Goal: Task Accomplishment & Management: Manage account settings

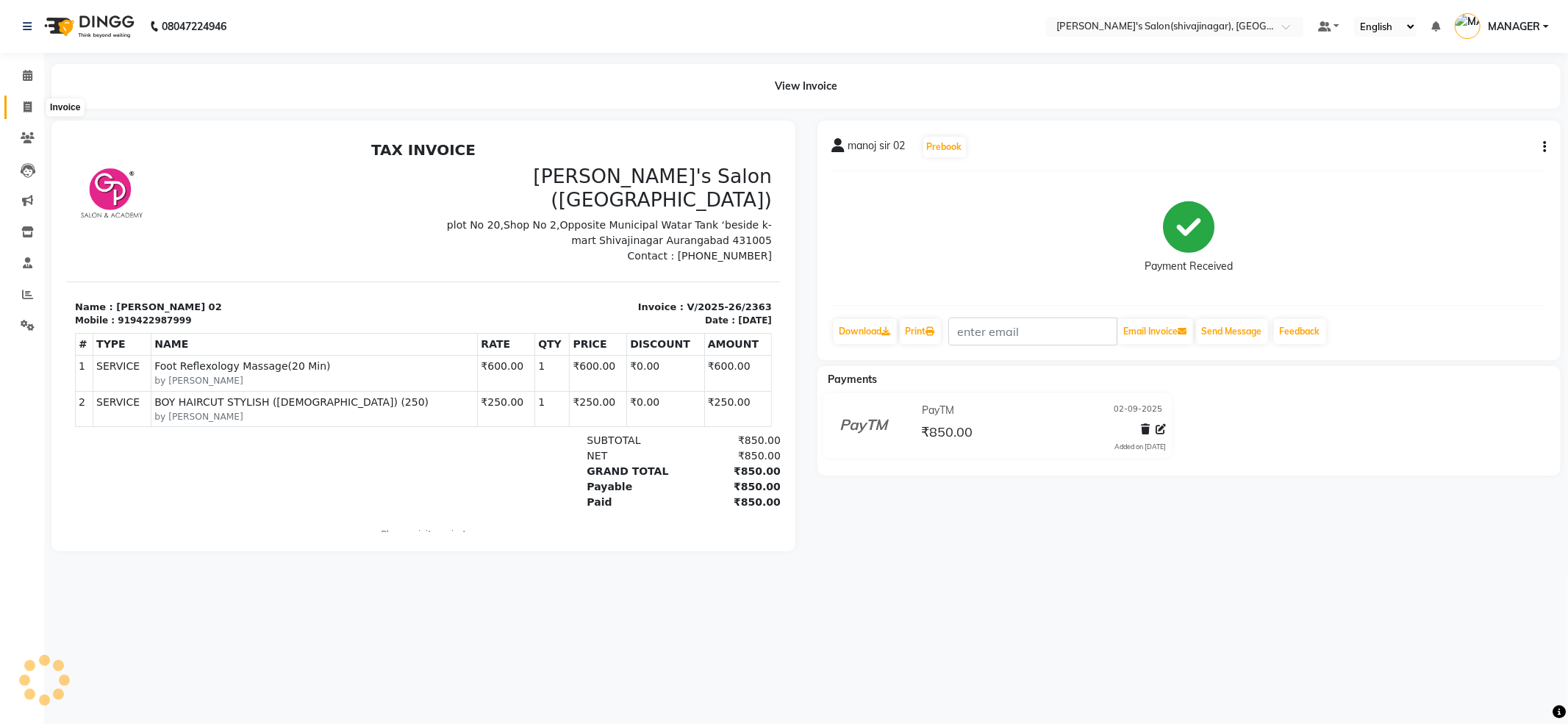
click at [30, 100] on span at bounding box center [27, 108] width 26 height 17
select select "service"
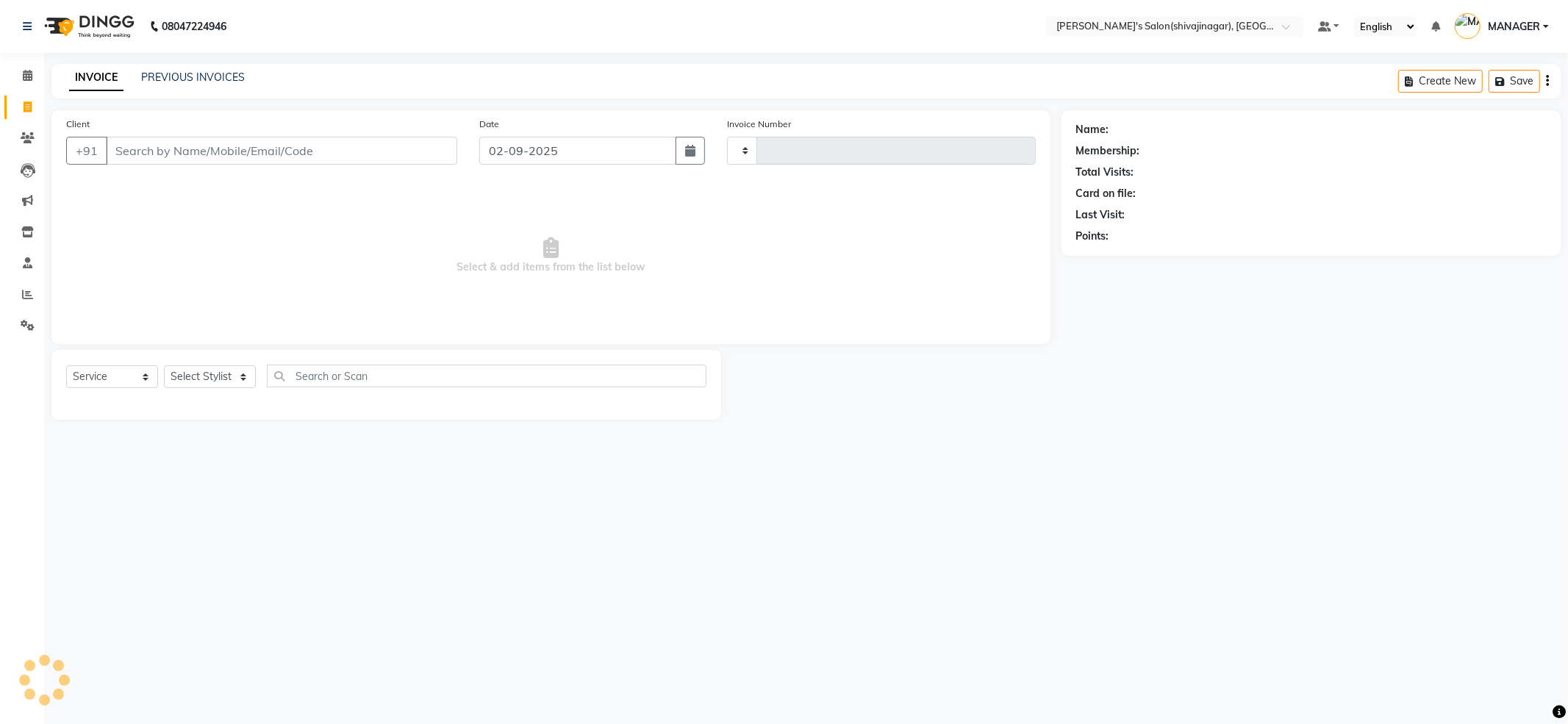
click at [254, 152] on input "Client" at bounding box center [281, 151] width 351 height 28
click at [251, 152] on input "Client" at bounding box center [281, 151] width 351 height 28
drag, startPoint x: 251, startPoint y: 152, endPoint x: 284, endPoint y: 297, distance: 148.7
click at [239, 160] on input "Client" at bounding box center [281, 151] width 351 height 28
click at [243, 378] on select "Select Stylist" at bounding box center [210, 376] width 92 height 23
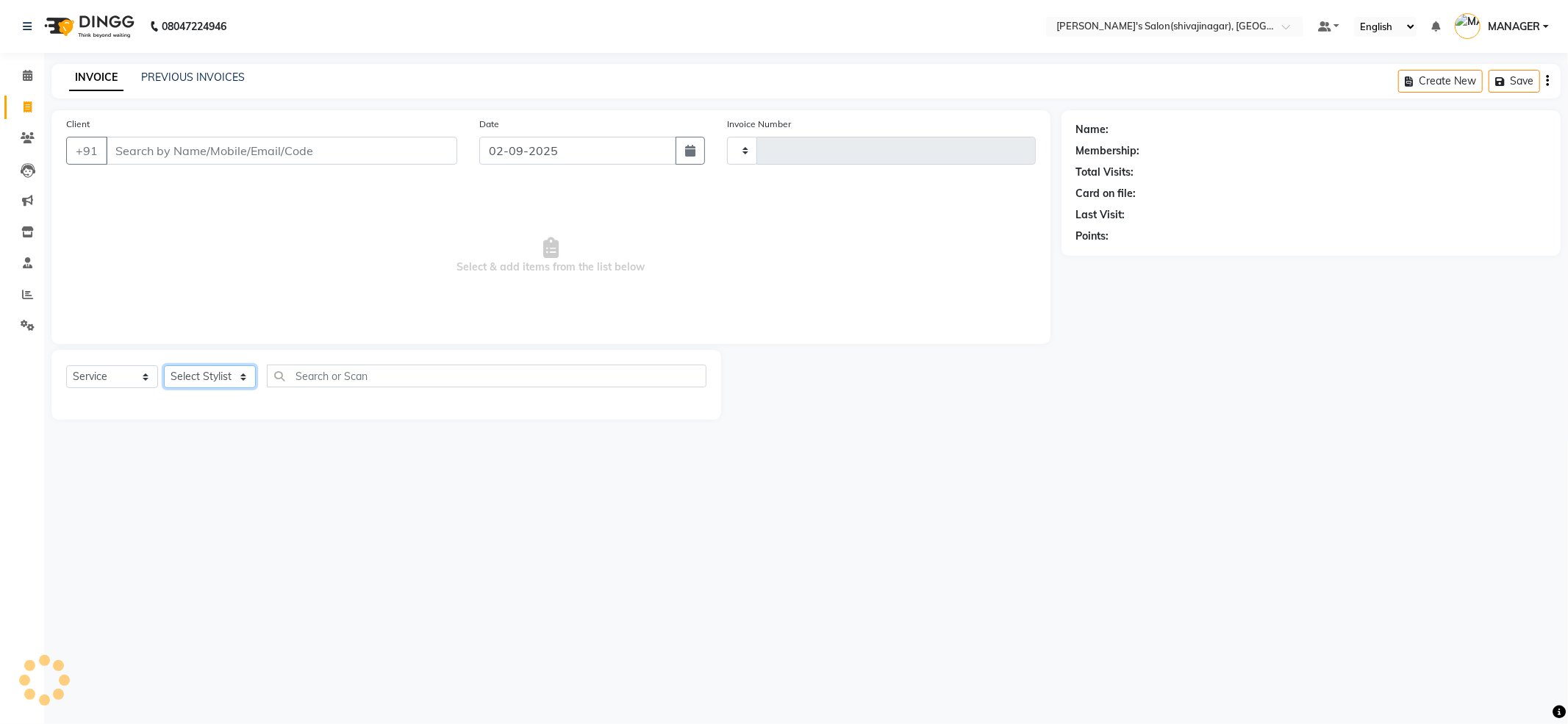
click at [243, 378] on select "Select Stylist" at bounding box center [210, 376] width 92 height 23
type input "2364"
select select "4174"
click at [243, 377] on select "Select Stylist" at bounding box center [210, 376] width 92 height 23
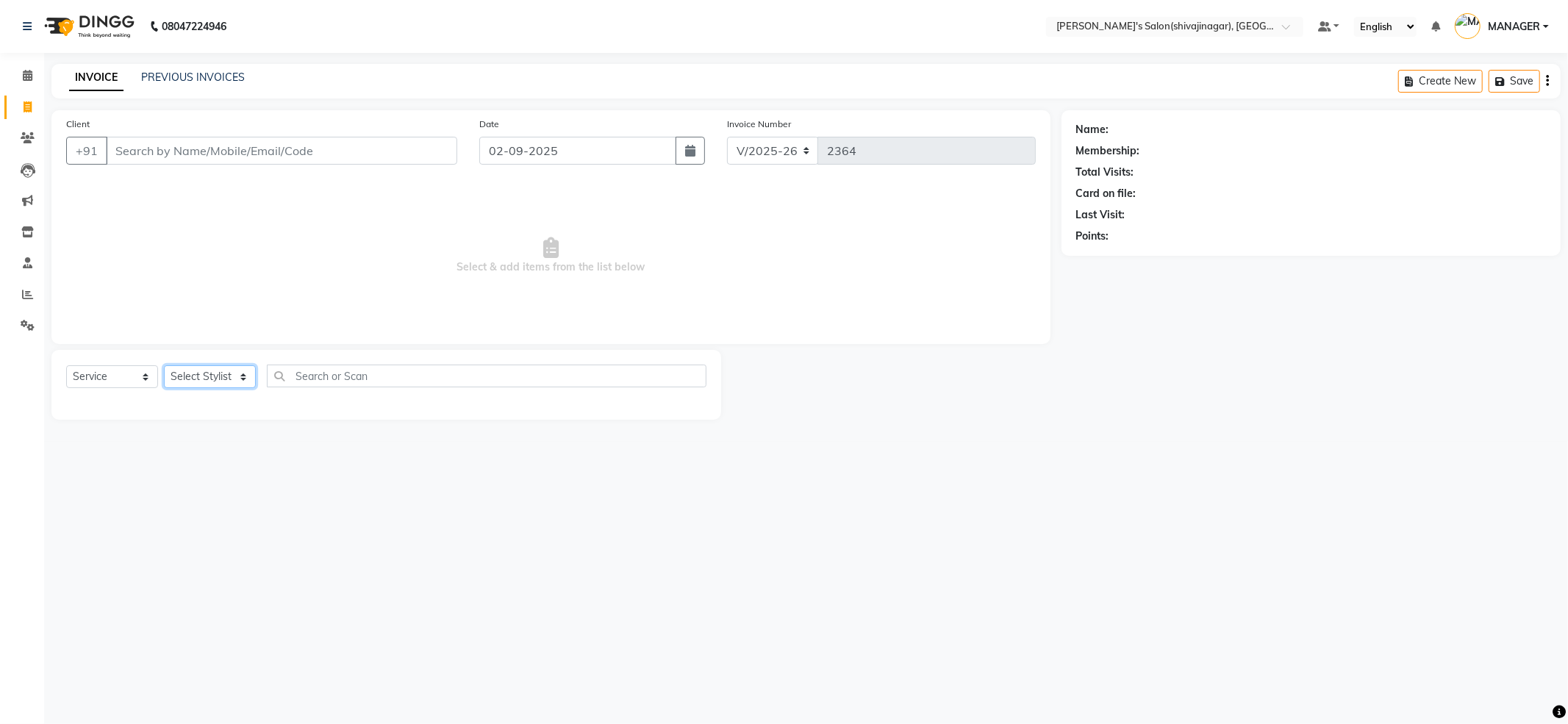
click at [243, 373] on select "Select Stylist [PERSON_NAME] R AKKI [PERSON_NAME] MANAGER MISS STAFF [PERSON_NA…" at bounding box center [210, 376] width 92 height 23
select select "85251"
click at [164, 365] on select "Select Stylist [PERSON_NAME] R AKKI [PERSON_NAME] MANAGER MISS STAFF [PERSON_NA…" at bounding box center [210, 376] width 92 height 23
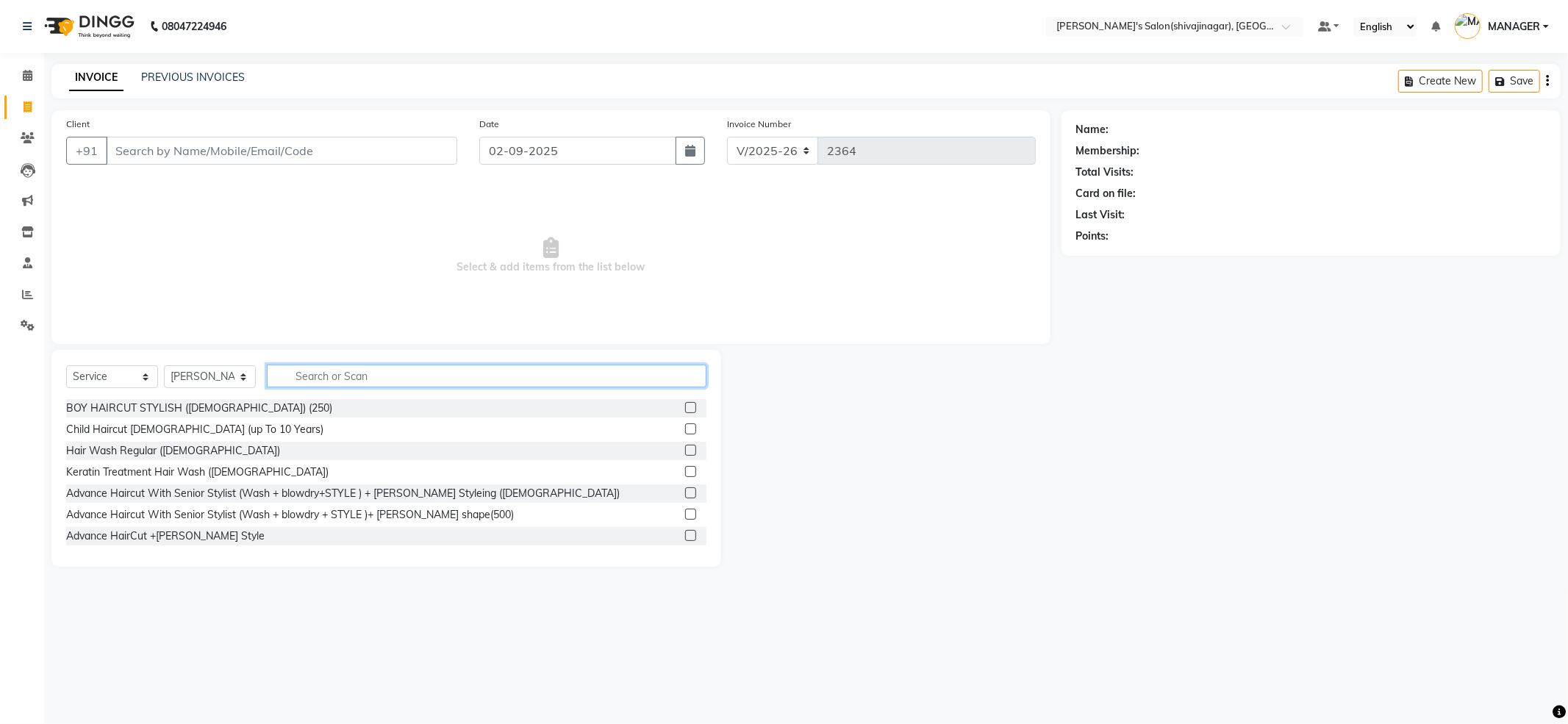
click at [290, 371] on input "text" at bounding box center [486, 376] width 439 height 23
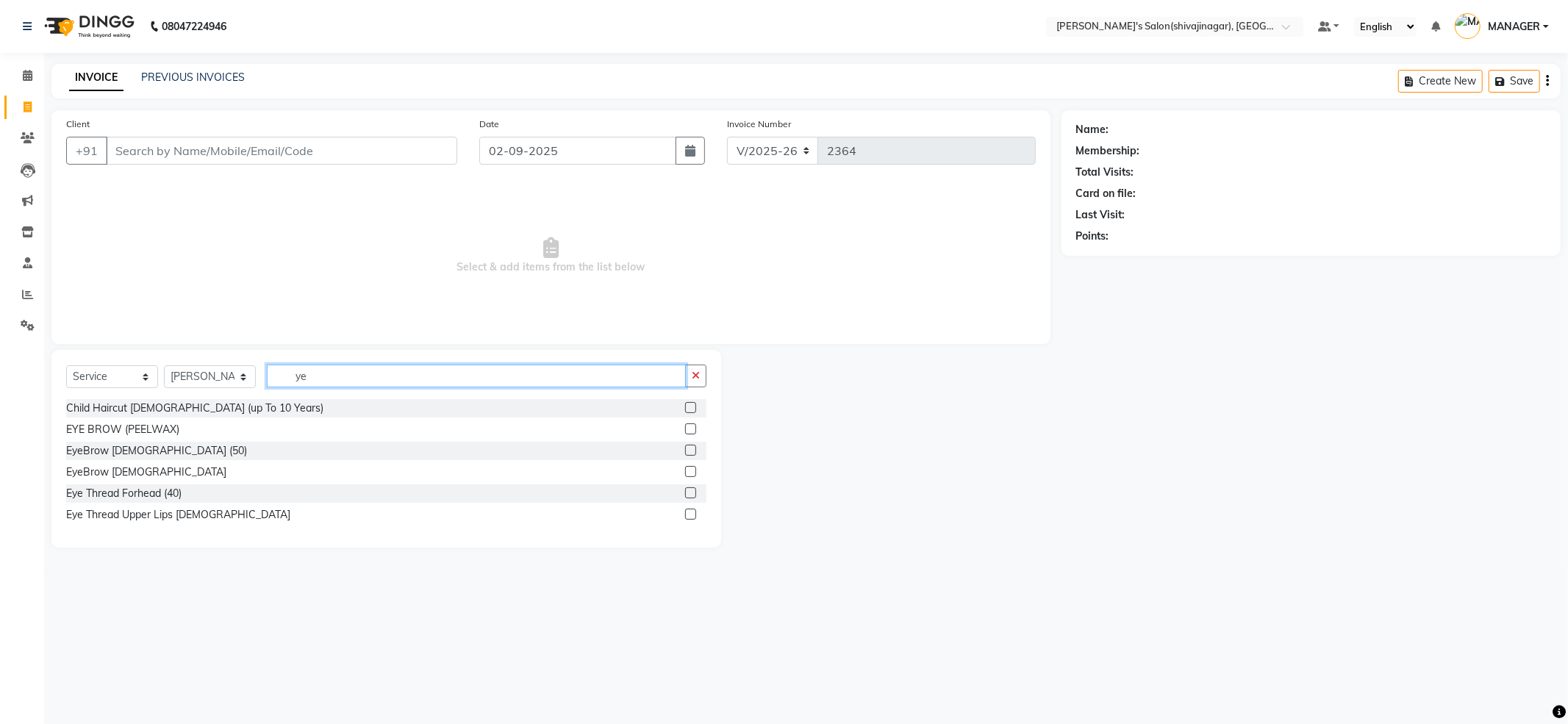
type input "y"
type input "eye"
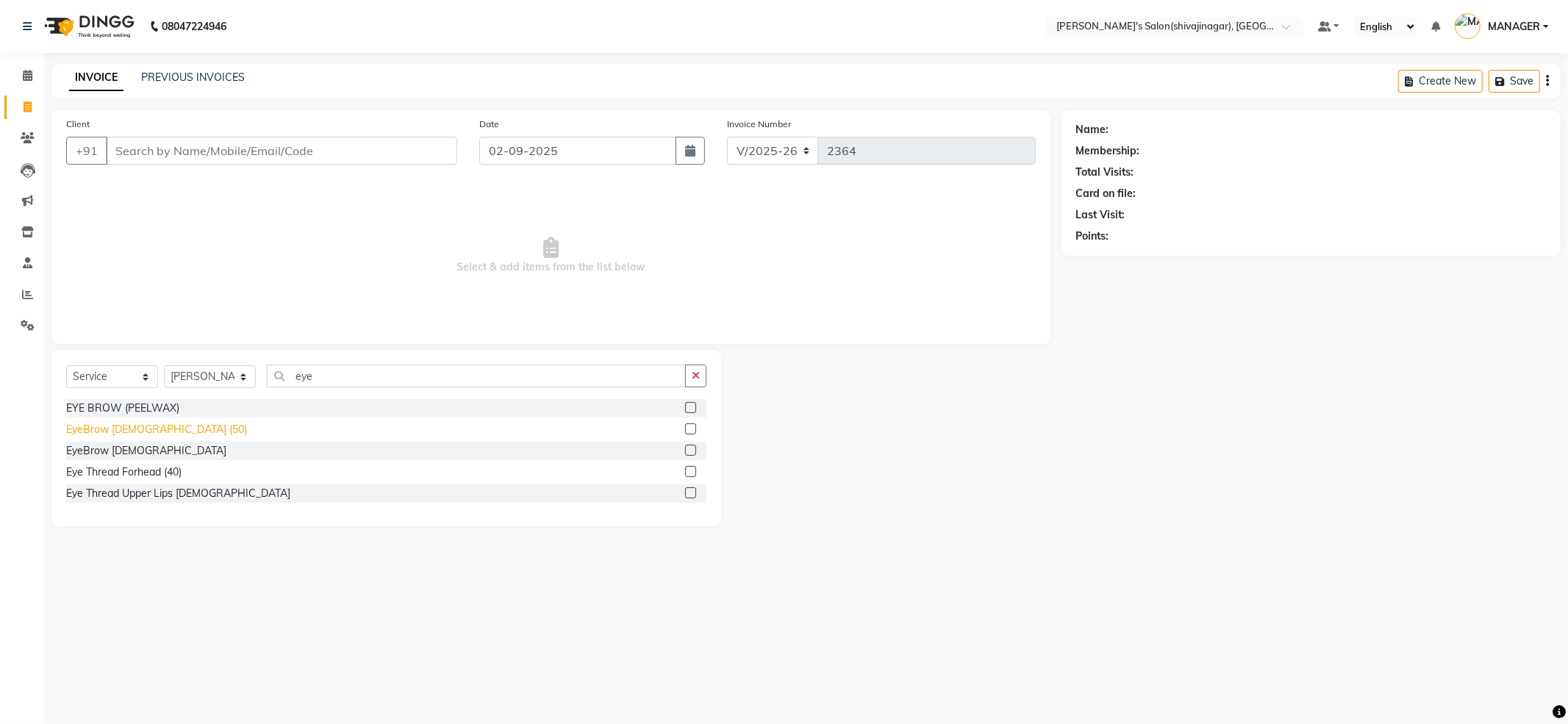
click at [162, 425] on div "EyeBrow [DEMOGRAPHIC_DATA] (50)" at bounding box center [156, 430] width 181 height 16
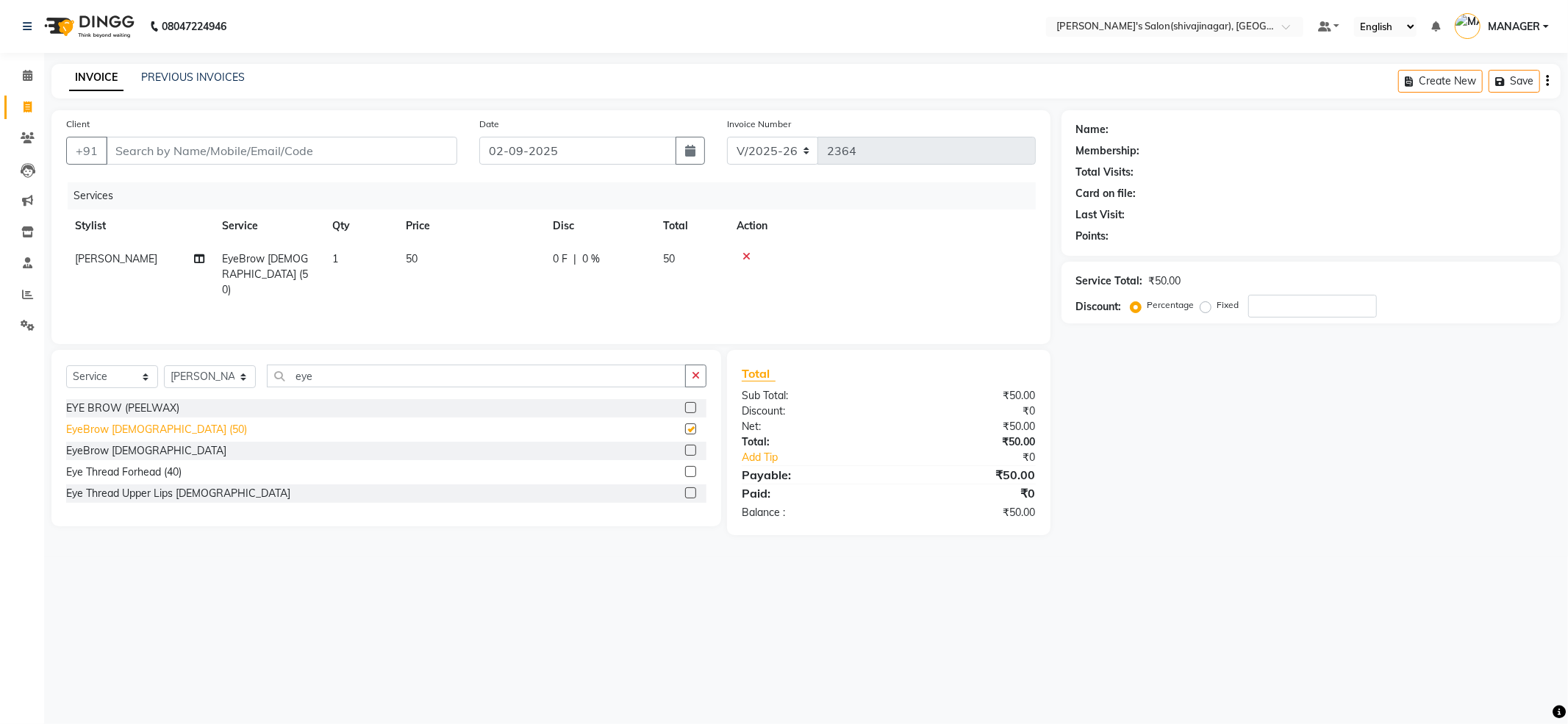
checkbox input "false"
click at [421, 247] on td "50" at bounding box center [470, 275] width 147 height 64
select select "85251"
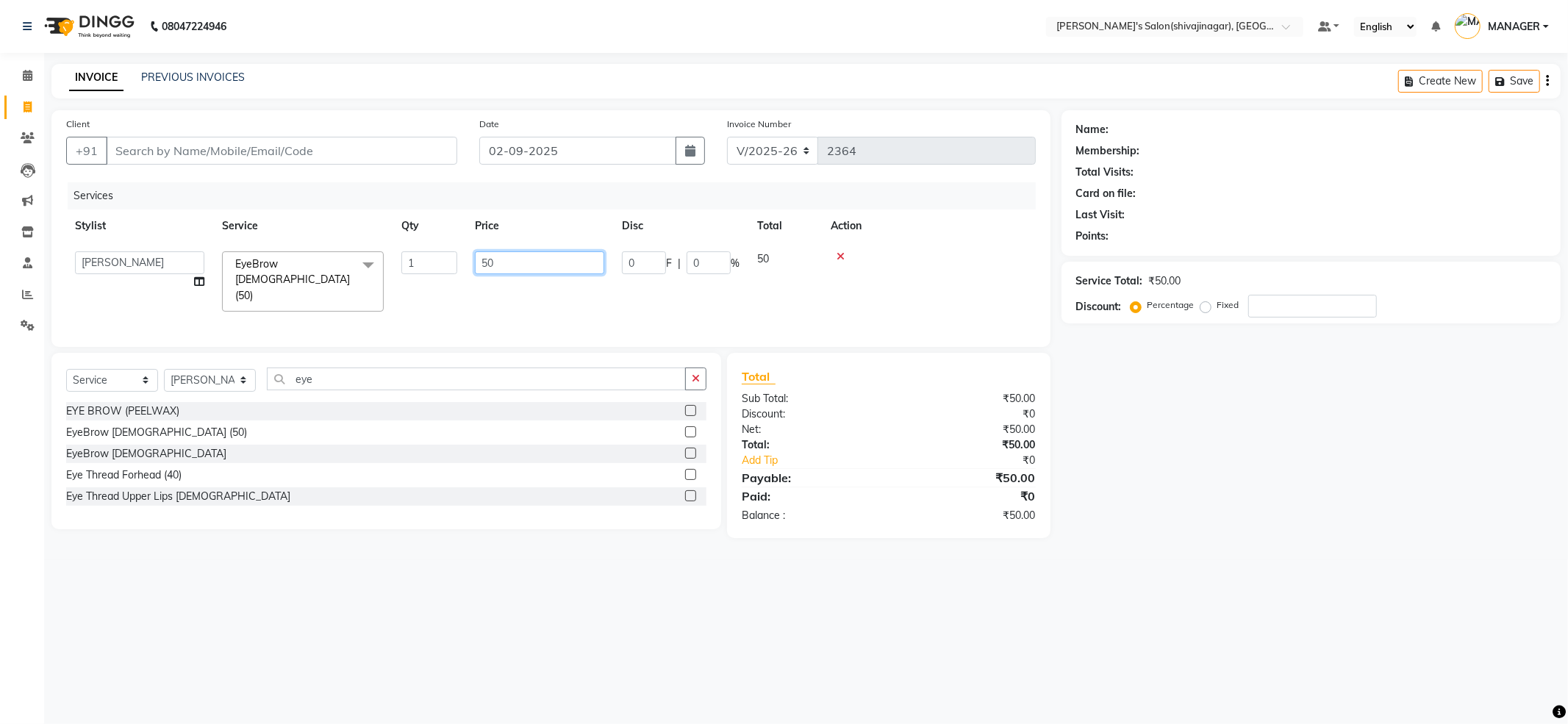
click at [545, 260] on input "50" at bounding box center [540, 262] width 129 height 23
type input "5"
type input "50"
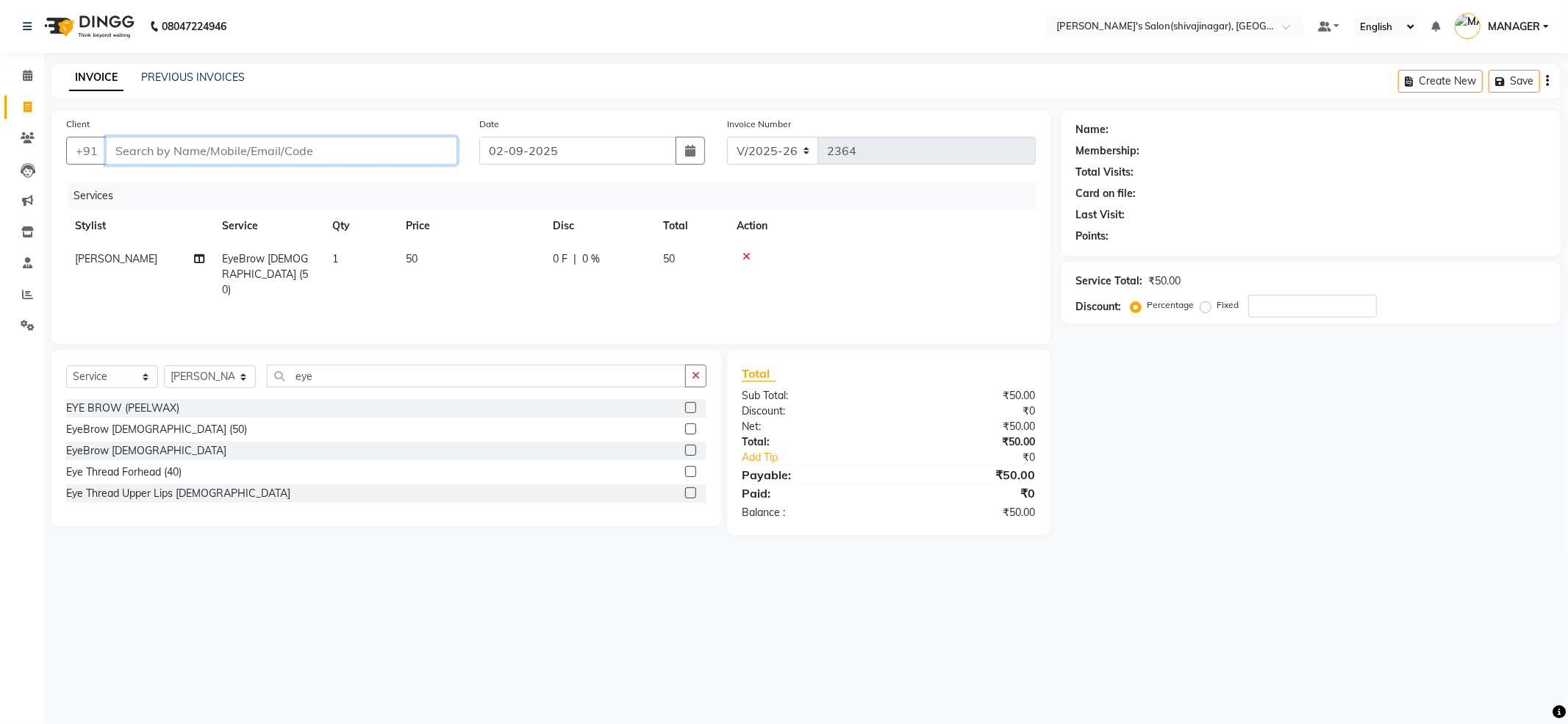
click at [295, 147] on input "Client" at bounding box center [281, 151] width 351 height 28
type input "0"
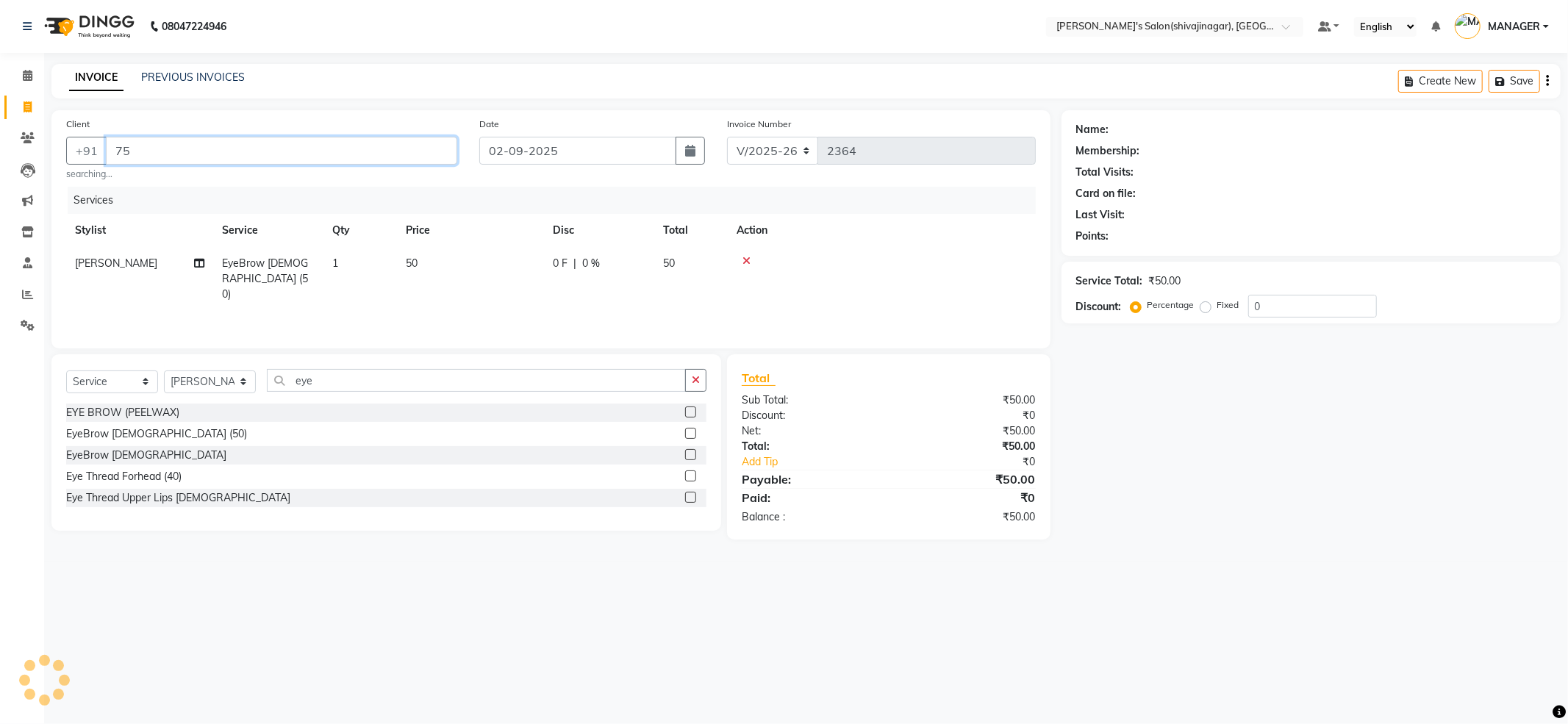
type input "7"
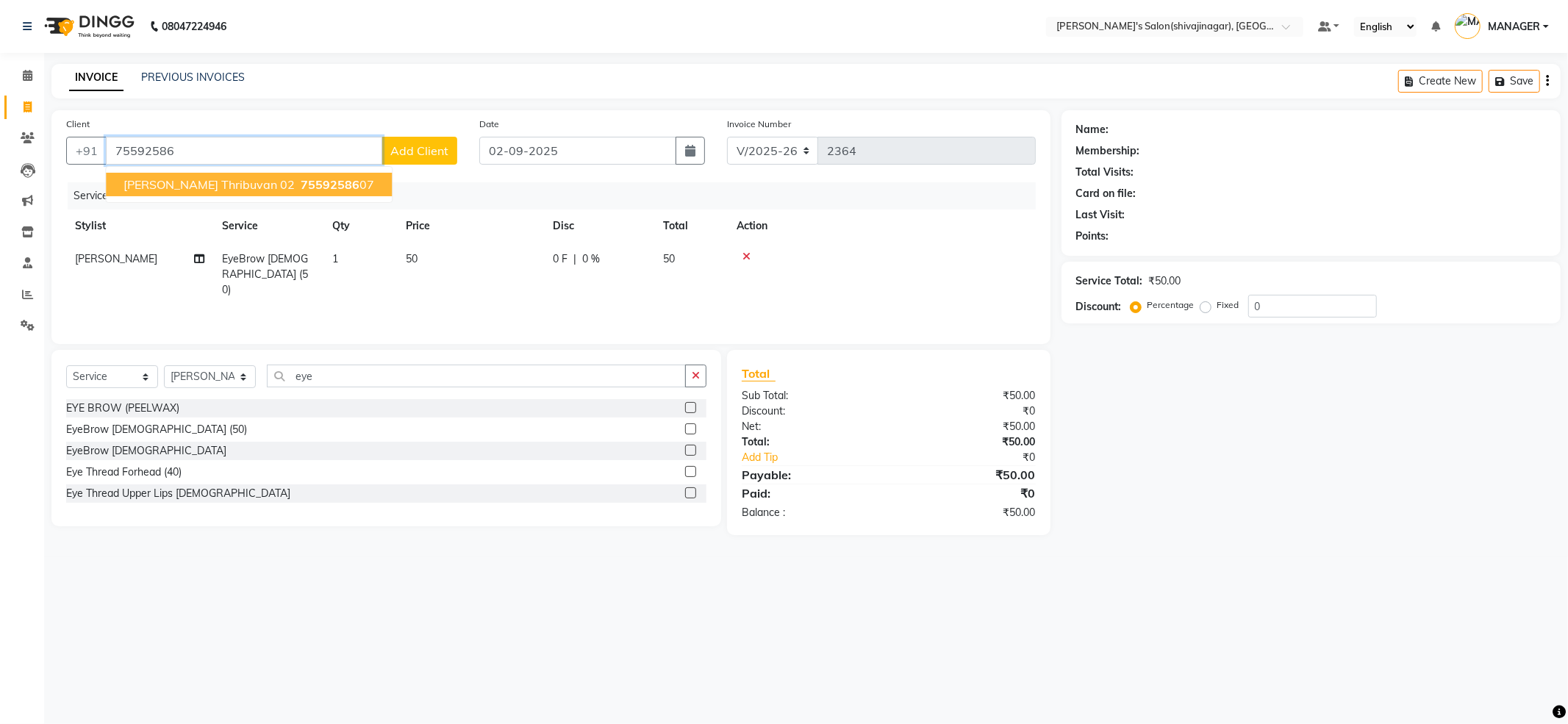
click at [298, 183] on ngb-highlight "75592586 07" at bounding box center [336, 184] width 76 height 15
type input "7559258607"
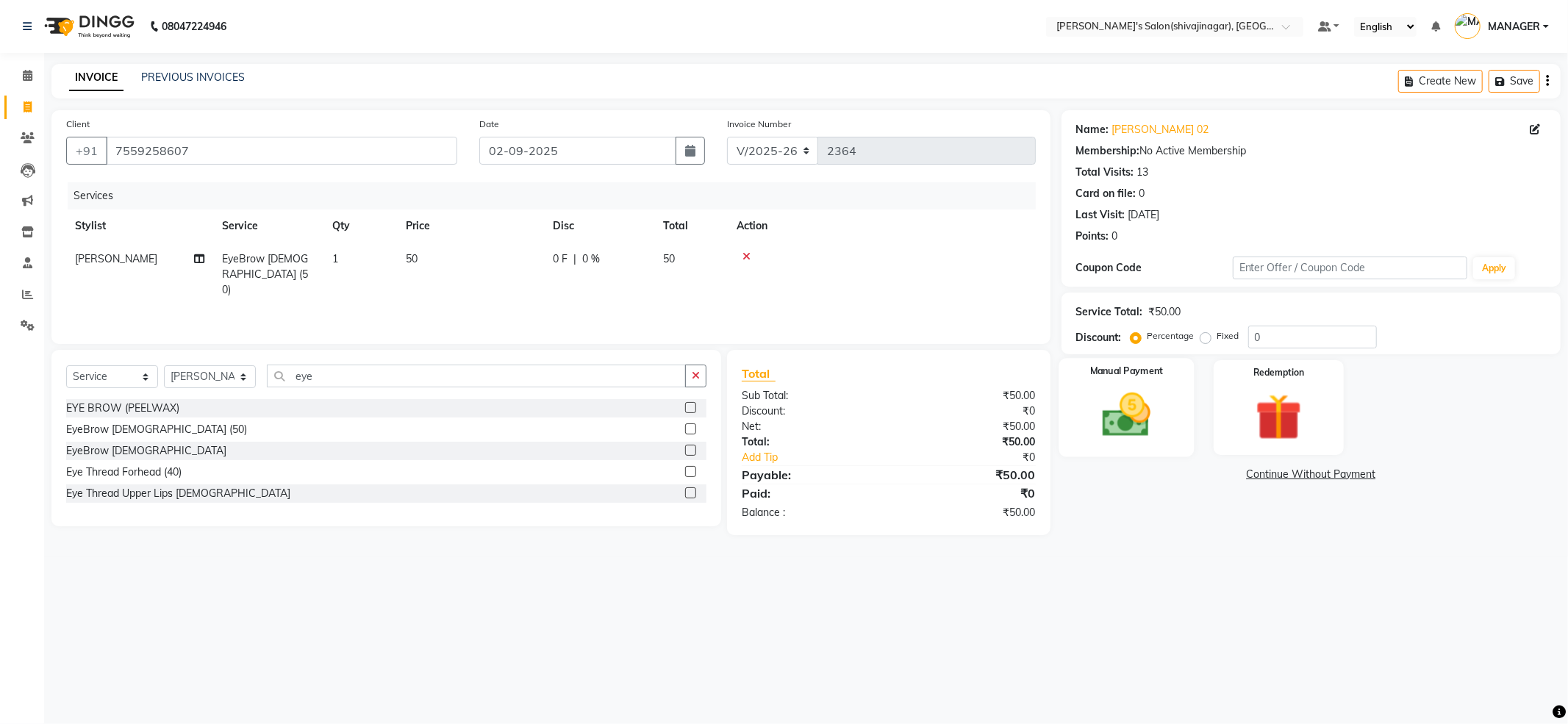
click at [1120, 398] on img at bounding box center [1126, 415] width 79 height 56
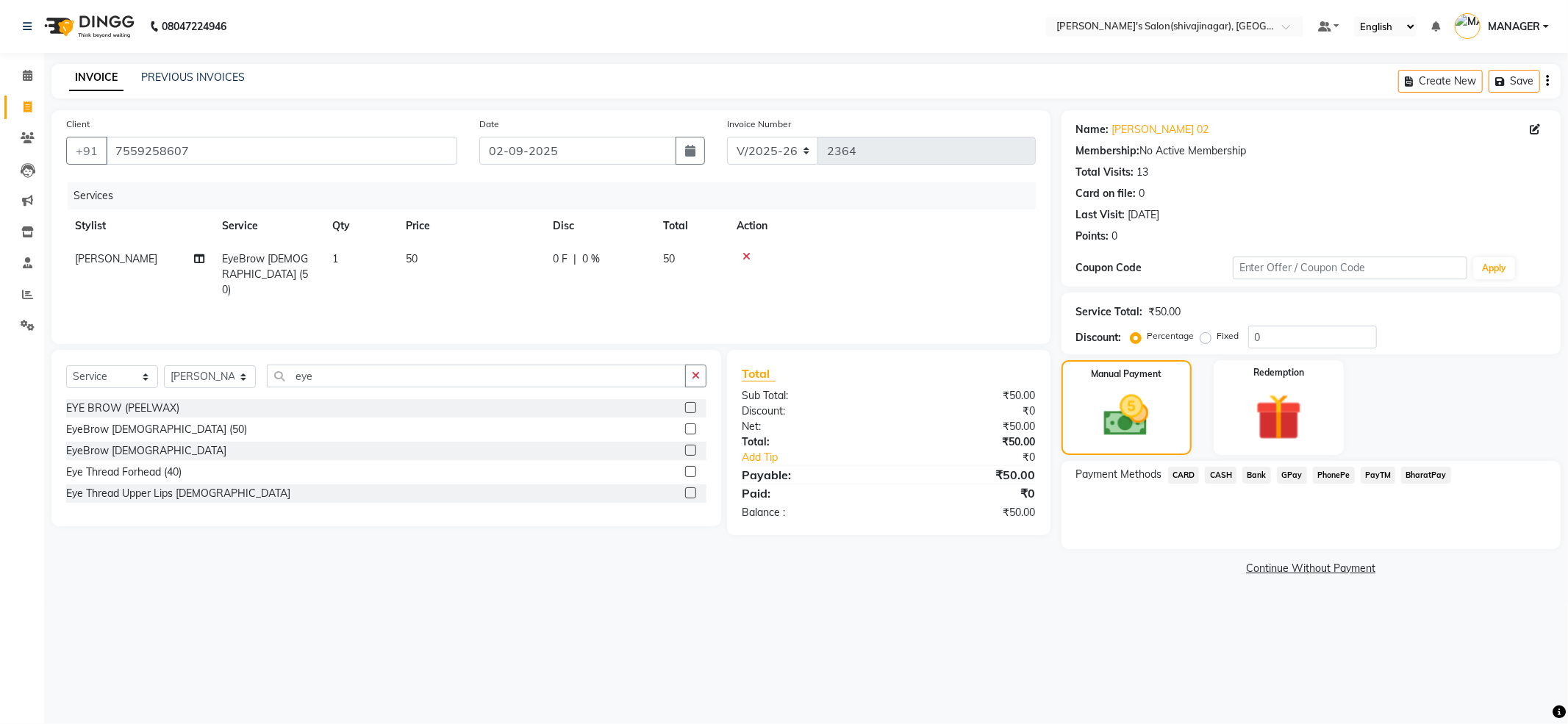
click at [1381, 480] on span "PayTM" at bounding box center [1378, 475] width 35 height 17
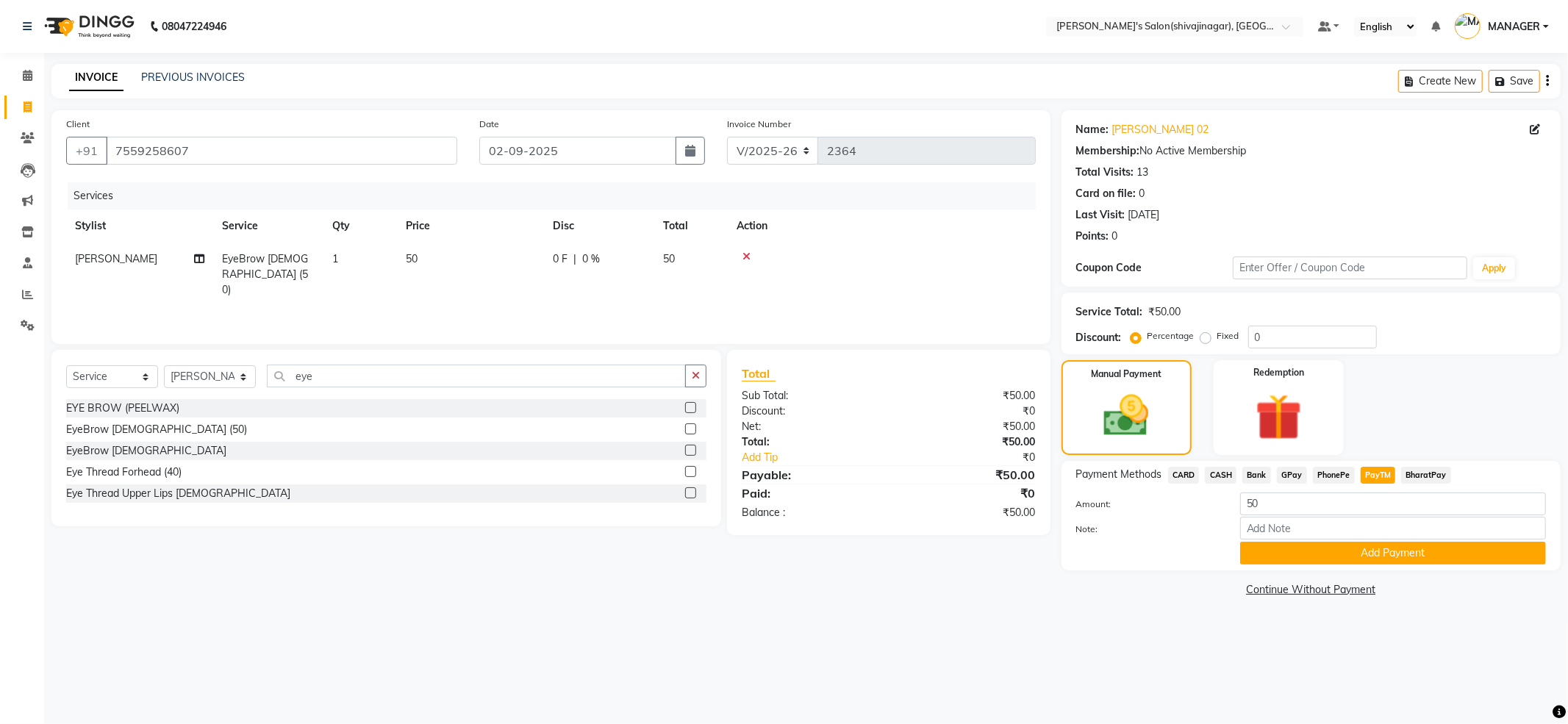
click at [1210, 474] on span "CASH" at bounding box center [1221, 475] width 32 height 17
click at [1318, 561] on button "Add Payment" at bounding box center [1392, 553] width 306 height 23
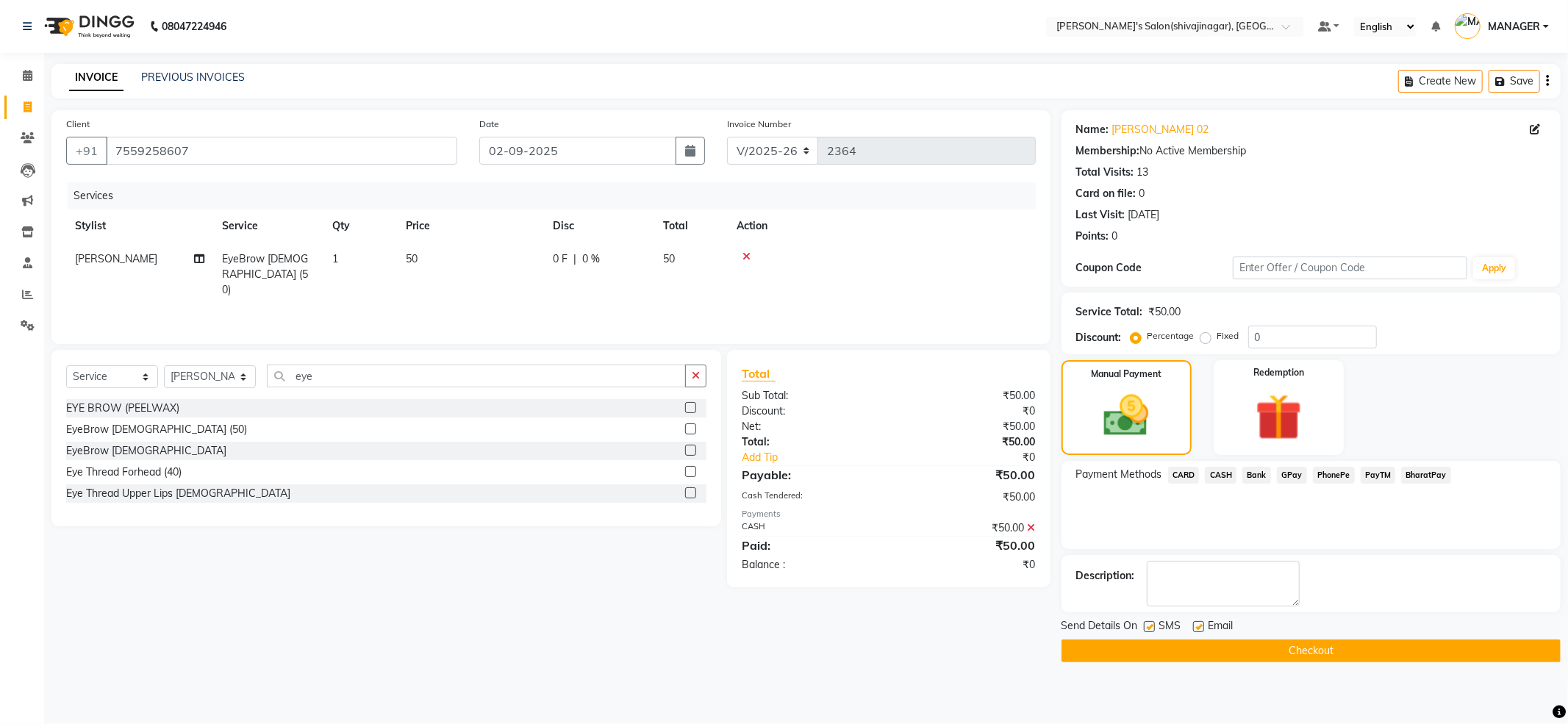
click at [1318, 642] on button "Checkout" at bounding box center [1311, 651] width 499 height 23
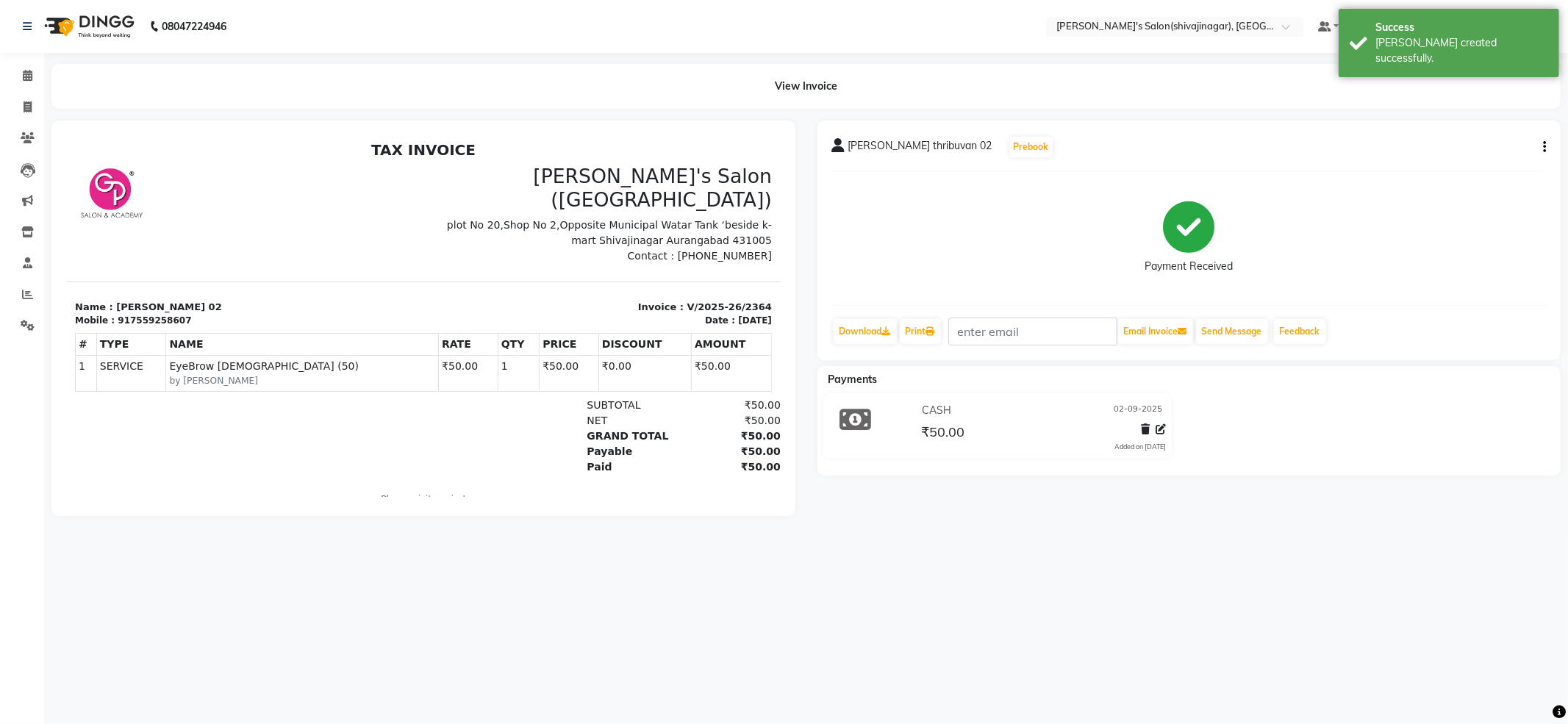
click at [1071, 516] on div "[PERSON_NAME] thribuvan 02 Prebook Payment Received Download Print Email Invoic…" at bounding box center [1189, 318] width 766 height 396
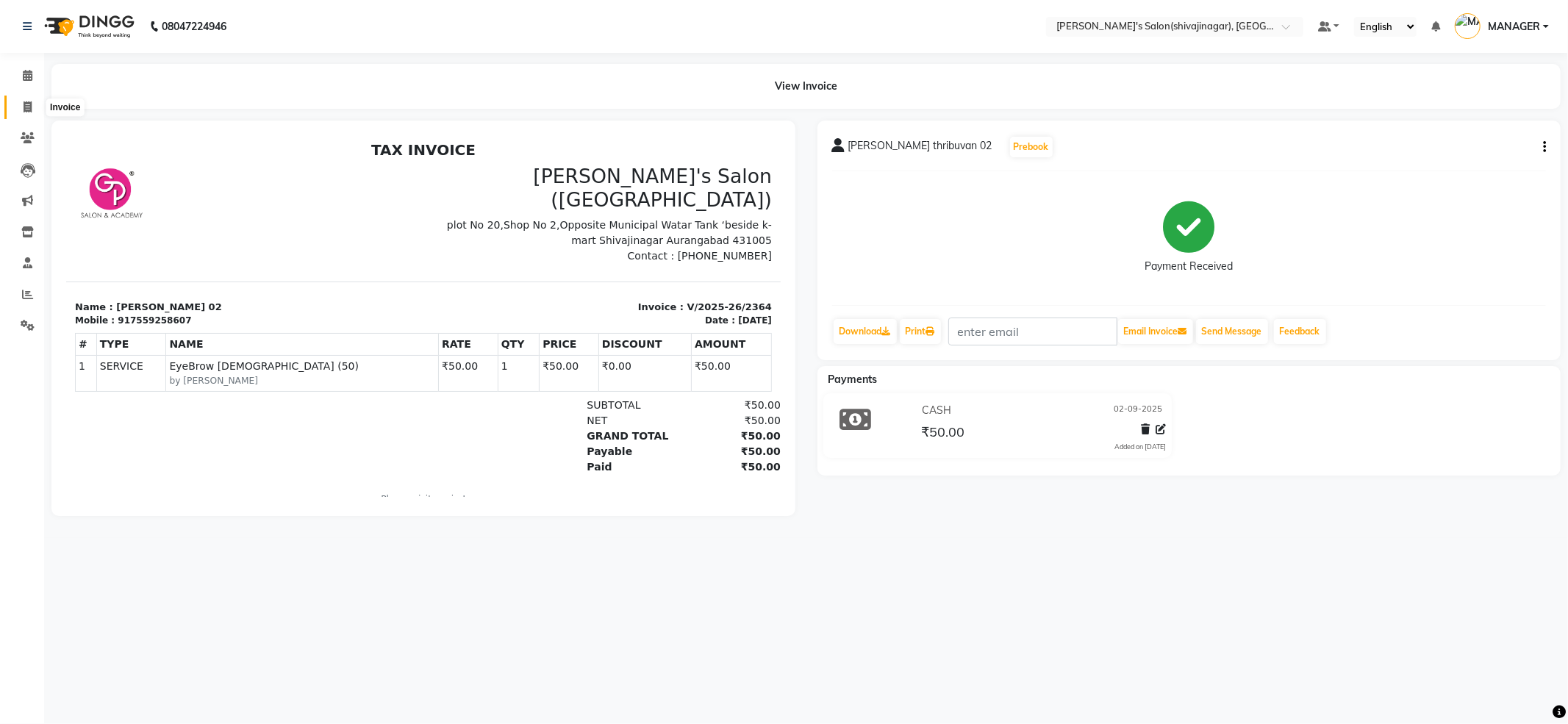
click at [22, 100] on span at bounding box center [27, 108] width 26 height 17
select select "service"
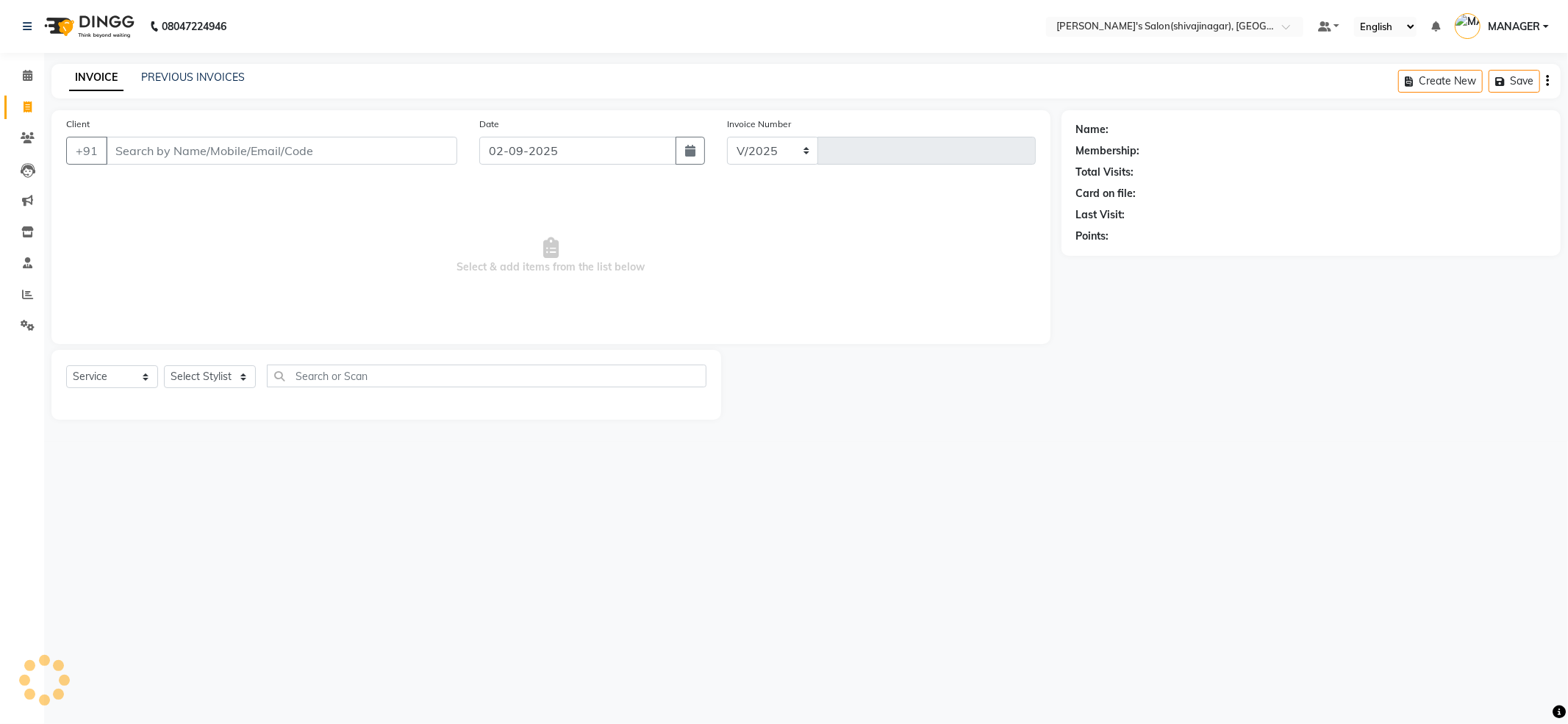
select select "4174"
type input "2365"
drag, startPoint x: 223, startPoint y: 147, endPoint x: 215, endPoint y: 153, distance: 10.0
click at [218, 152] on input "Client" at bounding box center [281, 151] width 351 height 28
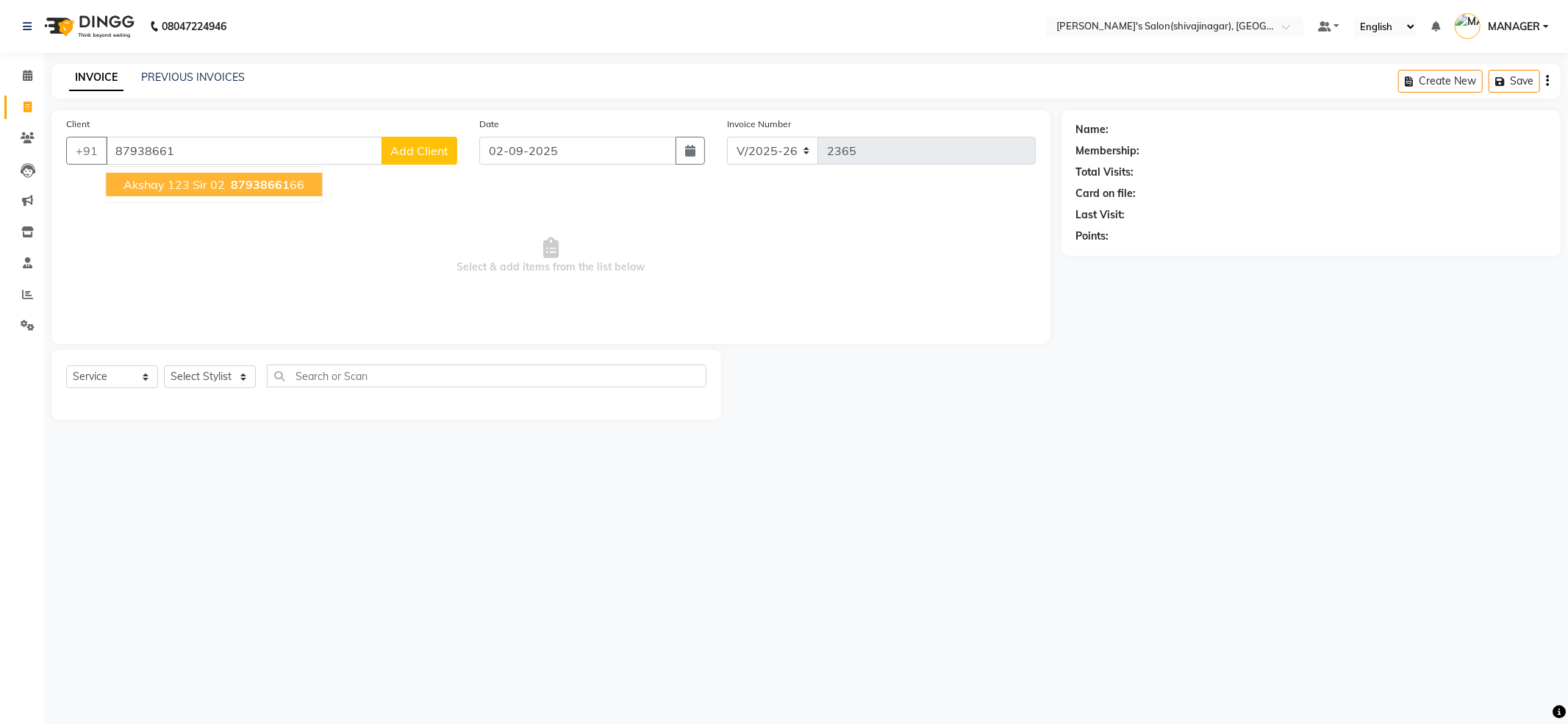
click at [183, 181] on span "akshay 123 sir 02" at bounding box center [174, 184] width 101 height 15
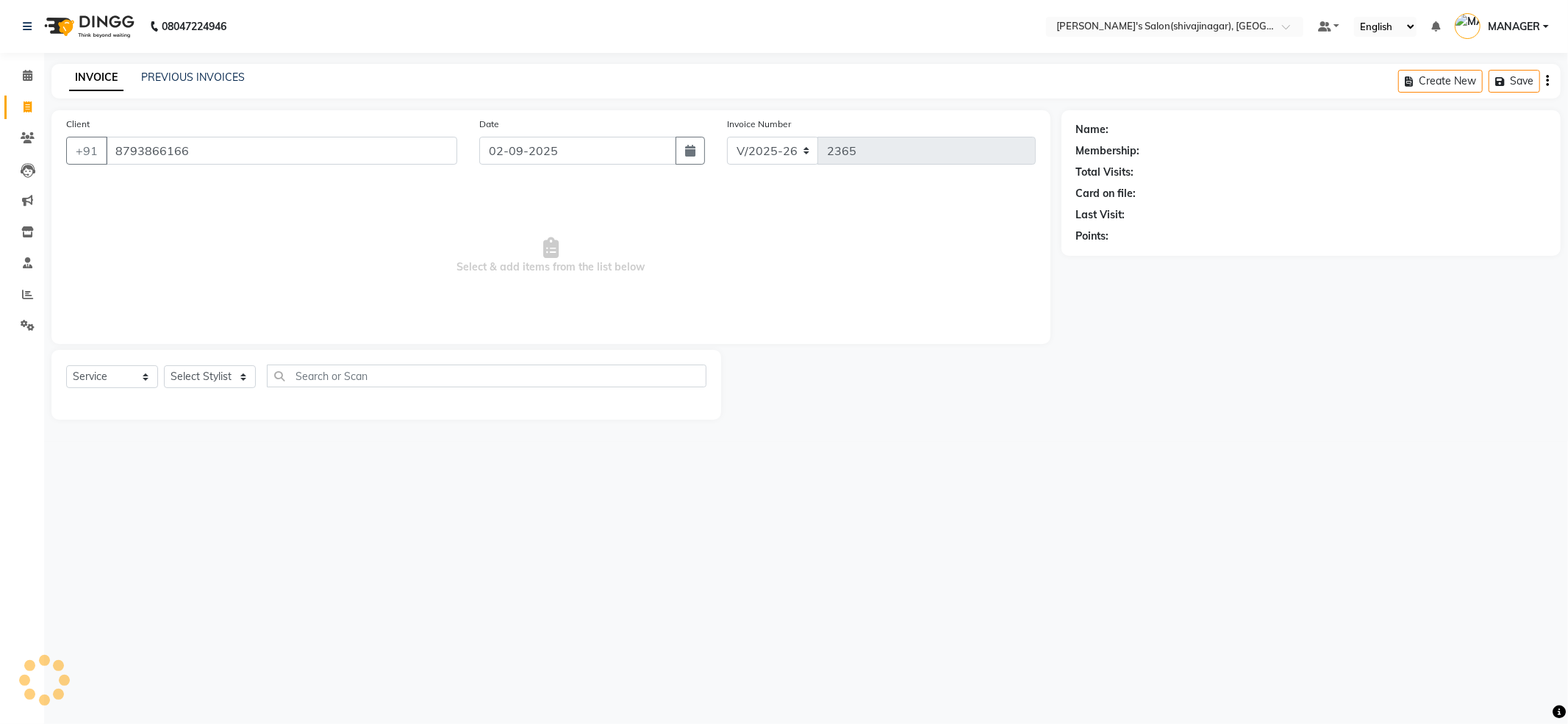
type input "8793866166"
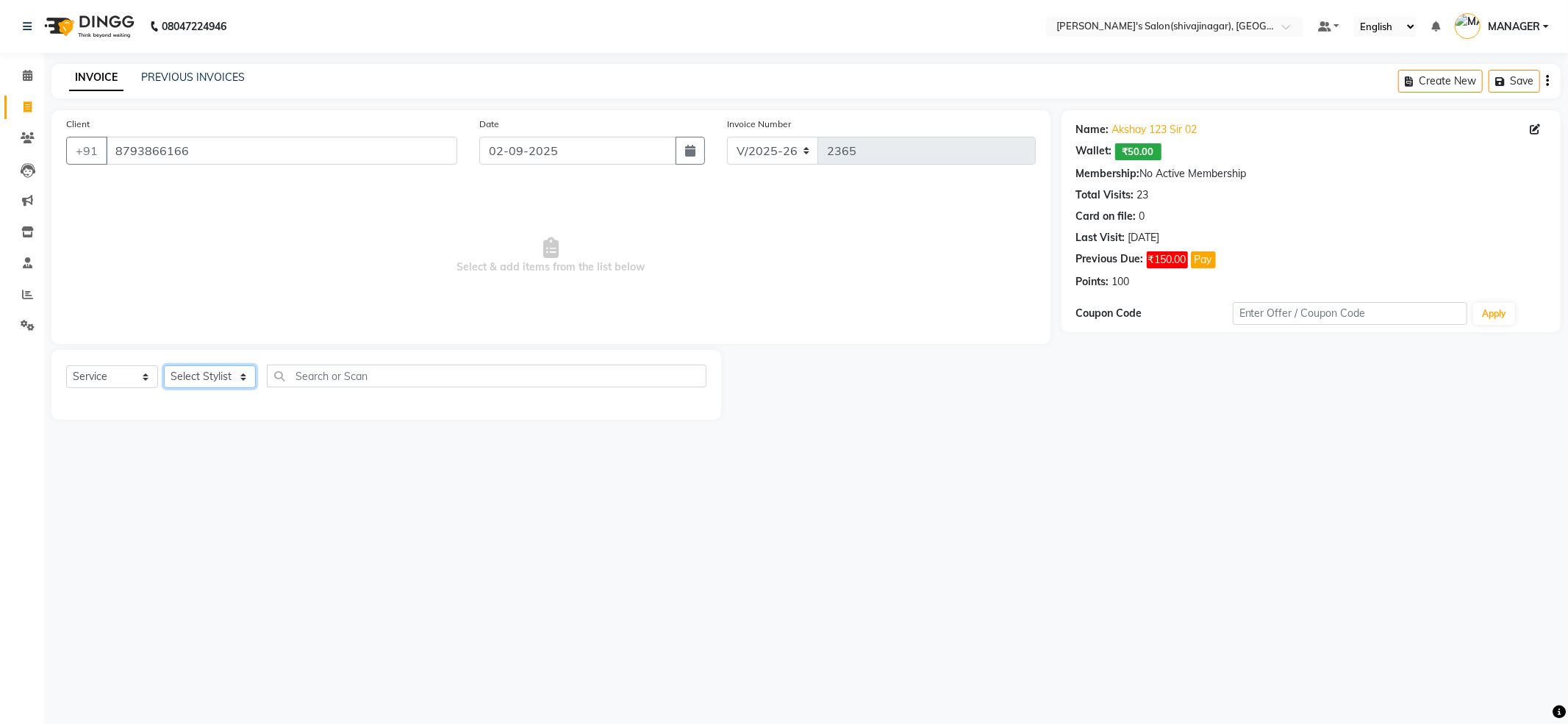
click at [218, 383] on select "Select Stylist [PERSON_NAME] R AKKI [PERSON_NAME] MANAGER MISS STAFF [PERSON_NA…" at bounding box center [210, 376] width 92 height 23
select select "64359"
click at [164, 365] on select "Select Stylist [PERSON_NAME] R AKKI [PERSON_NAME] MANAGER MISS STAFF [PERSON_NA…" at bounding box center [210, 376] width 92 height 23
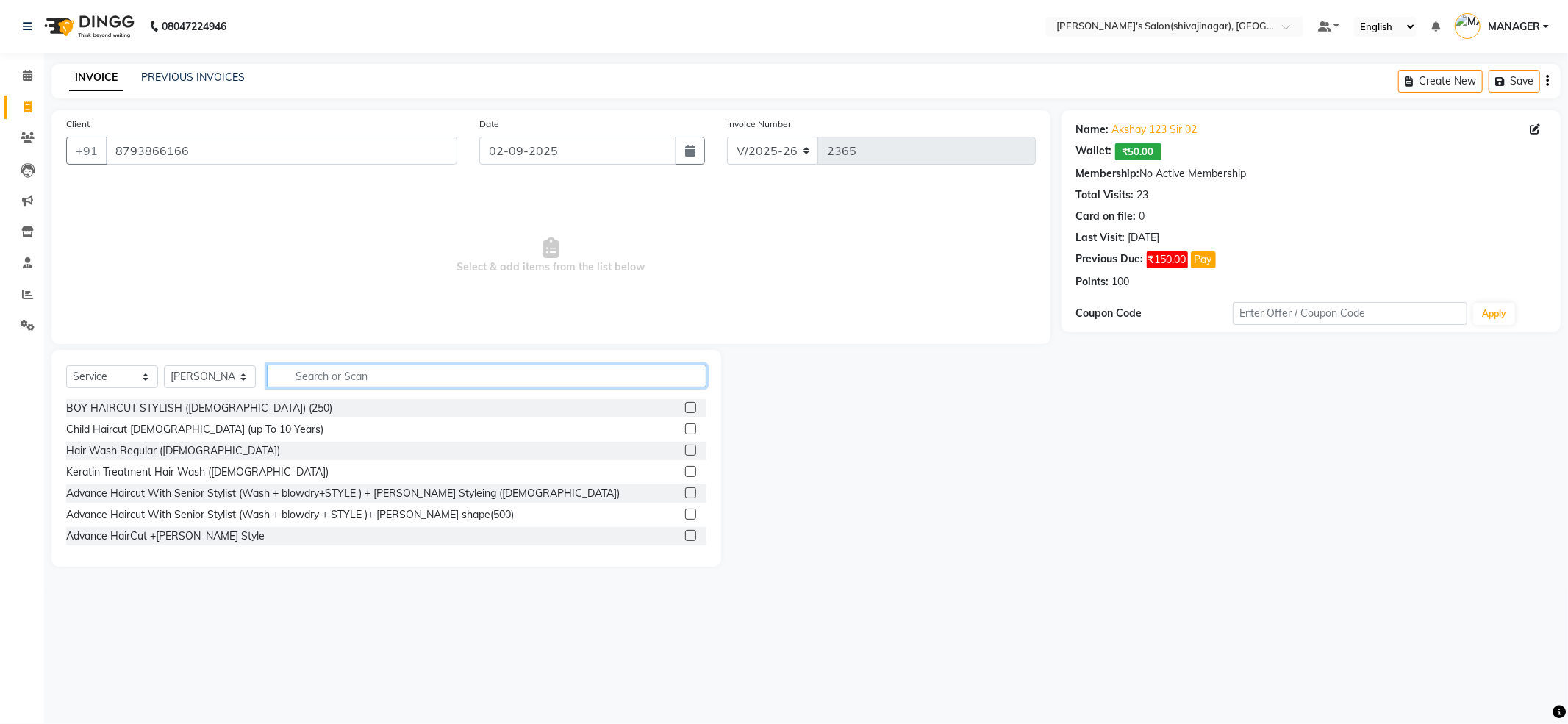
click at [295, 369] on input "text" at bounding box center [486, 376] width 439 height 23
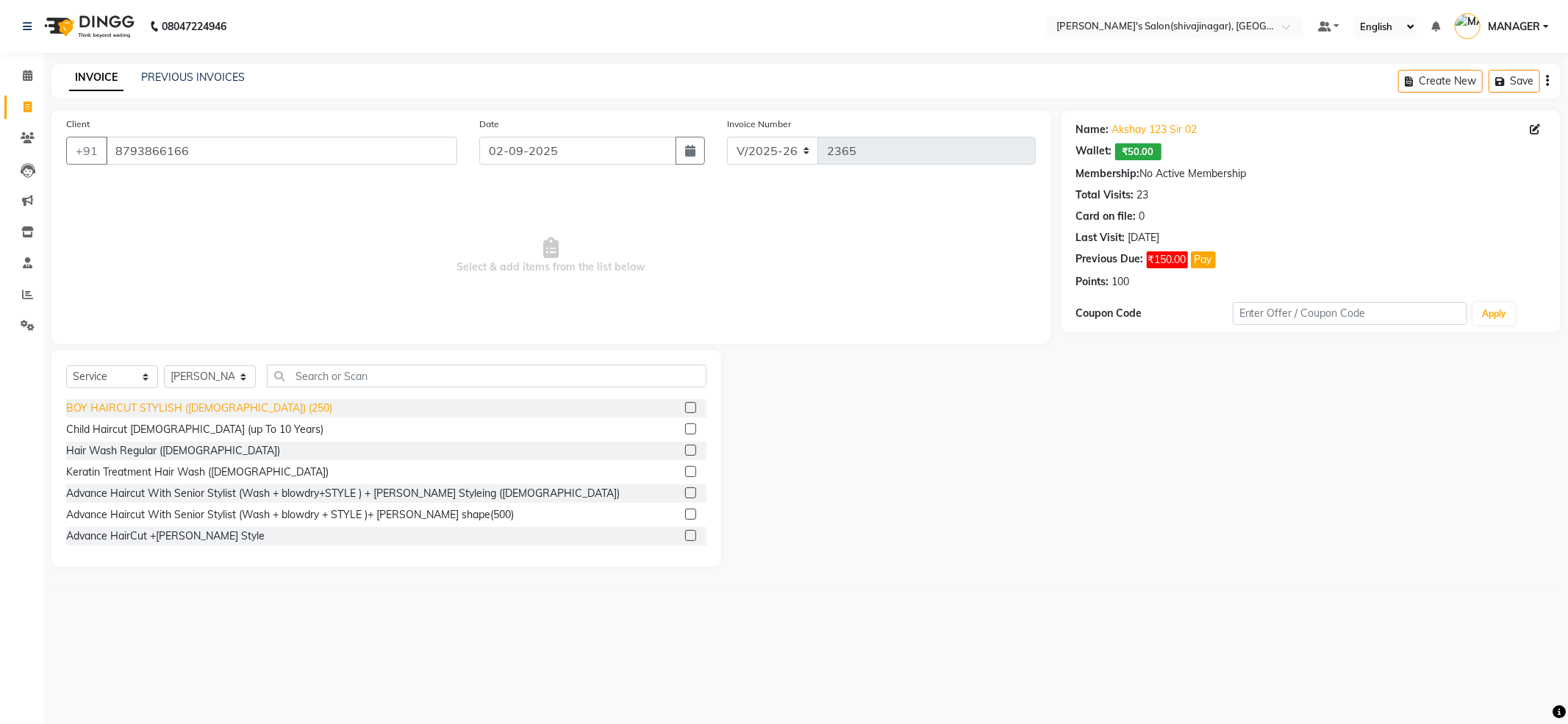
click at [118, 411] on div "BOY HAIRCUT STYLISH ([DEMOGRAPHIC_DATA]) (250)" at bounding box center [199, 408] width 266 height 16
checkbox input "false"
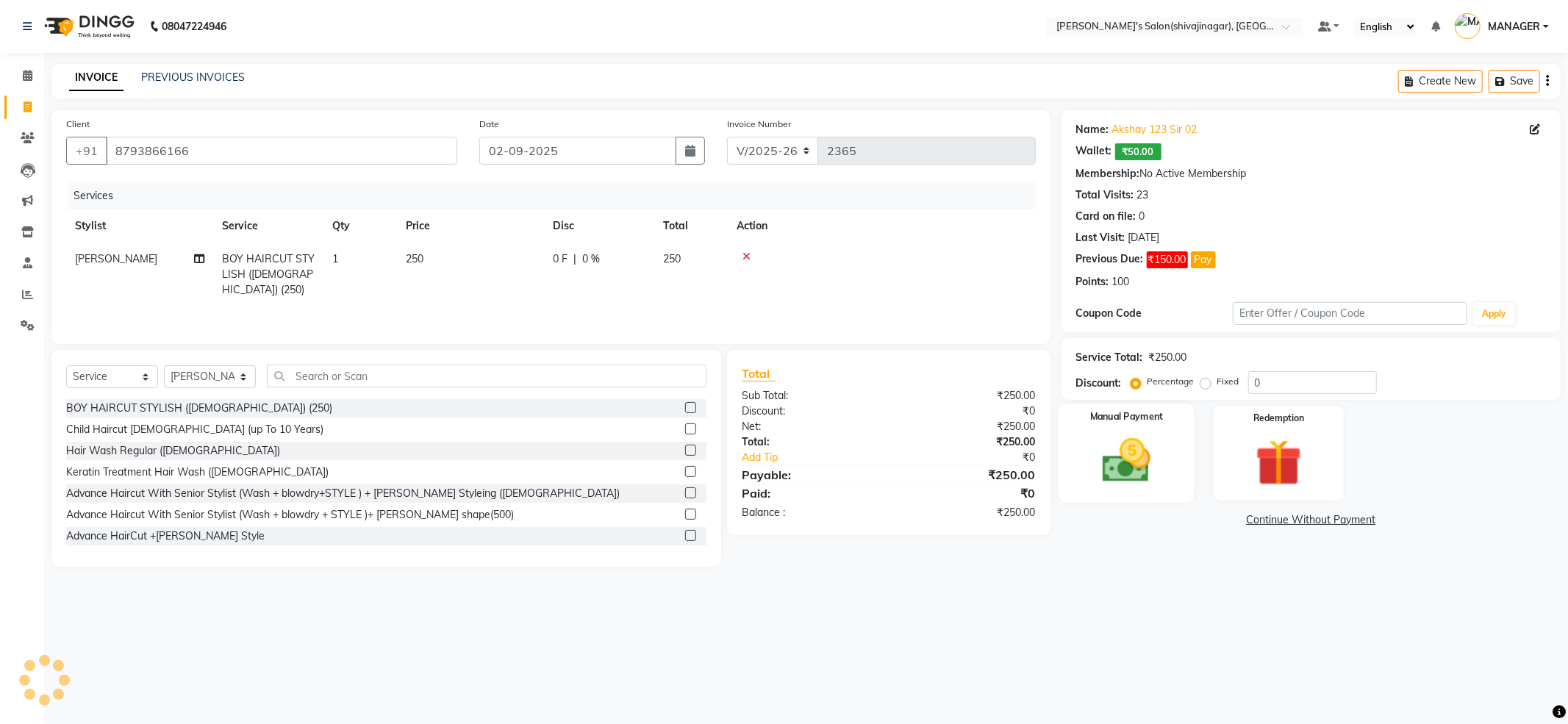
click at [1114, 456] on img at bounding box center [1126, 461] width 79 height 56
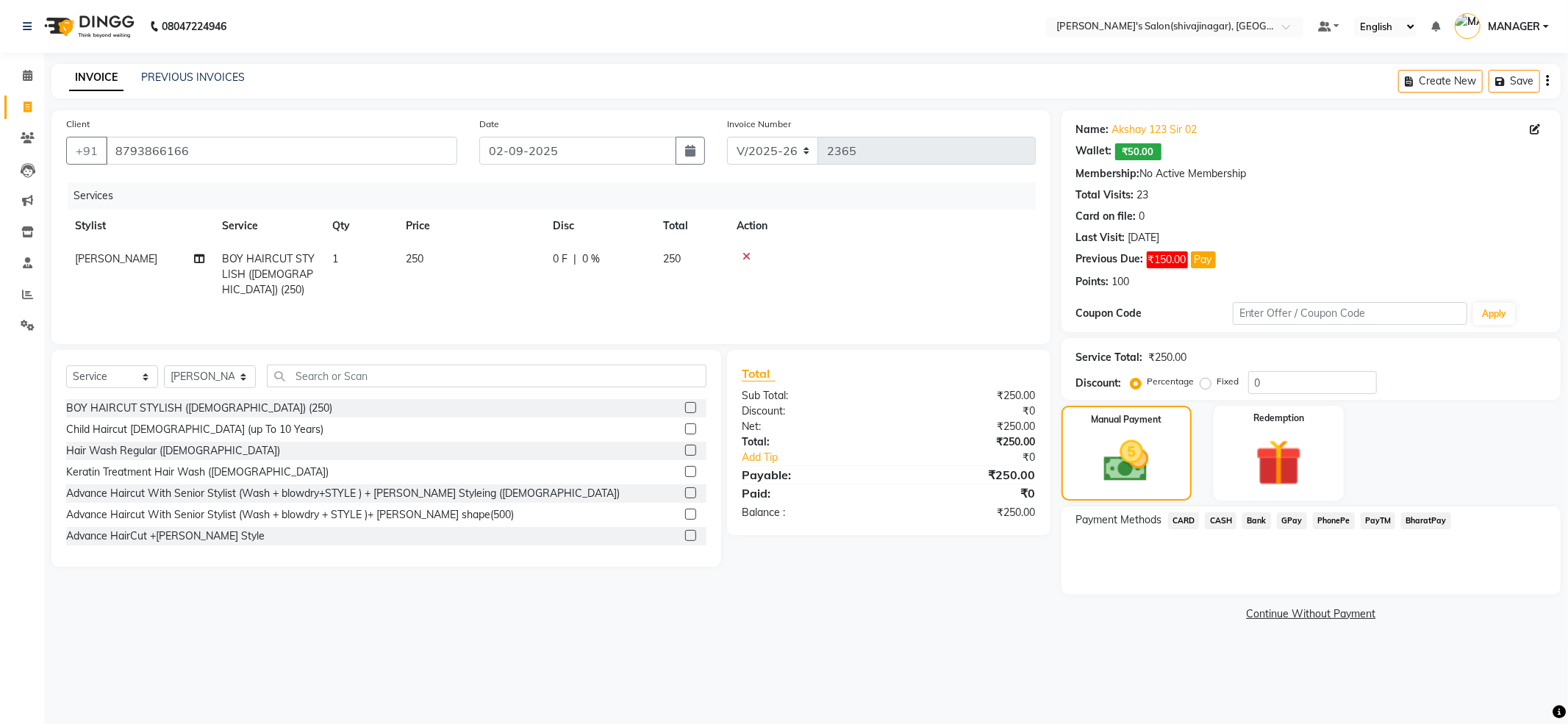
click at [1371, 526] on span "PayTM" at bounding box center [1378, 521] width 35 height 17
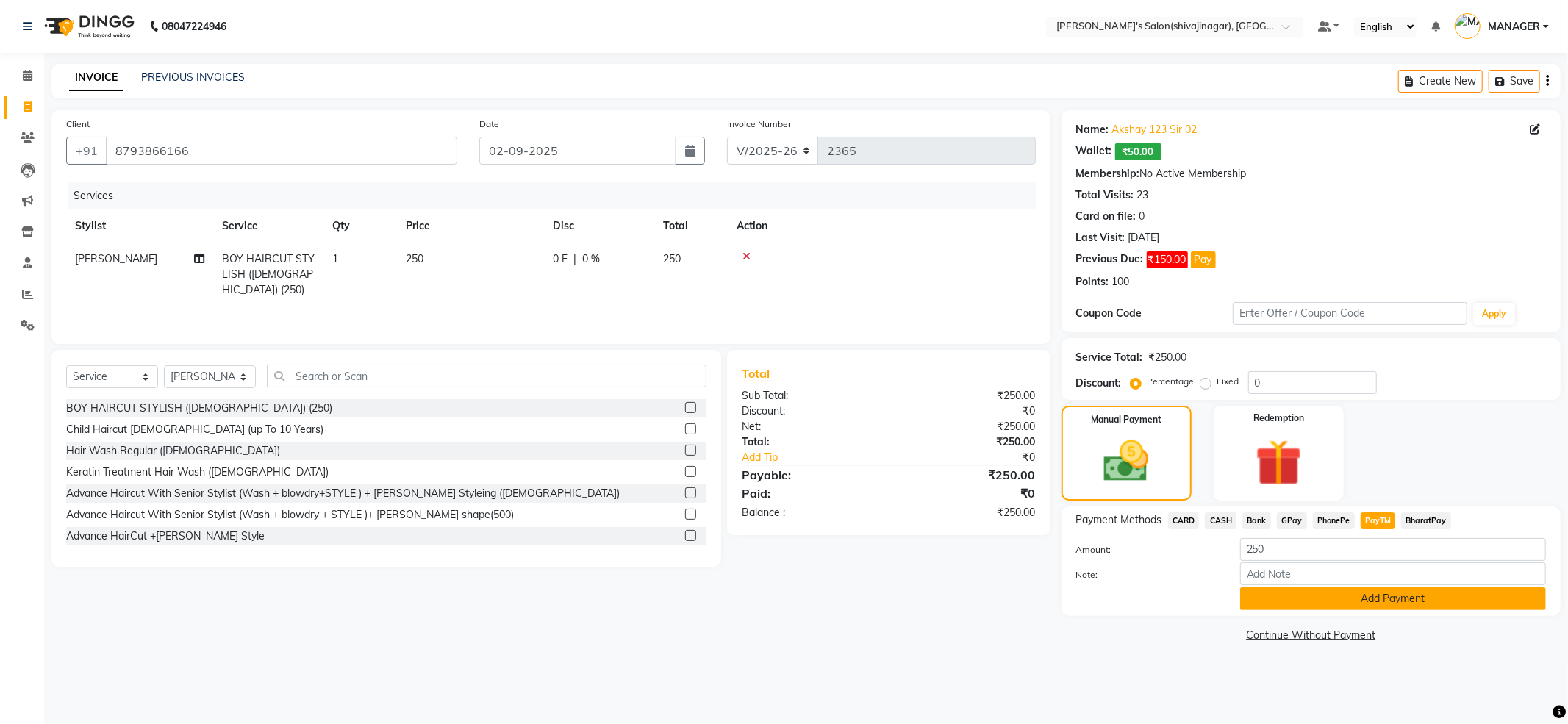
click at [1361, 607] on button "Add Payment" at bounding box center [1392, 599] width 306 height 23
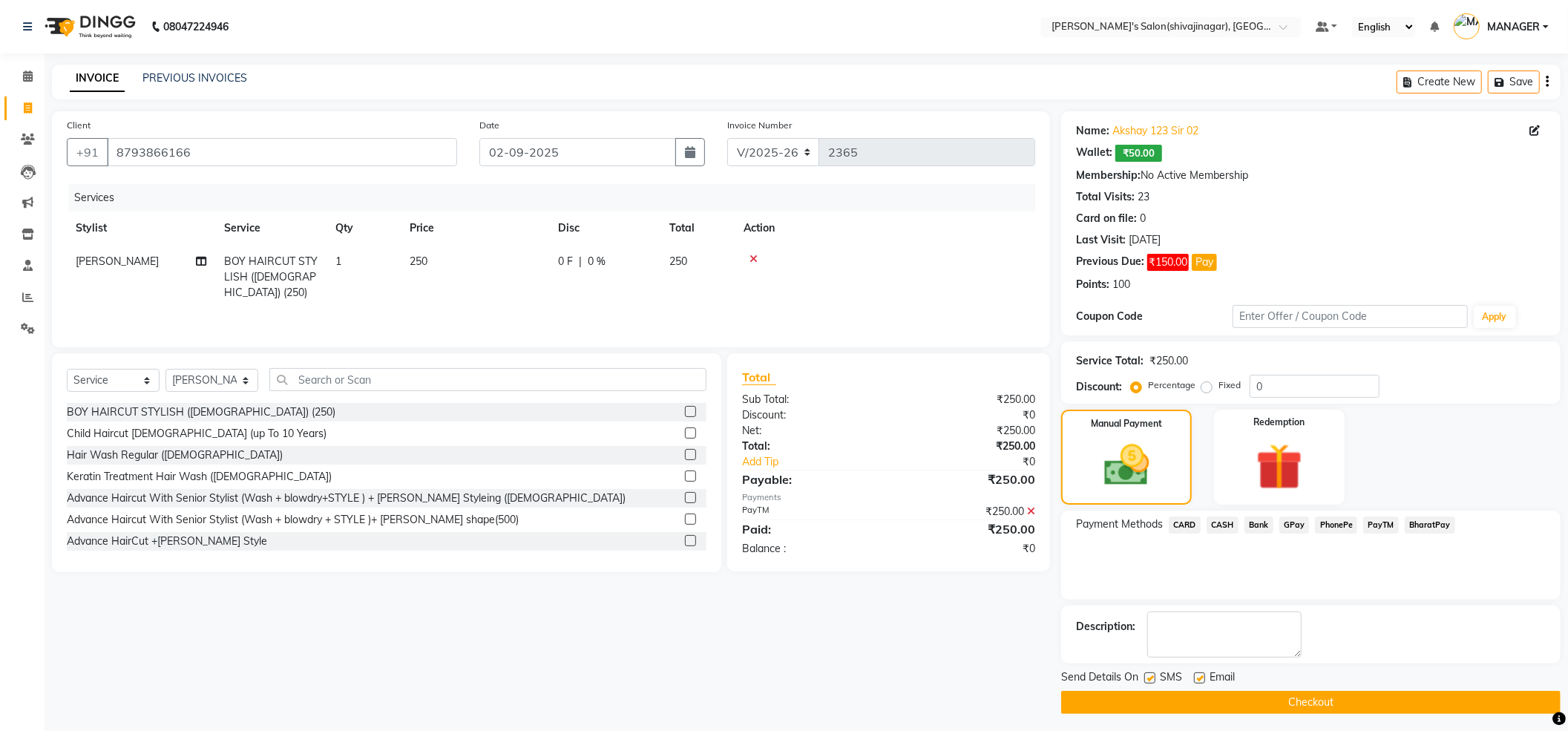
click at [1322, 701] on button "Checkout" at bounding box center [1311, 702] width 499 height 23
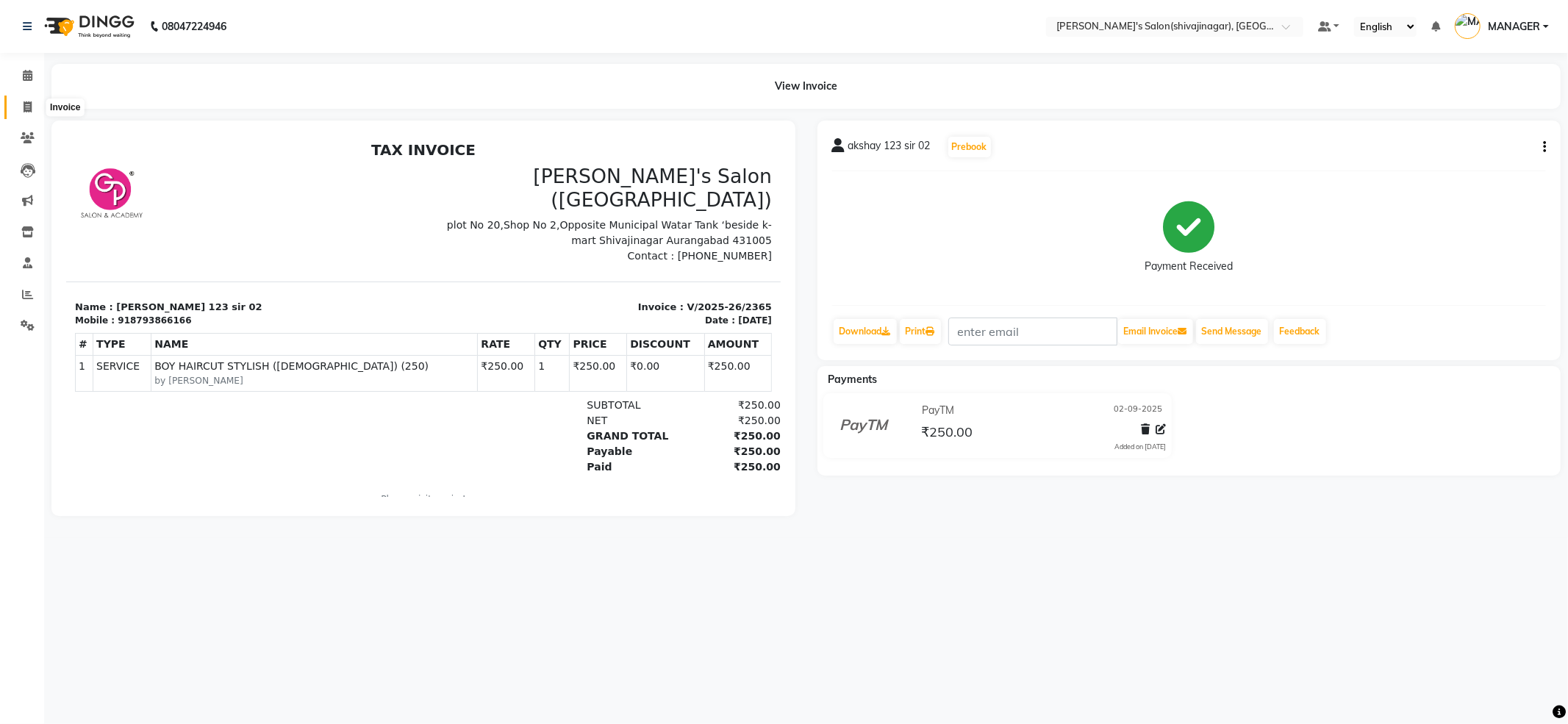
click at [26, 100] on span at bounding box center [27, 108] width 26 height 17
select select "service"
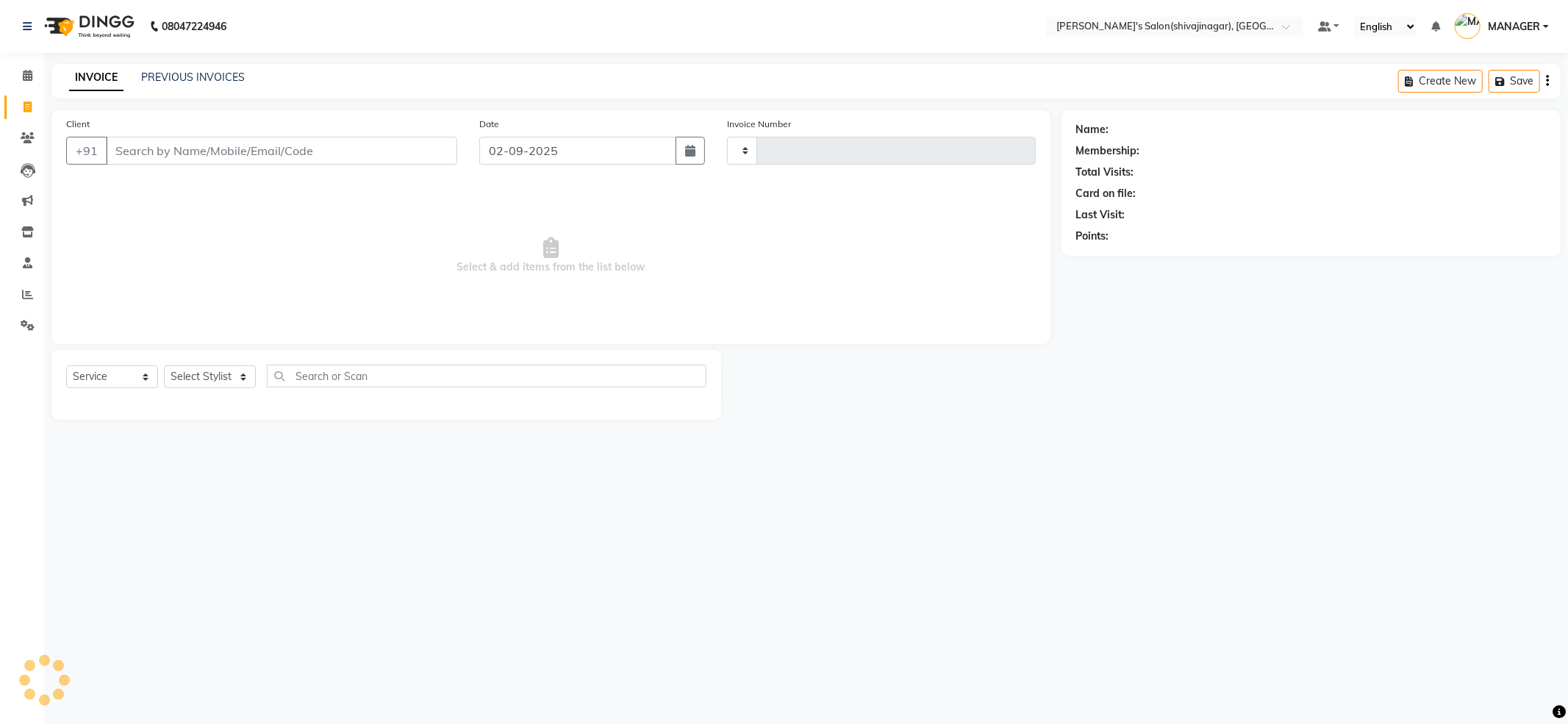
type input "2366"
select select "4174"
click at [142, 150] on input "Client" at bounding box center [281, 151] width 351 height 28
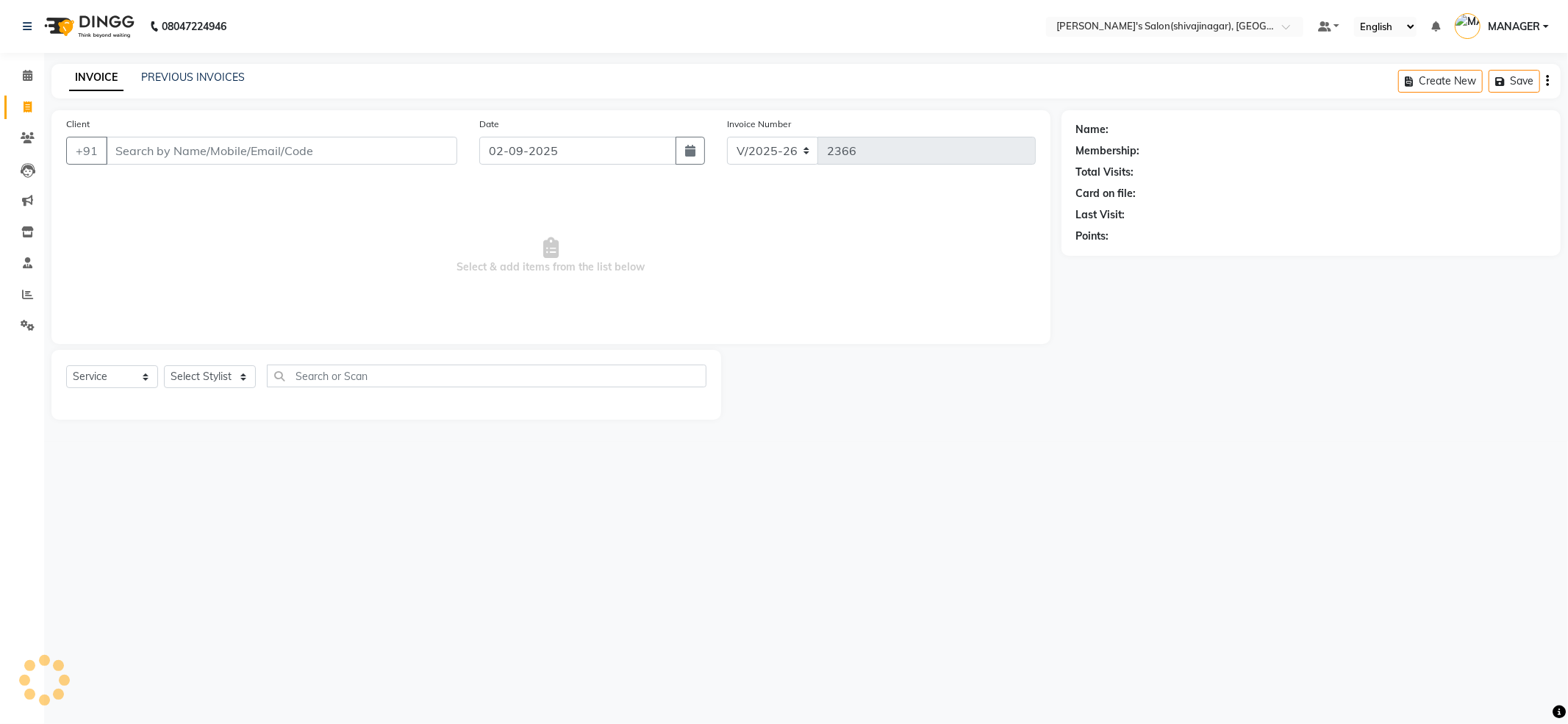
click at [142, 150] on input "Client" at bounding box center [281, 151] width 351 height 28
type input "shape"
click at [174, 142] on input "shape" at bounding box center [244, 151] width 277 height 28
click at [174, 142] on input "Client" at bounding box center [244, 151] width 277 height 28
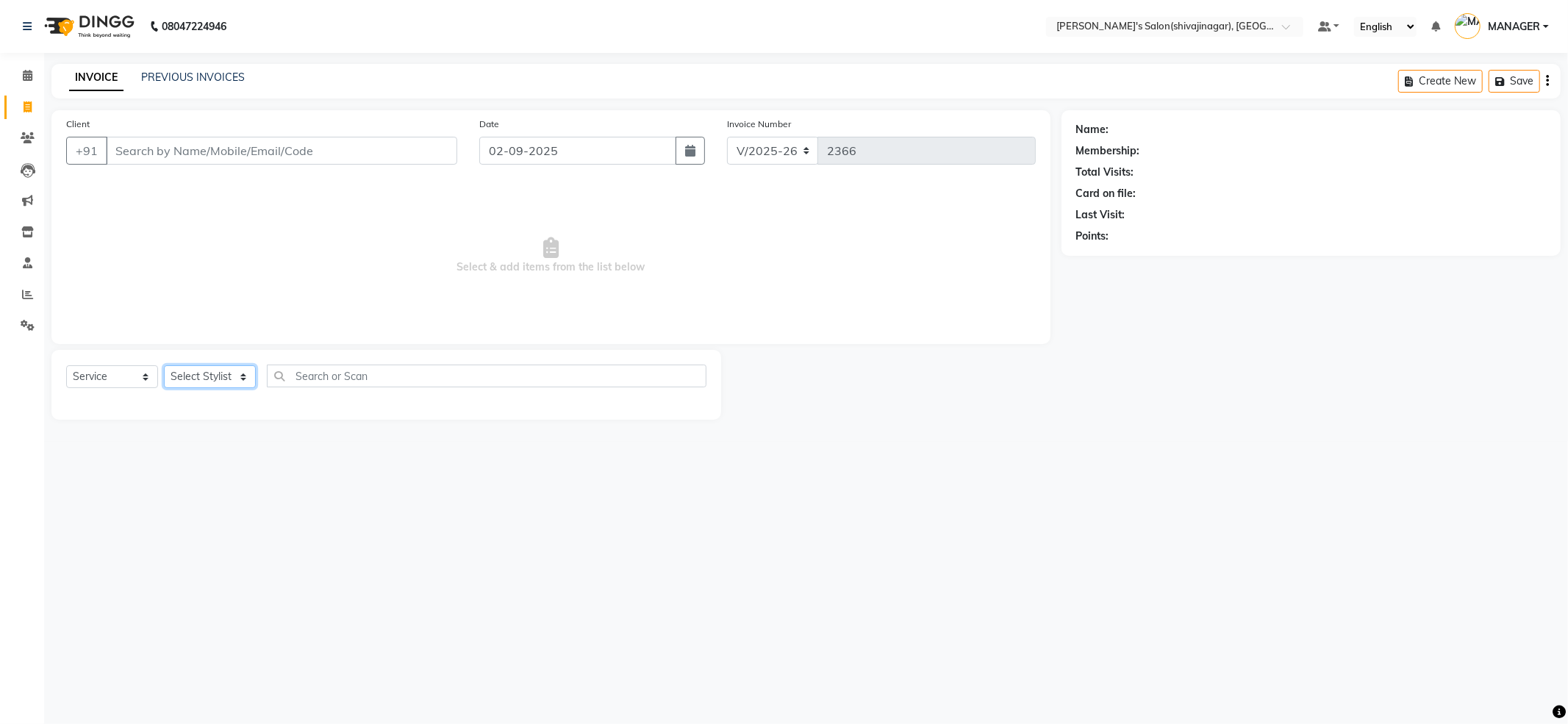
click at [212, 376] on select "Select Stylist [PERSON_NAME] R AKKI [PERSON_NAME] MANAGER MISS STAFF [PERSON_NA…" at bounding box center [210, 376] width 92 height 23
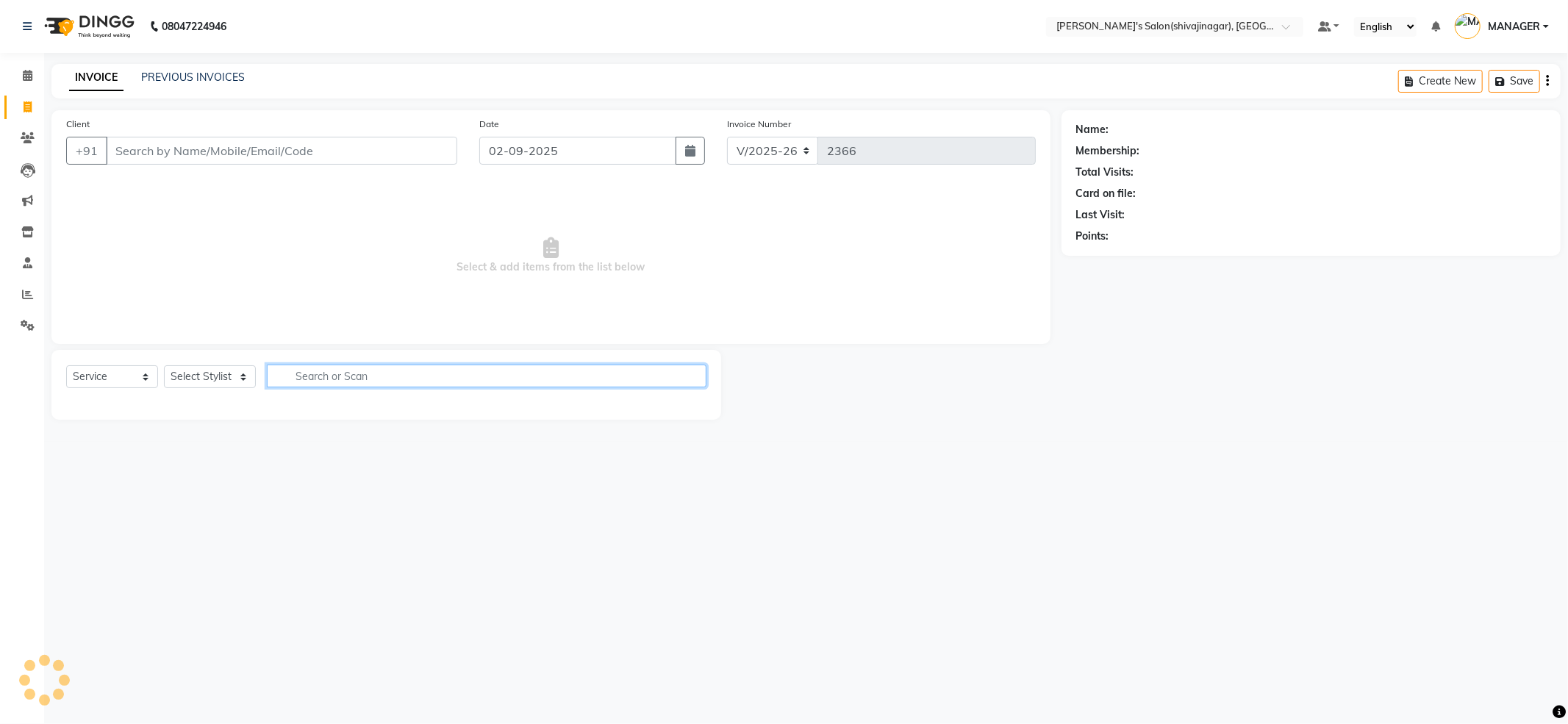
click at [319, 378] on input "text" at bounding box center [486, 376] width 439 height 23
type input "shape"
click at [230, 365] on div "Select Service Product Membership Package Voucher Prepaid Gift Card Select Styl…" at bounding box center [386, 382] width 641 height 34
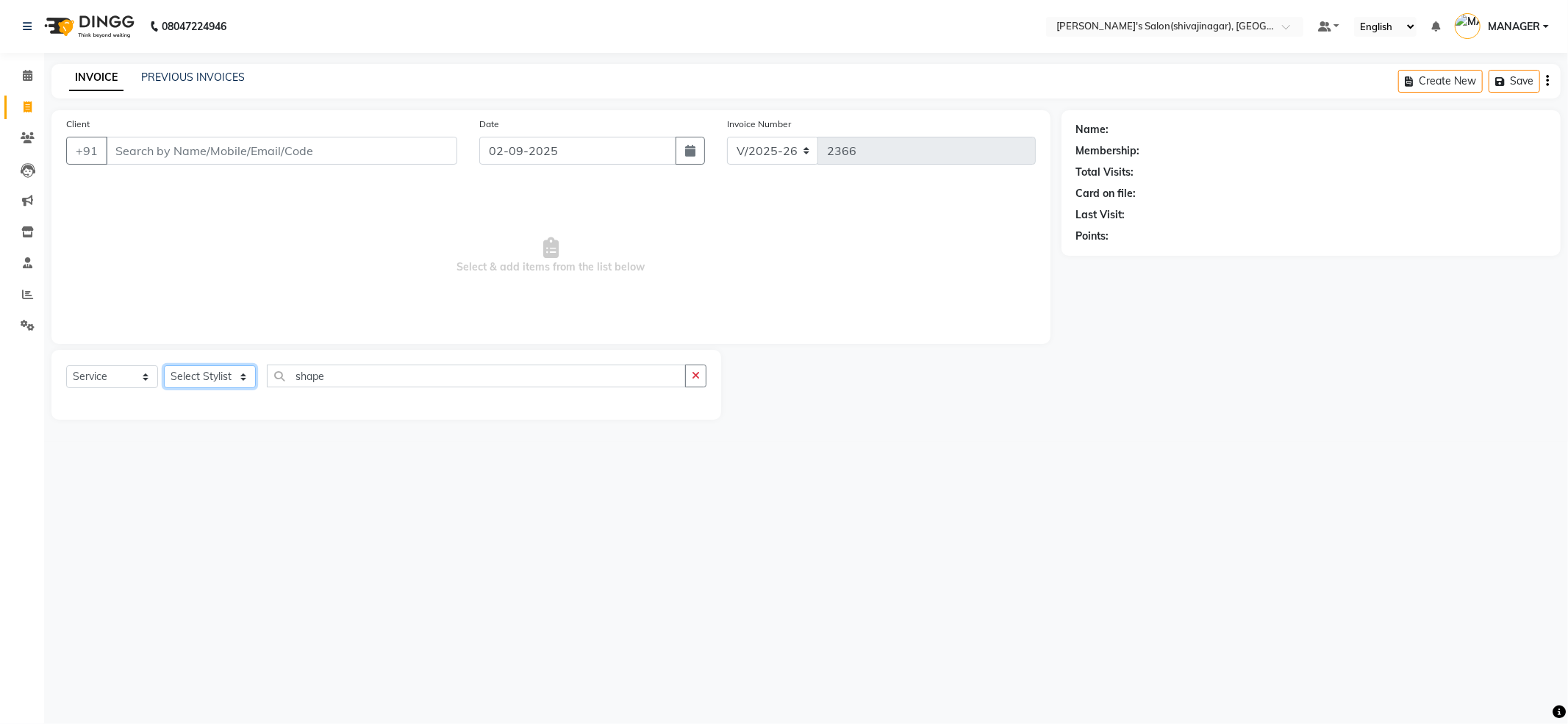
drag, startPoint x: 209, startPoint y: 381, endPoint x: 215, endPoint y: 372, distance: 10.8
click at [209, 381] on select "Select Stylist [PERSON_NAME] R AKKI [PERSON_NAME] MANAGER MISS STAFF [PERSON_NA…" at bounding box center [210, 376] width 92 height 23
select select "24666"
click at [164, 365] on select "Select Stylist [PERSON_NAME] R AKKI [PERSON_NAME] MANAGER MISS STAFF [PERSON_NA…" at bounding box center [210, 376] width 92 height 23
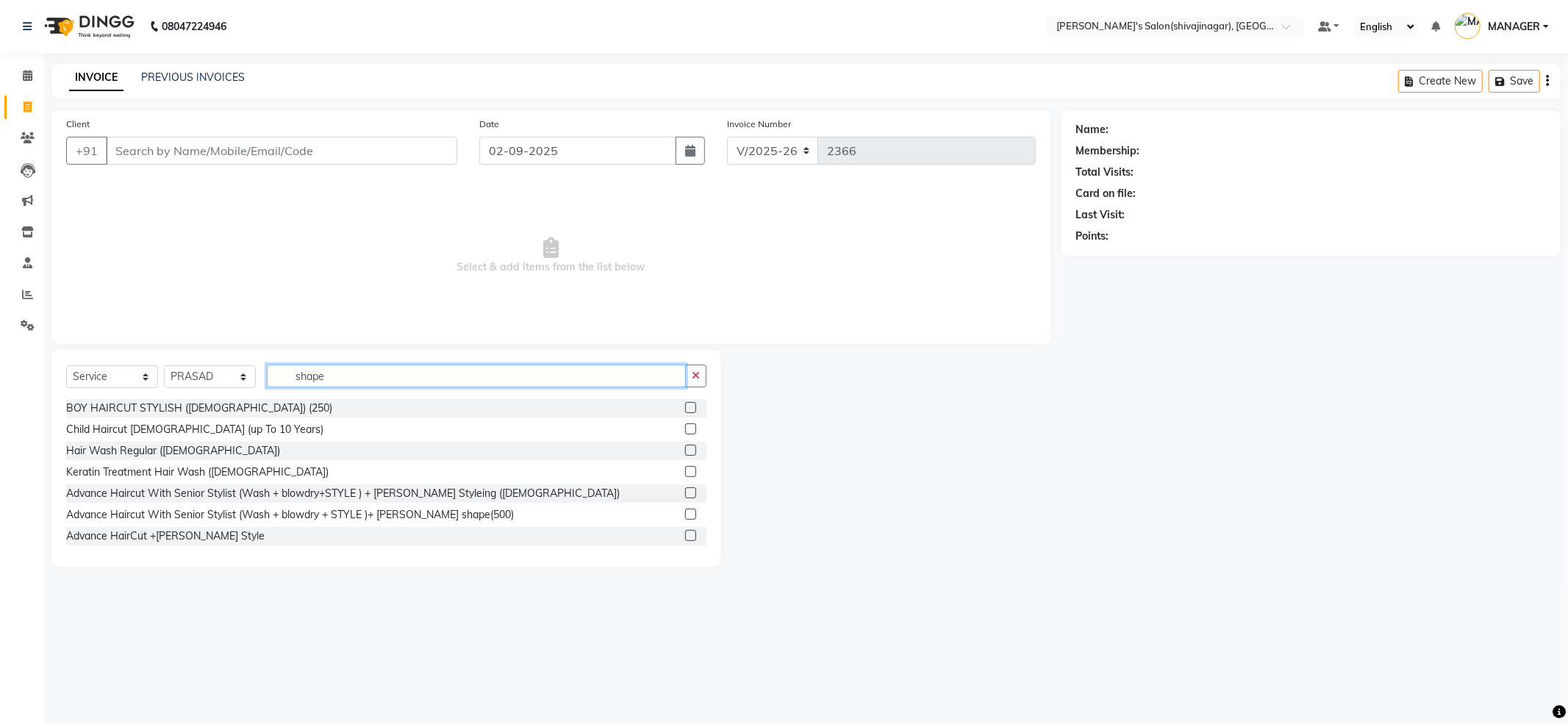
click at [332, 372] on input "shape" at bounding box center [476, 376] width 419 height 23
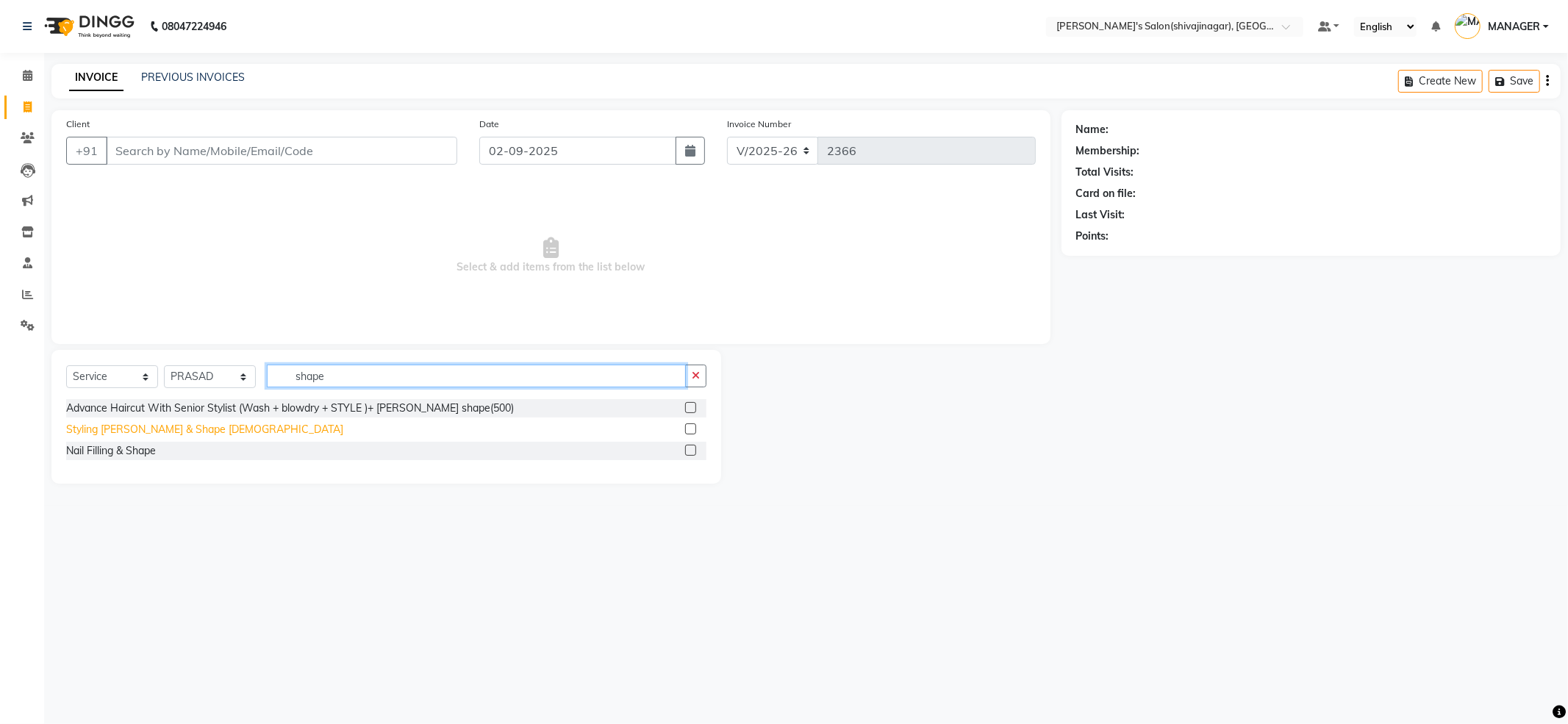
type input "shape"
click at [156, 428] on div "Styling [PERSON_NAME] & Shape [DEMOGRAPHIC_DATA]" at bounding box center [204, 430] width 277 height 16
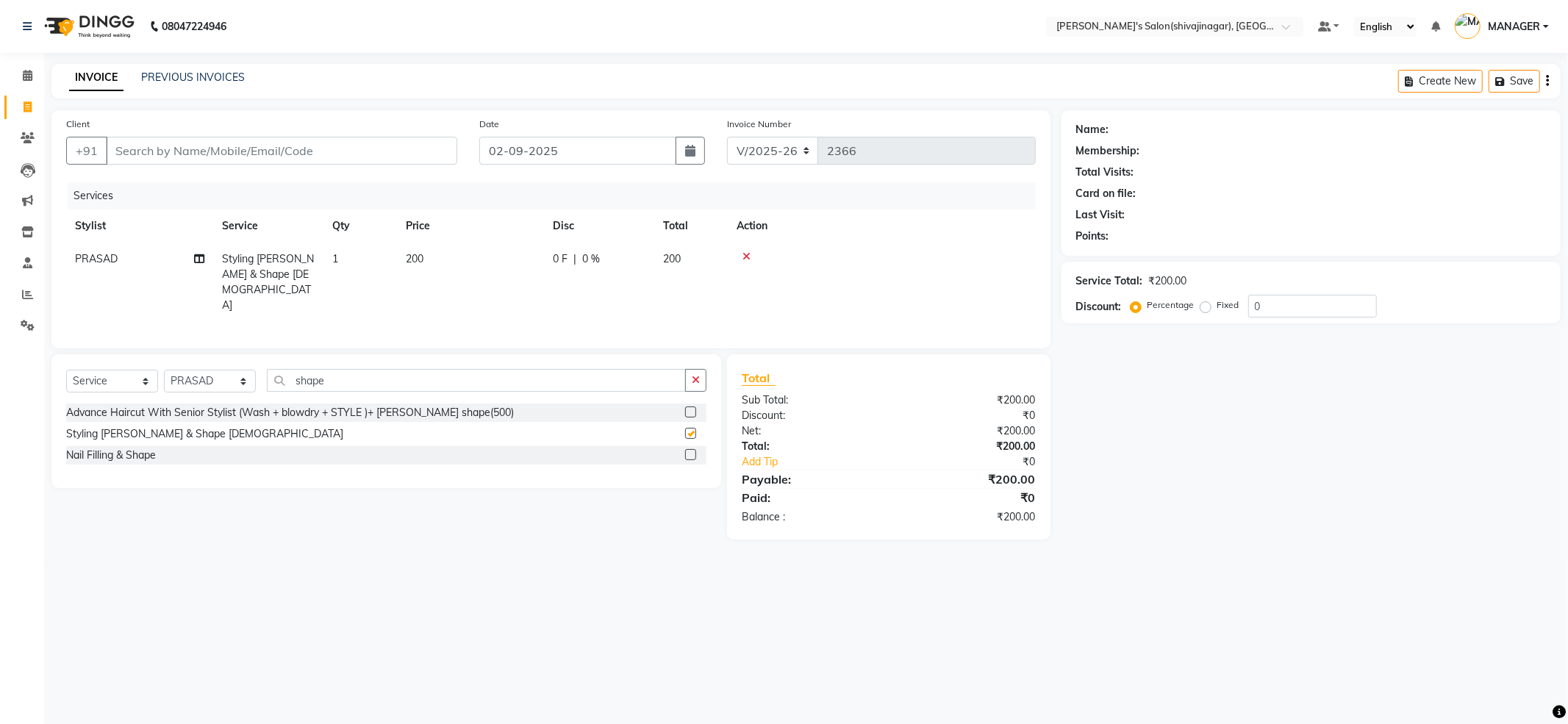
checkbox input "false"
click at [187, 145] on input "Client" at bounding box center [281, 151] width 351 height 28
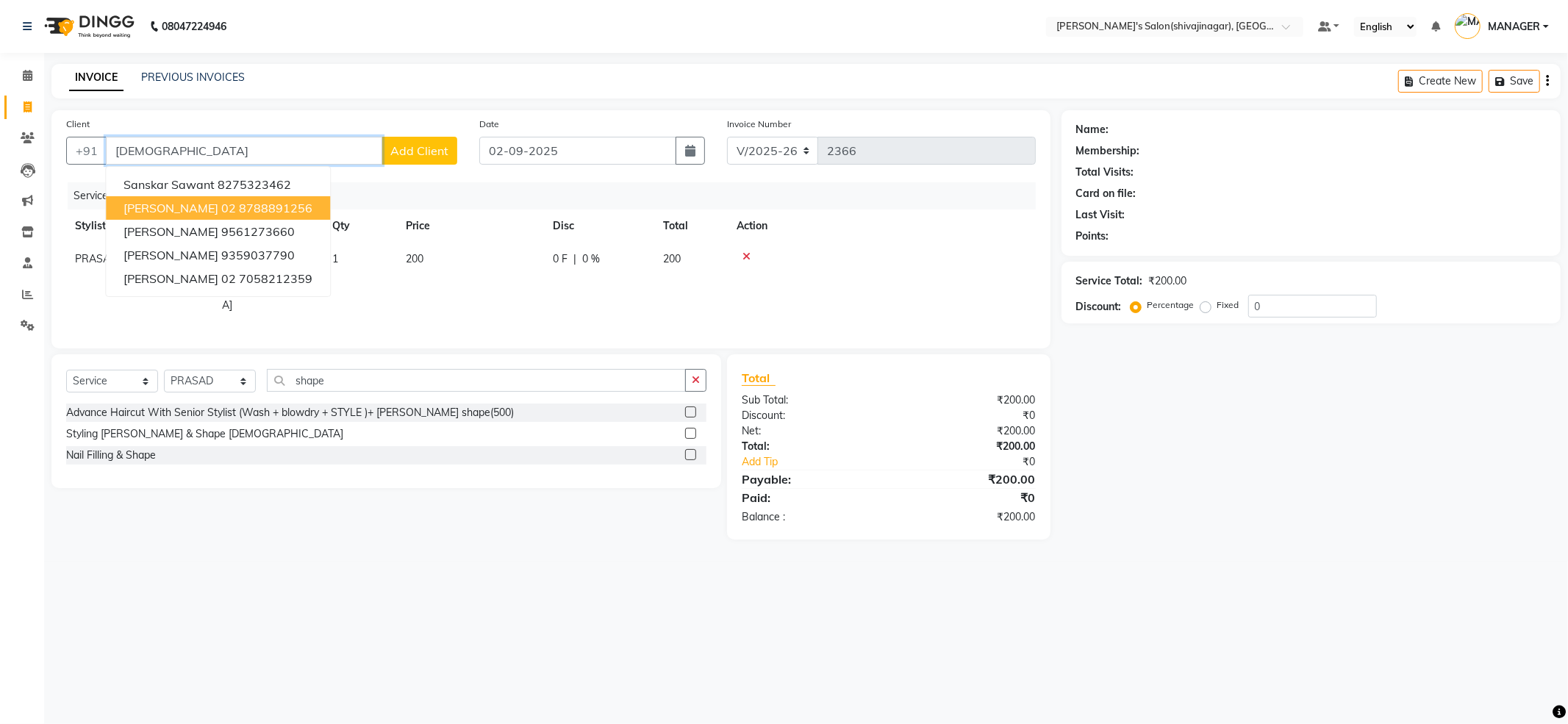
click at [236, 209] on span "[PERSON_NAME] 02" at bounding box center [180, 208] width 113 height 15
type input "8788891256"
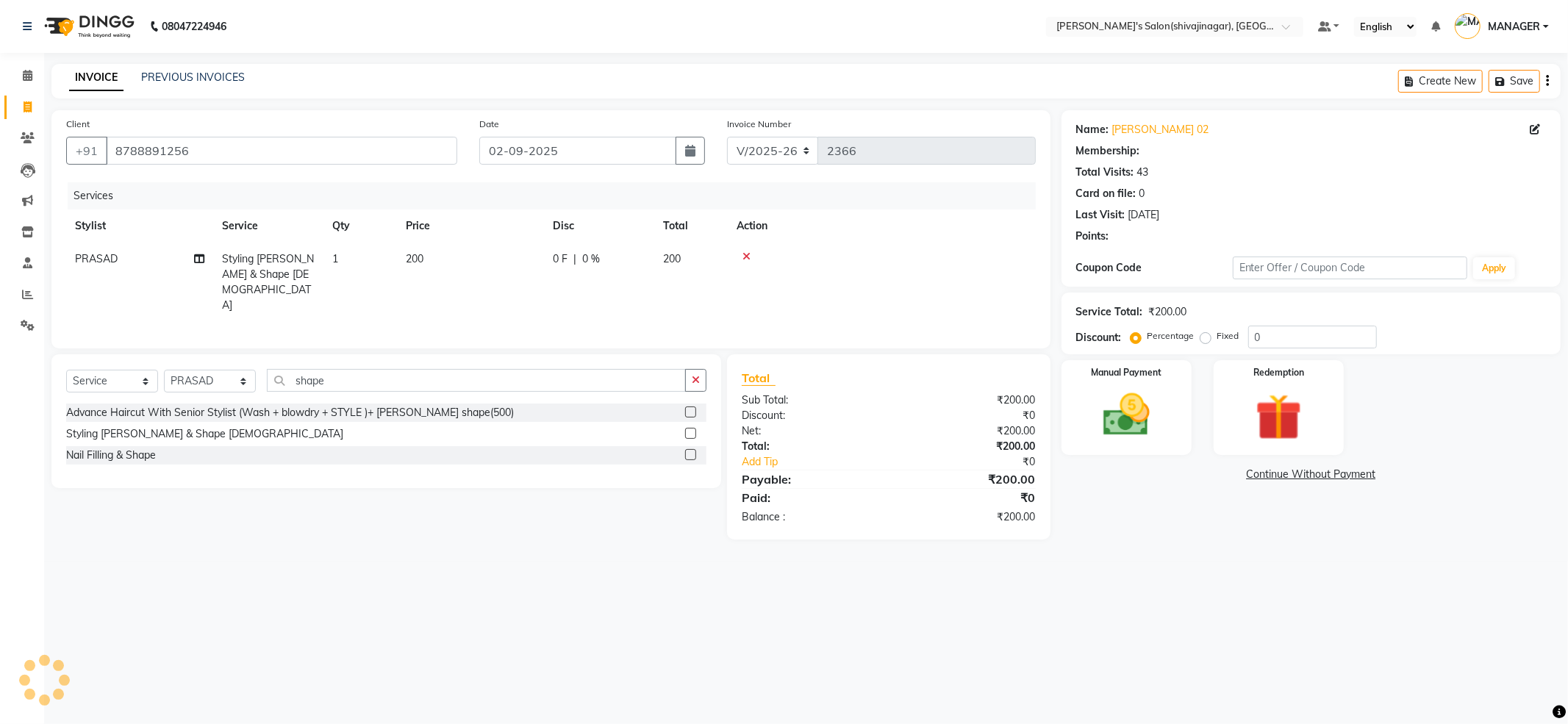
type input "15"
select select "1: Object"
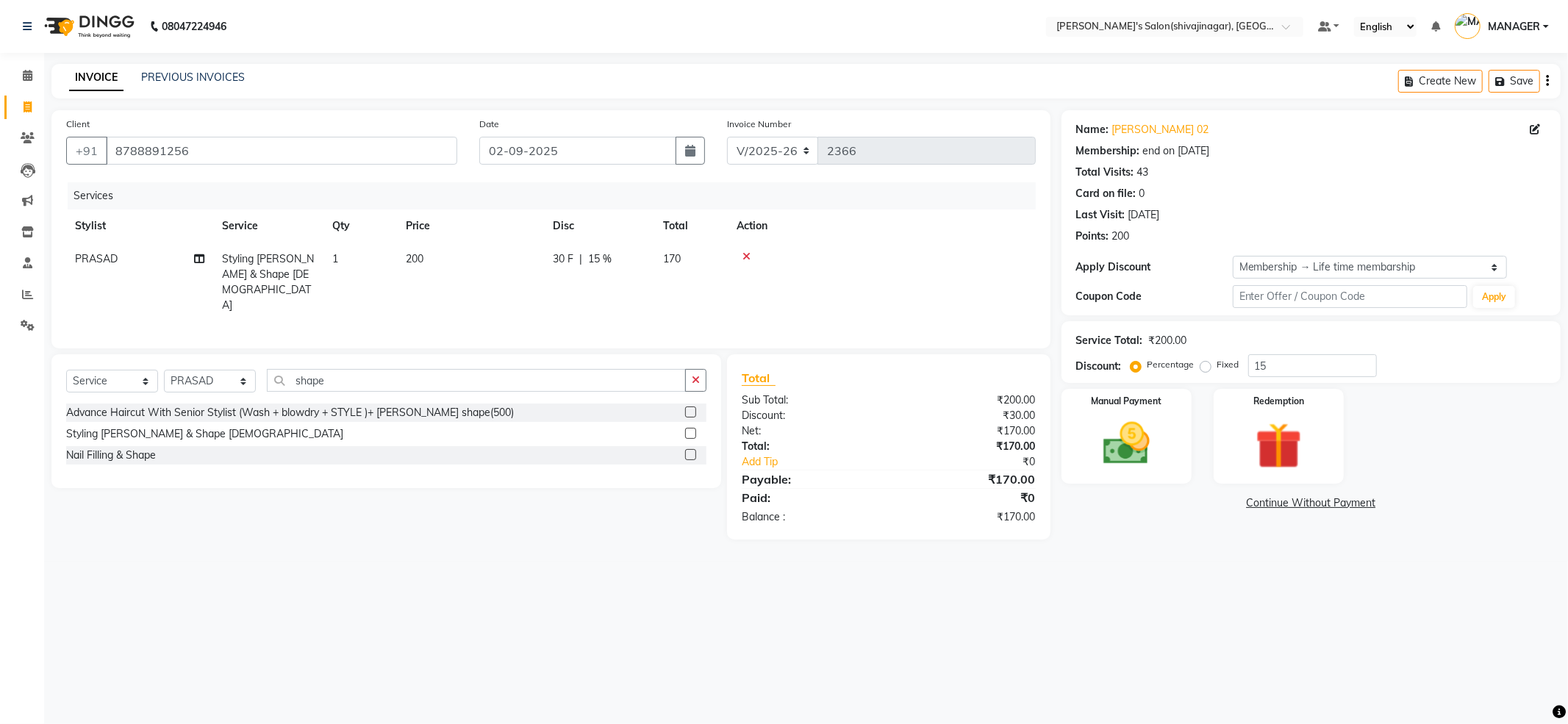
click at [1214, 634] on div "08047224946 Select Location × [PERSON_NAME]'s Salon(shivajinagar), Shivaji Naga…" at bounding box center [784, 362] width 1568 height 724
click at [1155, 426] on img at bounding box center [1126, 444] width 79 height 56
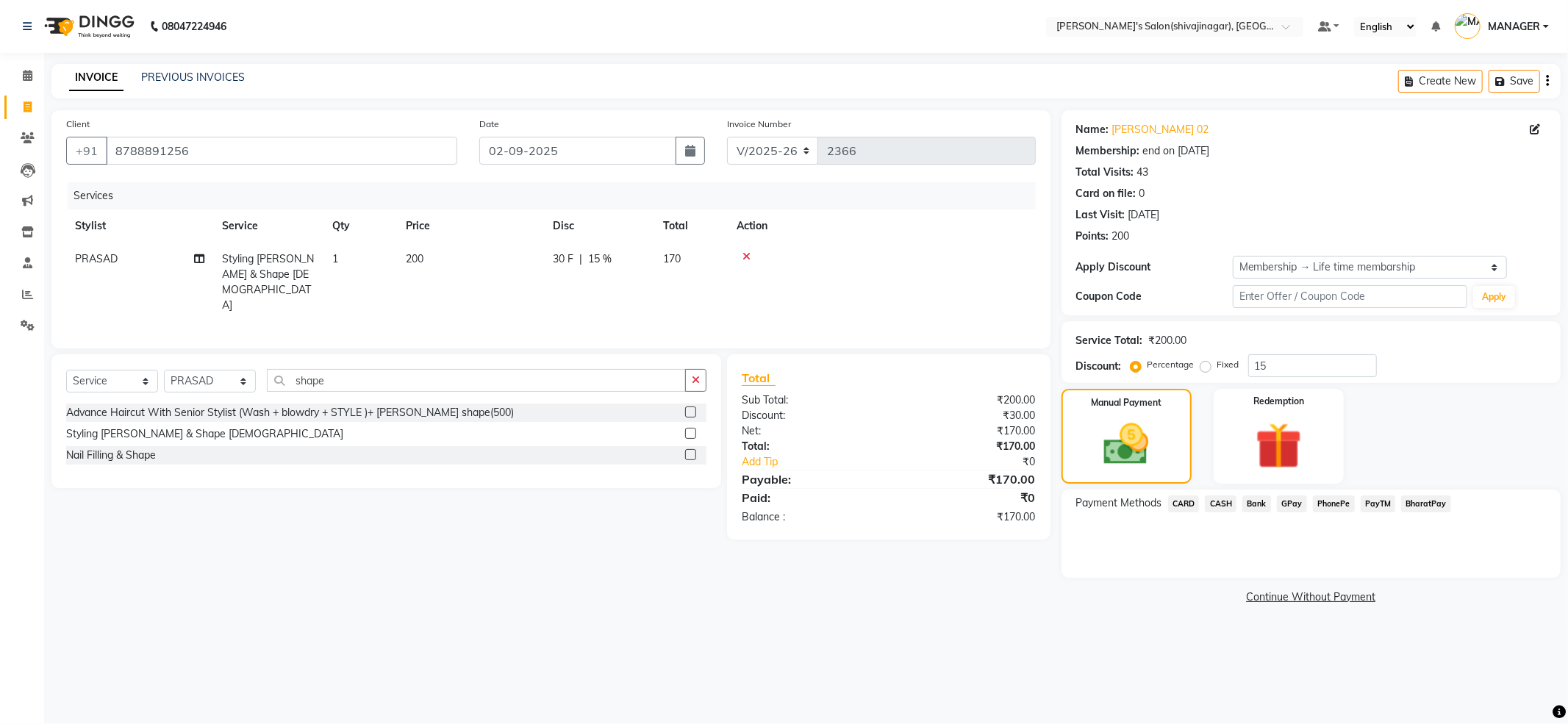
click at [1389, 538] on div "Payment Methods CARD CASH Bank GPay PhonePe PayTM BharatPay" at bounding box center [1311, 533] width 499 height 88
click at [1379, 505] on span "PayTM" at bounding box center [1378, 504] width 35 height 17
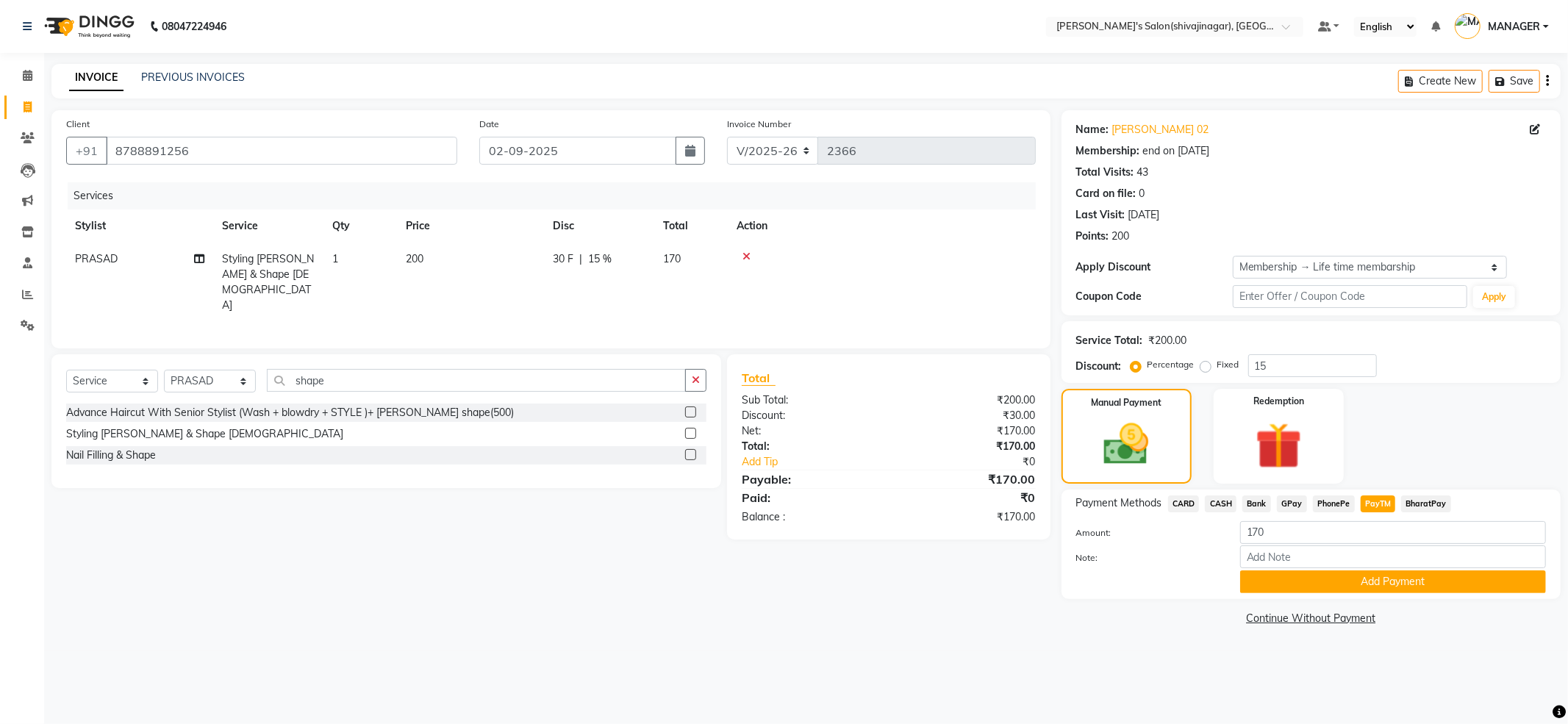
click at [1376, 505] on span "PayTM" at bounding box center [1378, 504] width 35 height 17
click at [1382, 502] on span "PayTM" at bounding box center [1378, 504] width 35 height 17
click at [1217, 500] on span "CASH" at bounding box center [1221, 504] width 32 height 17
click at [1421, 579] on button "Add Payment" at bounding box center [1392, 582] width 306 height 23
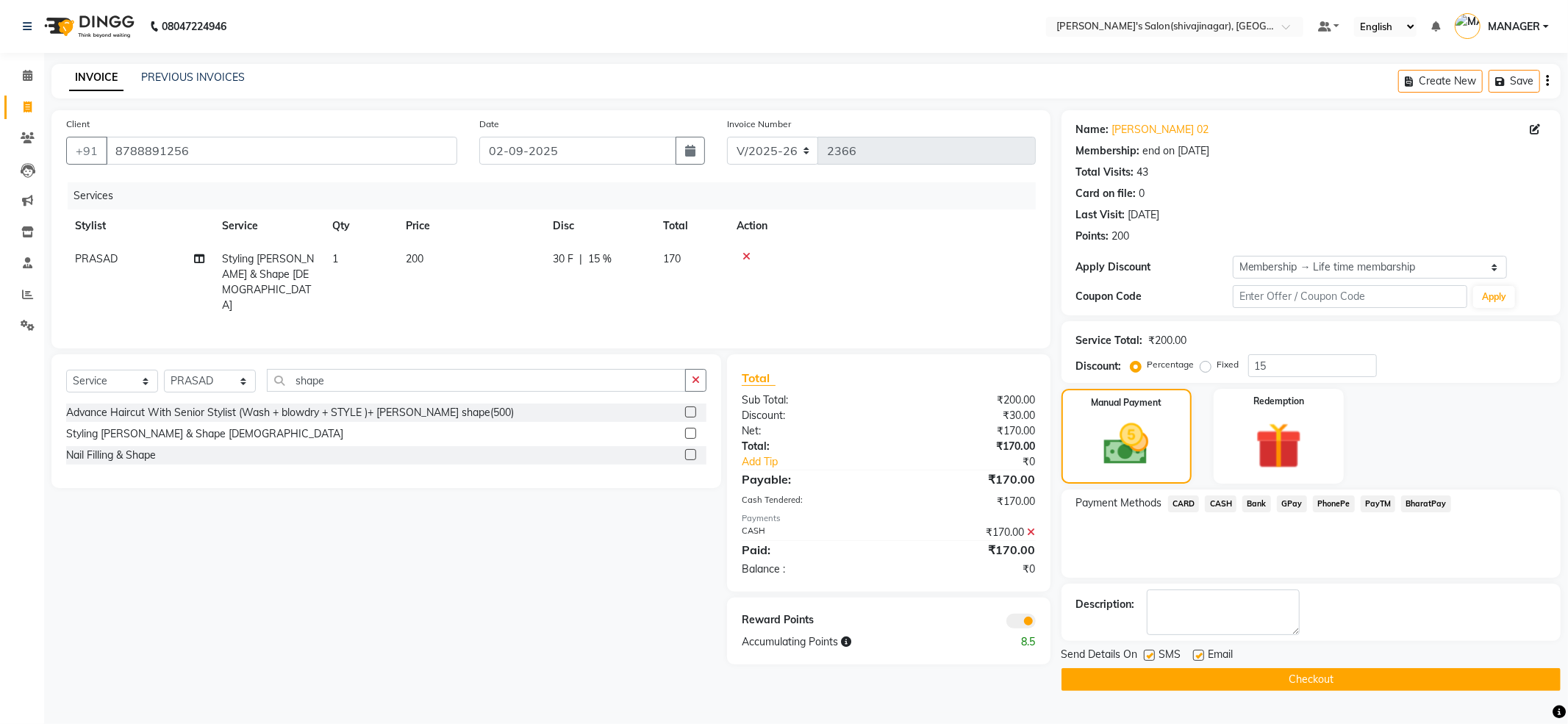
click at [1021, 616] on span at bounding box center [1021, 621] width 30 height 15
click at [1035, 624] on input "checkbox" at bounding box center [1035, 624] width 0 height 0
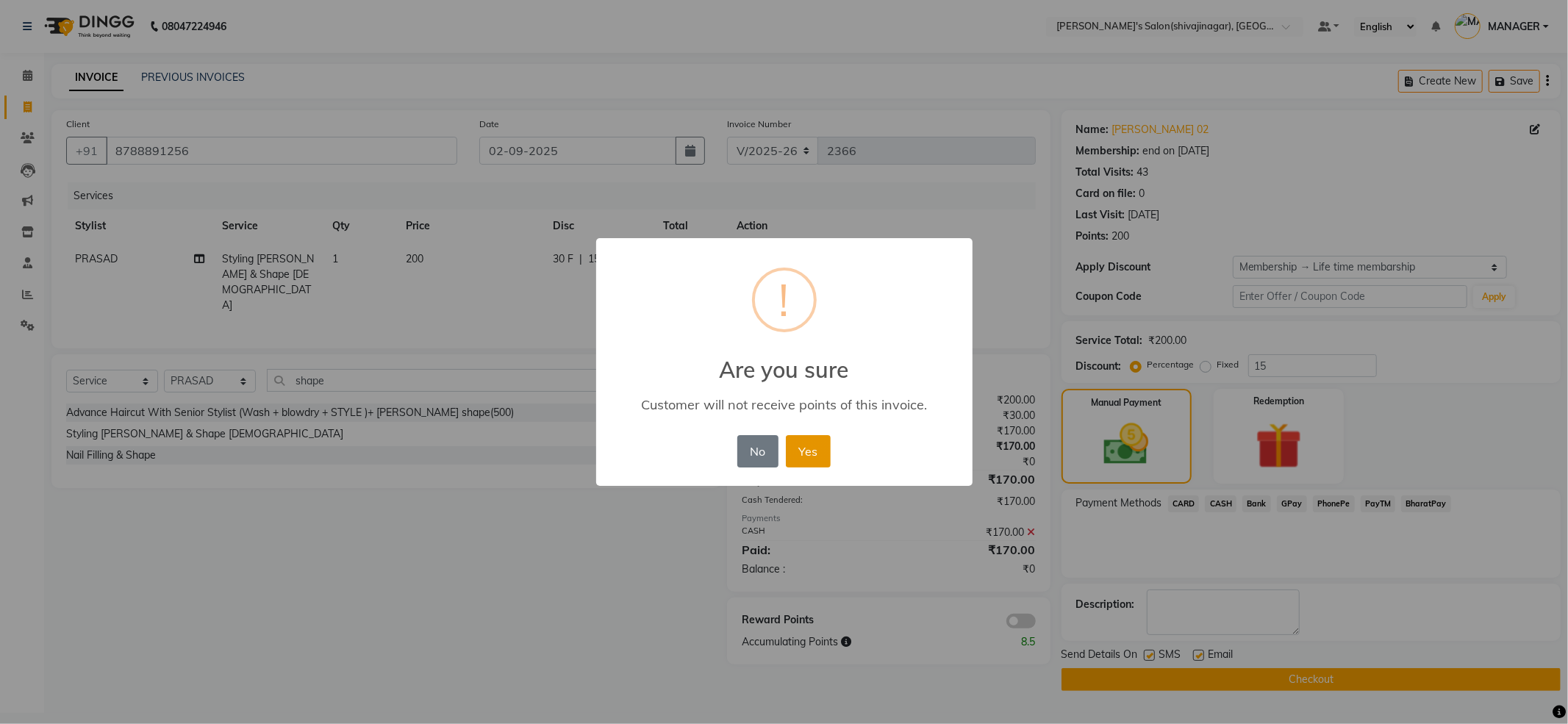
click at [788, 460] on button "Yes" at bounding box center [808, 452] width 45 height 33
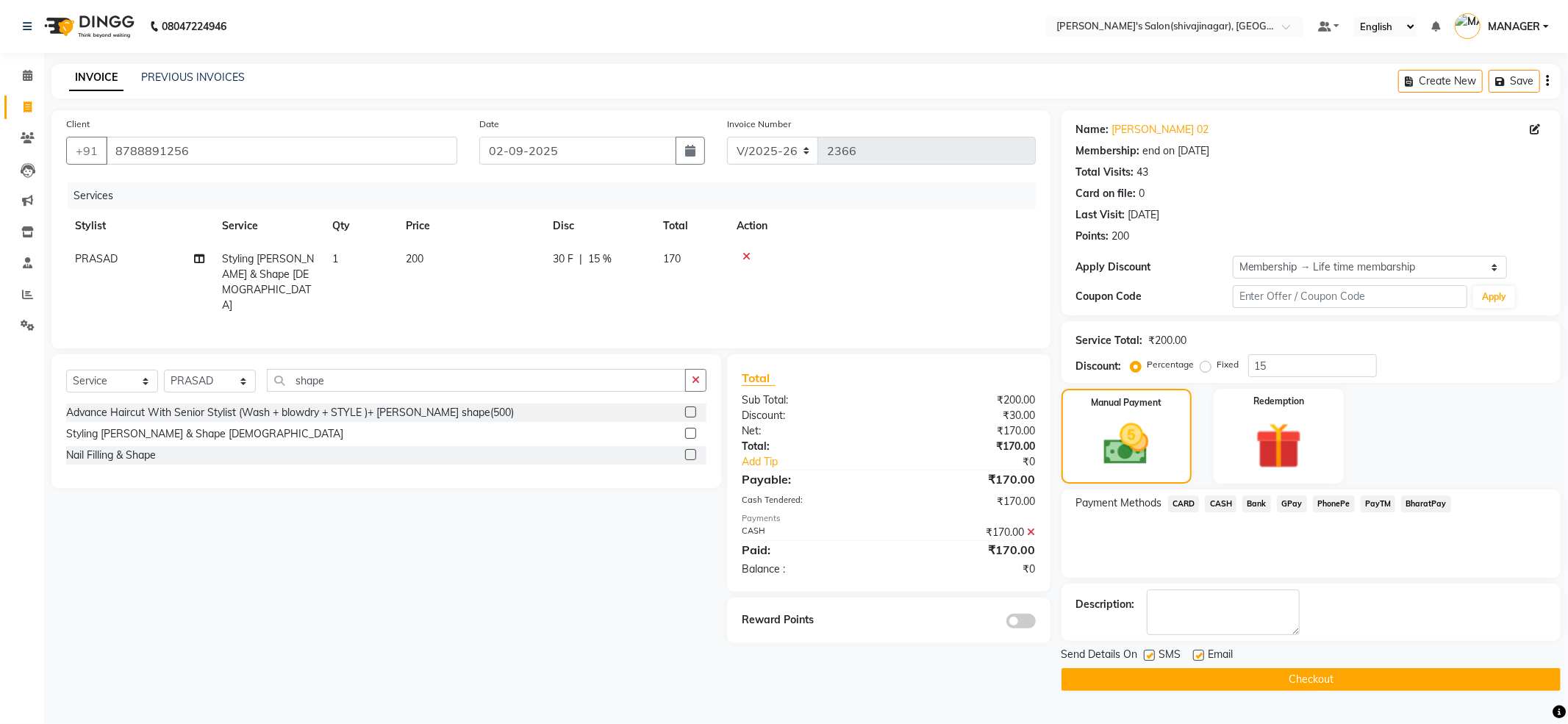
click at [1308, 681] on button "Checkout" at bounding box center [1311, 680] width 499 height 23
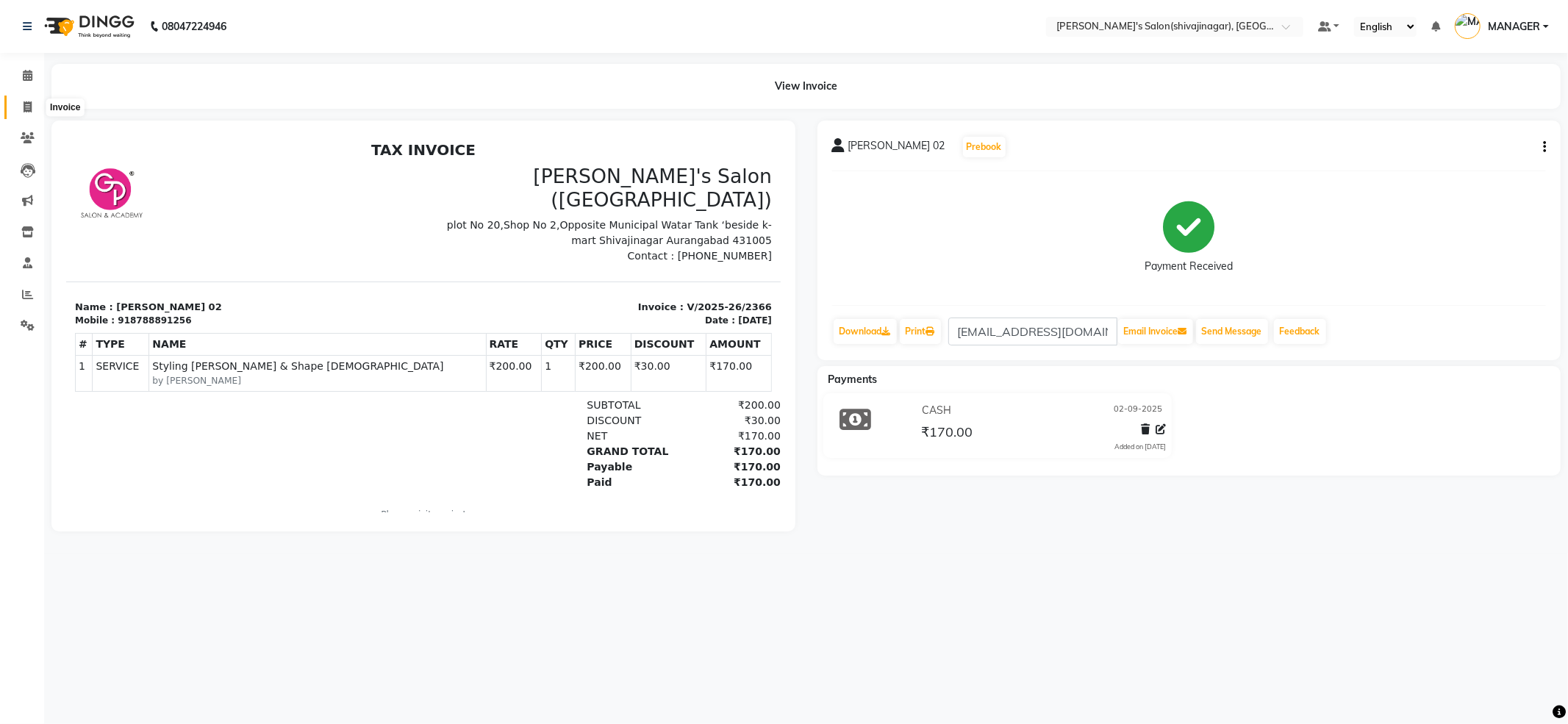
click at [16, 106] on span at bounding box center [27, 108] width 26 height 17
select select "service"
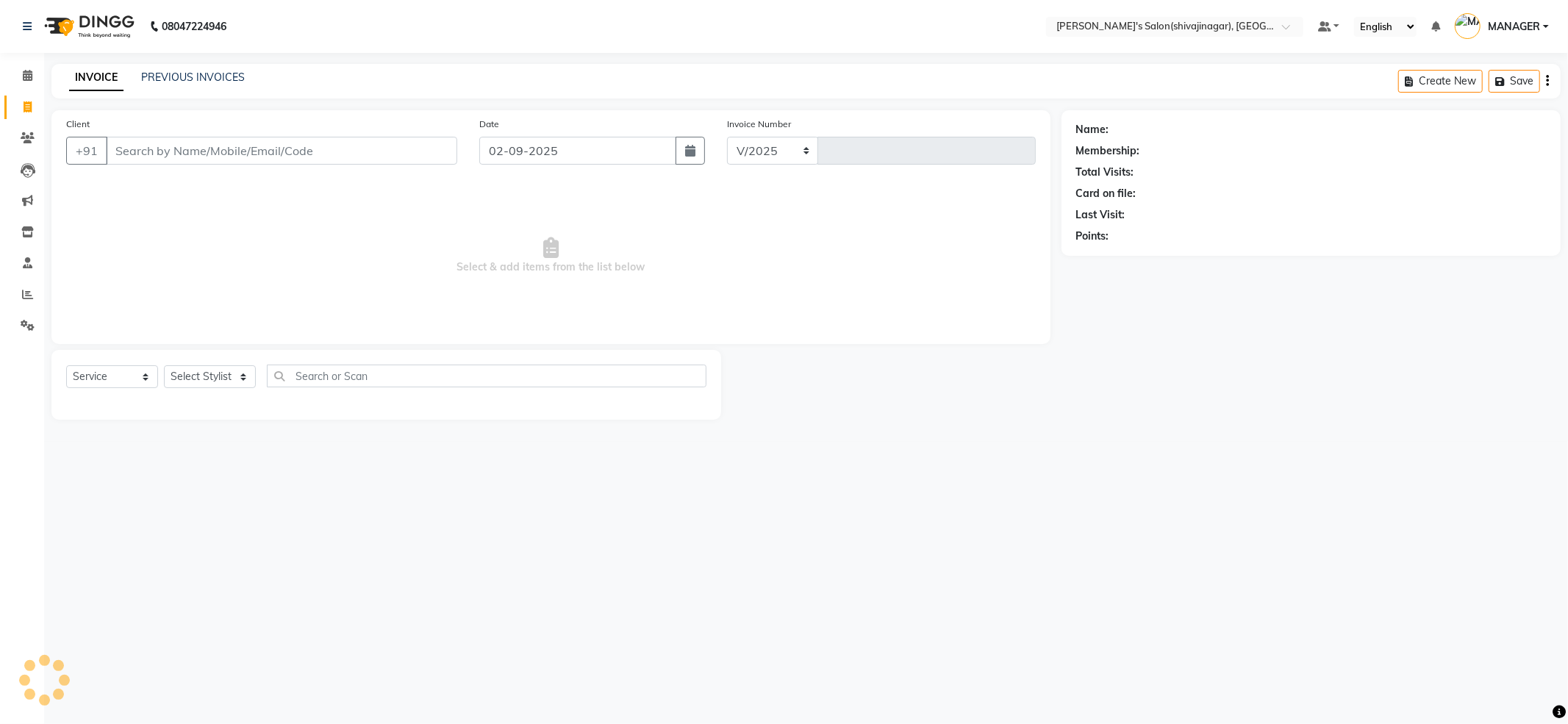
select select "4174"
type input "2367"
click at [196, 82] on link "PREVIOUS INVOICES" at bounding box center [193, 77] width 103 height 13
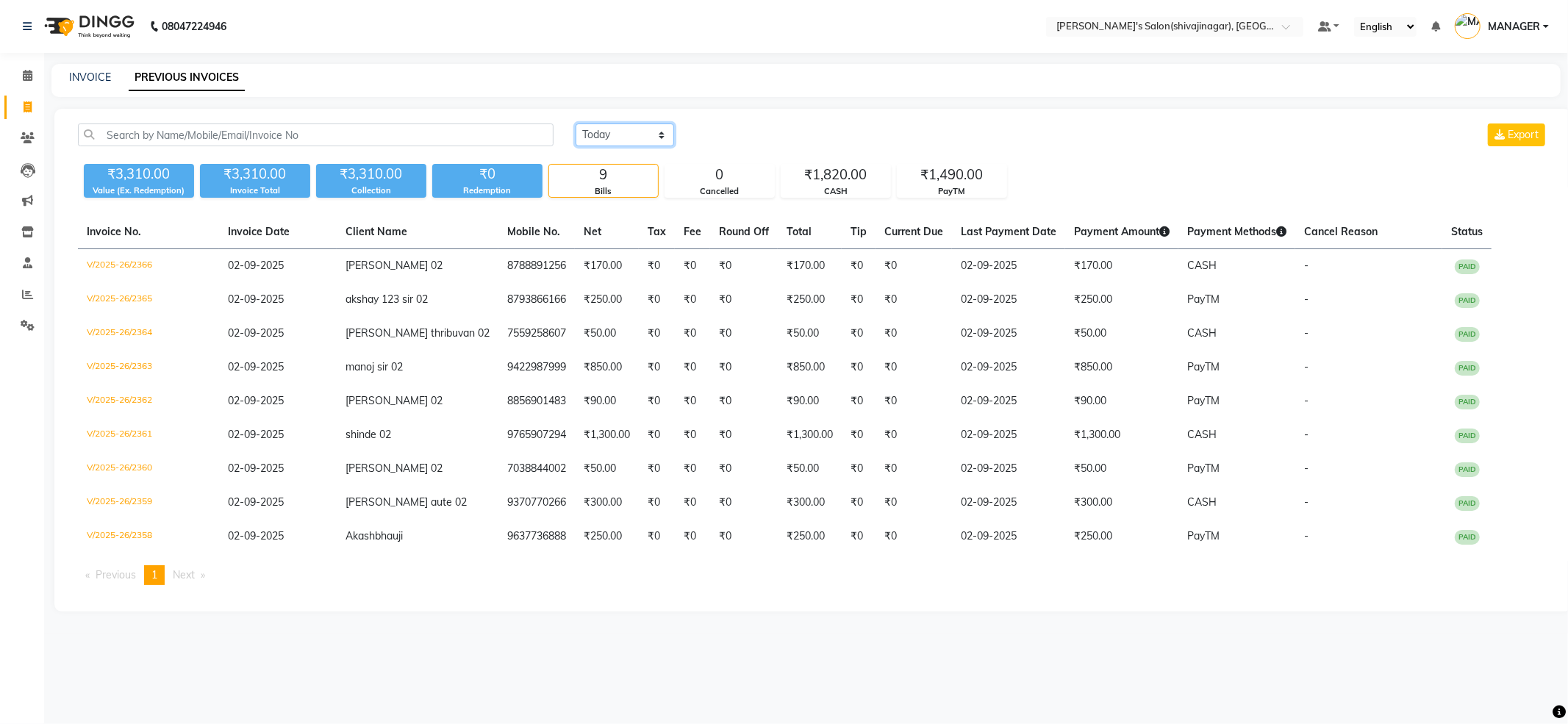
click at [587, 136] on select "[DATE] [DATE] Custom Range" at bounding box center [624, 135] width 99 height 23
click at [575, 124] on select "[DATE] [DATE] Custom Range" at bounding box center [624, 135] width 99 height 23
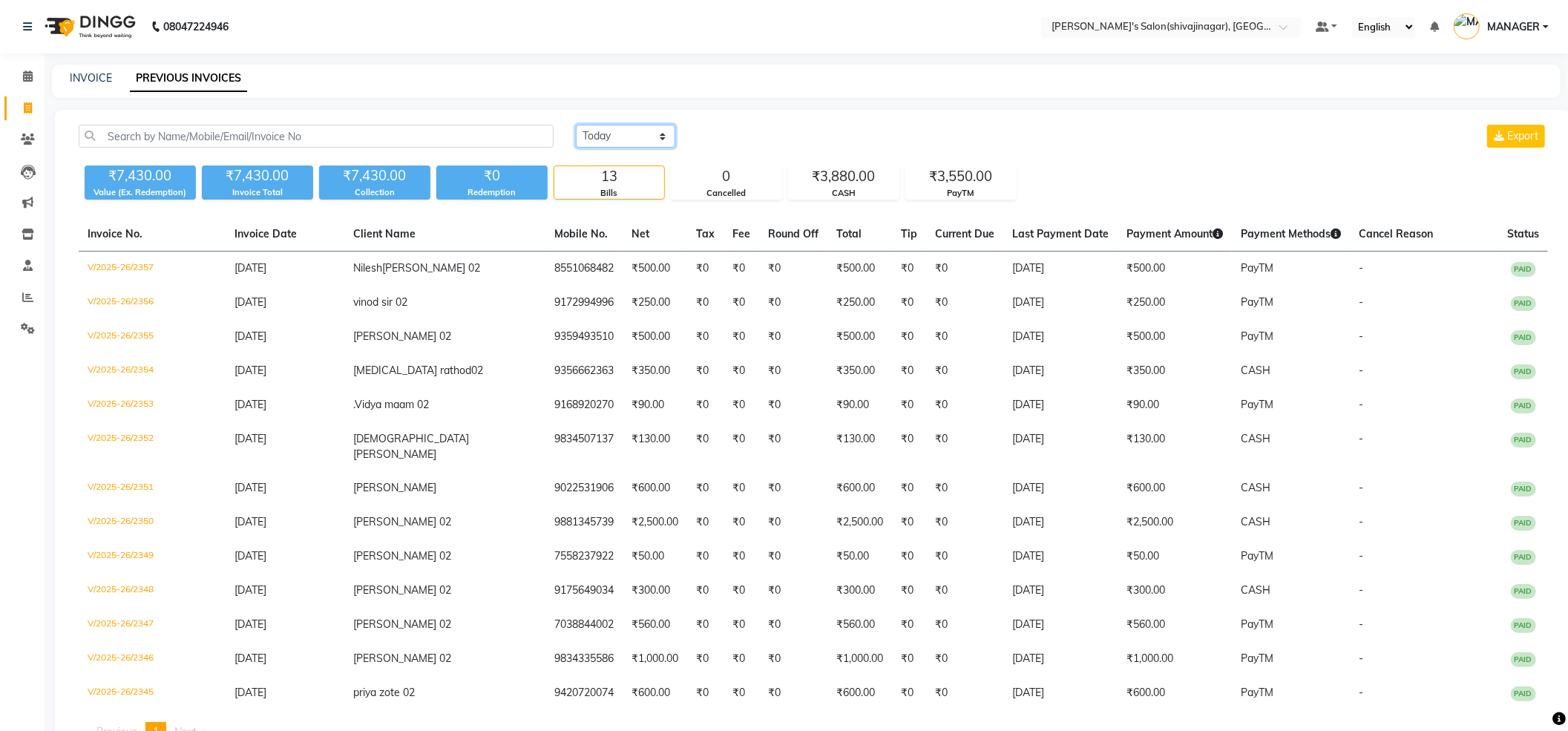
click at [657, 135] on select "[DATE] [DATE] Custom Range" at bounding box center [625, 136] width 100 height 23
click at [576, 125] on select "[DATE] [DATE] Custom Range" at bounding box center [625, 136] width 100 height 23
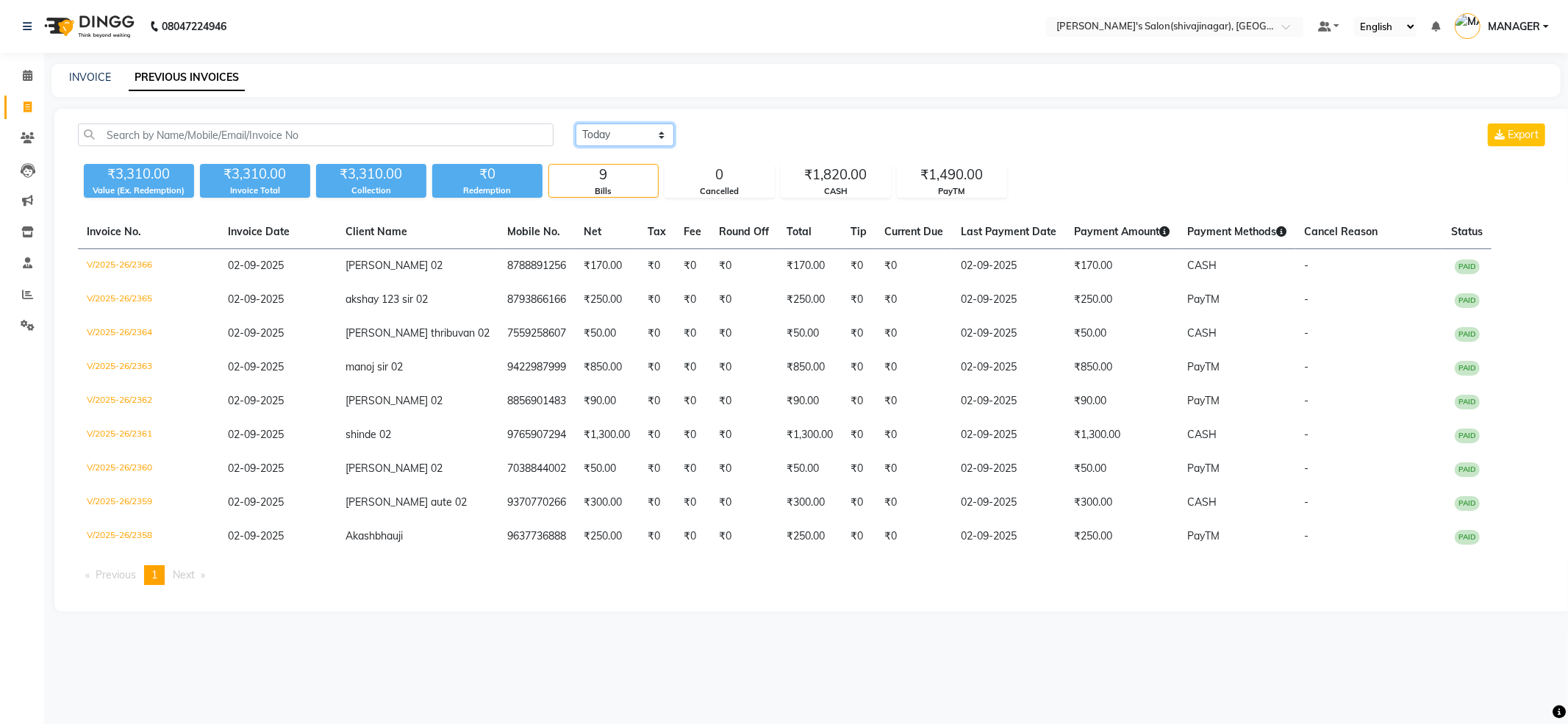
click at [613, 132] on select "[DATE] [DATE] Custom Range" at bounding box center [624, 135] width 99 height 23
select select "[DATE]"
click at [575, 124] on select "[DATE] [DATE] Custom Range" at bounding box center [624, 135] width 99 height 23
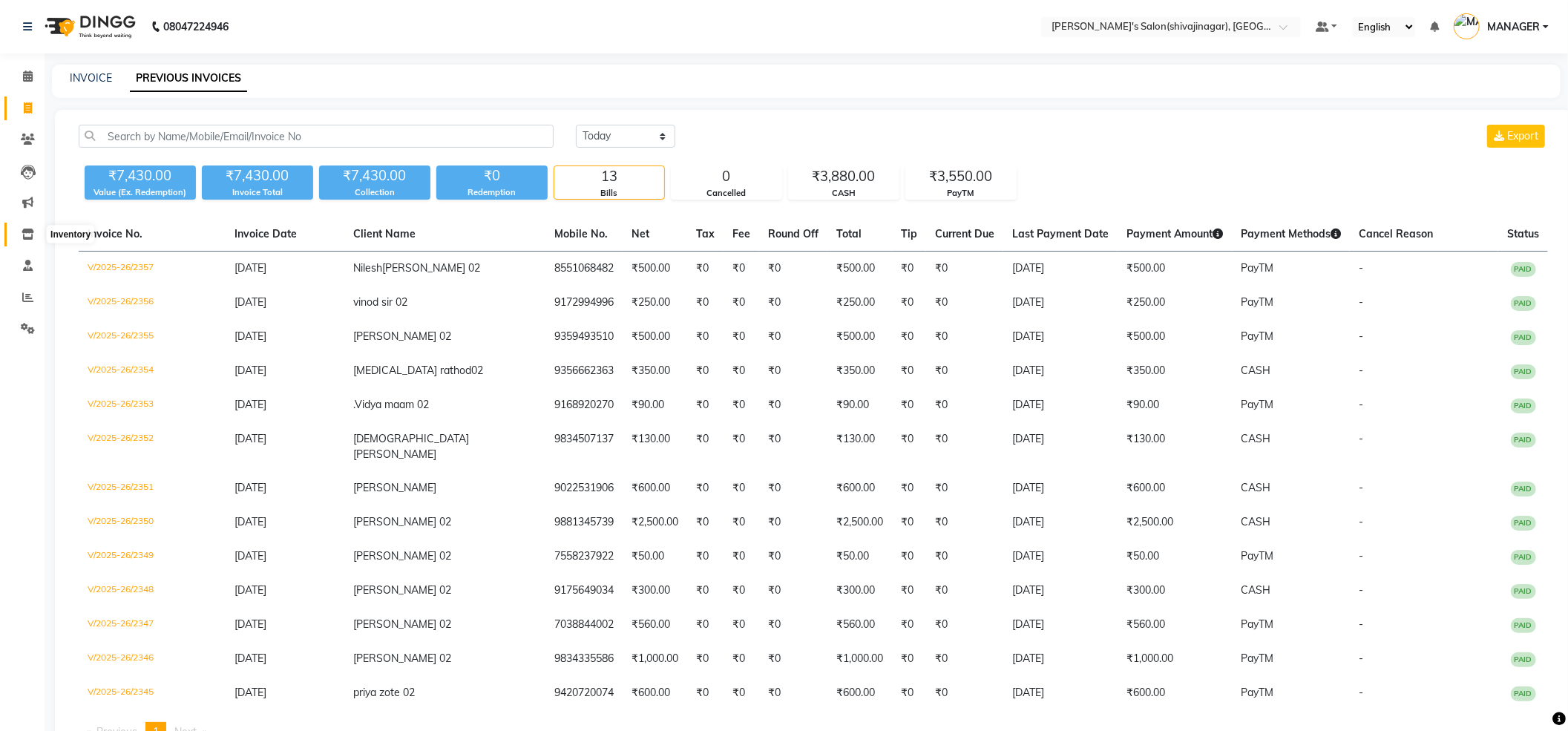
click at [31, 228] on icon at bounding box center [27, 234] width 13 height 11
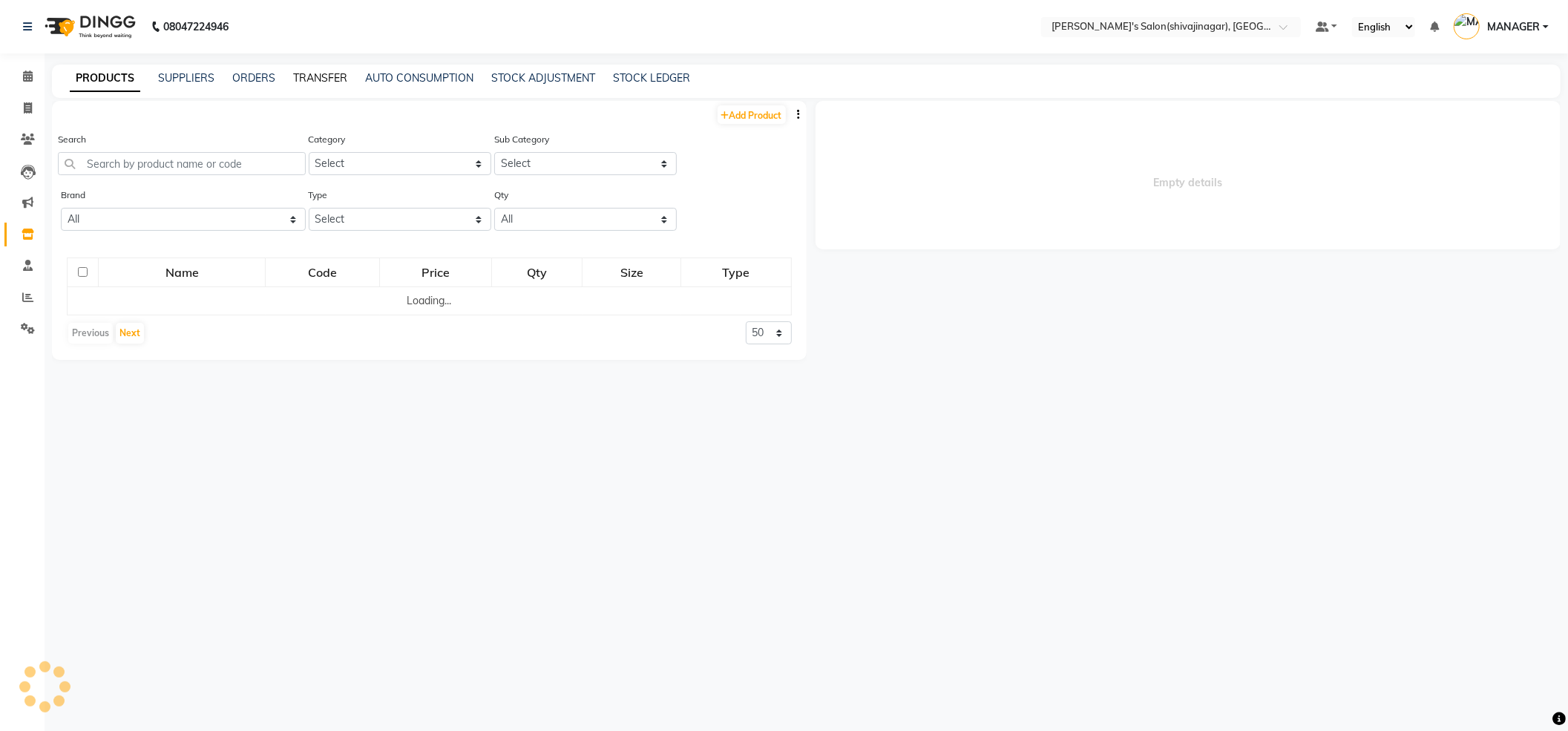
click at [319, 80] on link "TRANSFER" at bounding box center [320, 78] width 54 height 13
select select "sender"
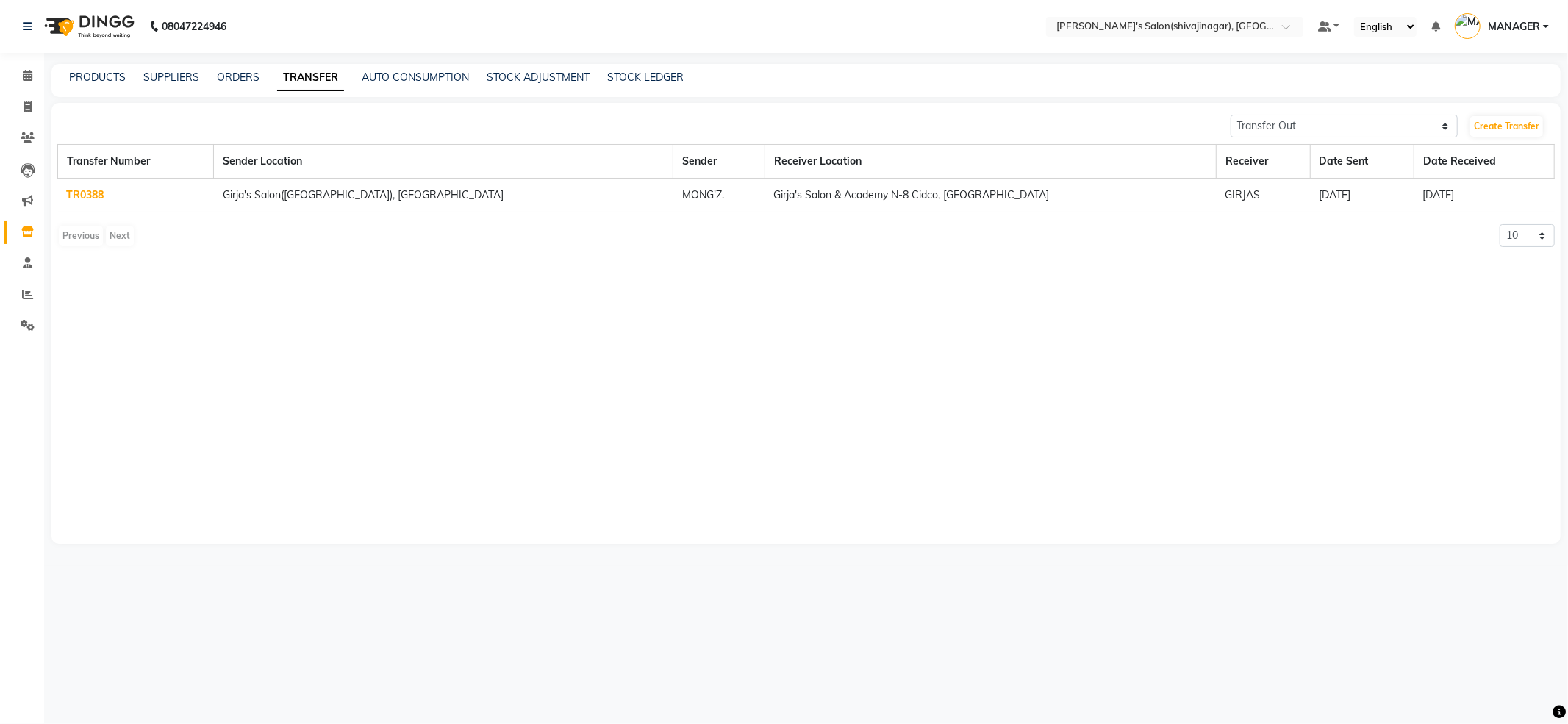
click at [98, 196] on link "TR0388" at bounding box center [86, 194] width 37 height 13
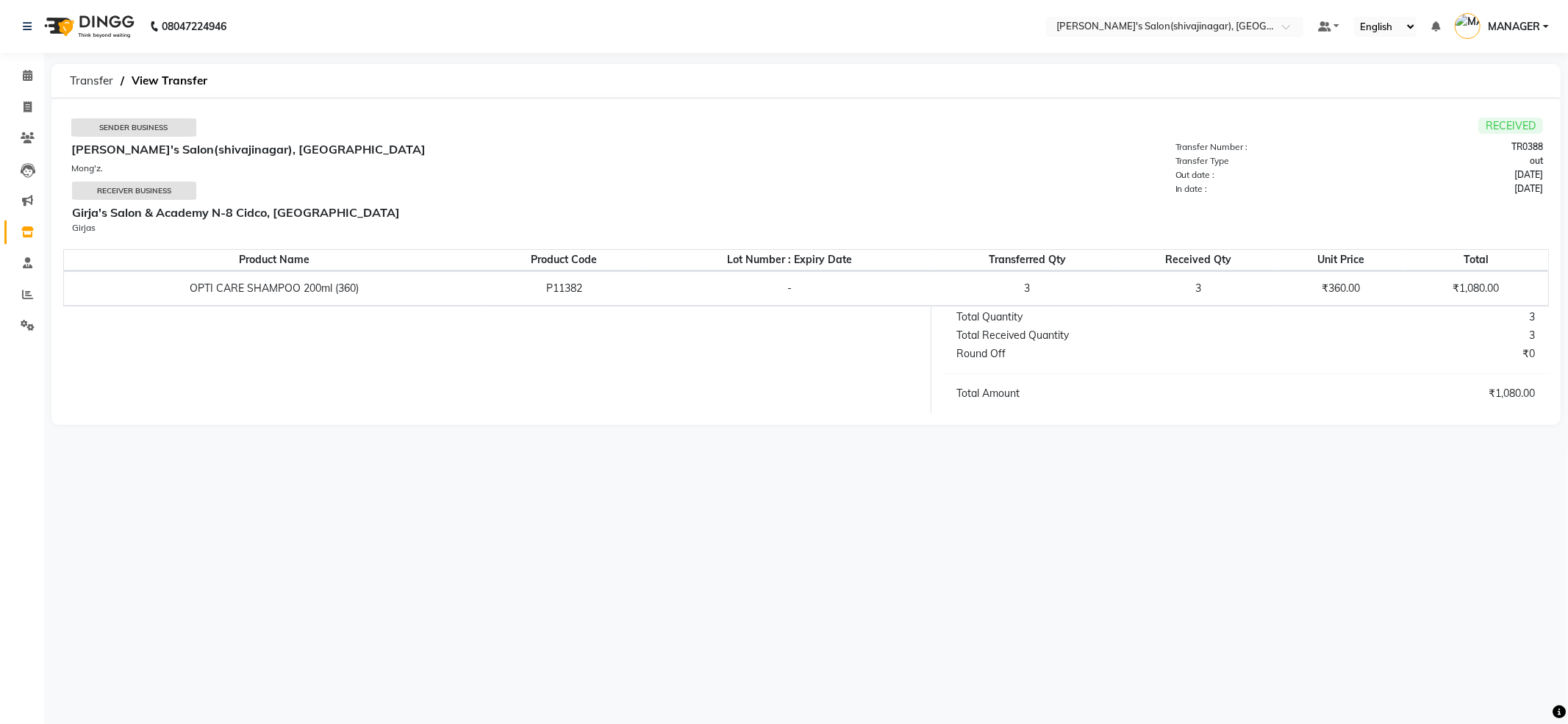
click at [1528, 131] on span "RECEIVED" at bounding box center [1510, 125] width 65 height 16
click at [1223, 554] on div "08047224946 Select Location × [PERSON_NAME]'s Salon(shivajinagar), Shivaji Naga…" at bounding box center [784, 362] width 1568 height 724
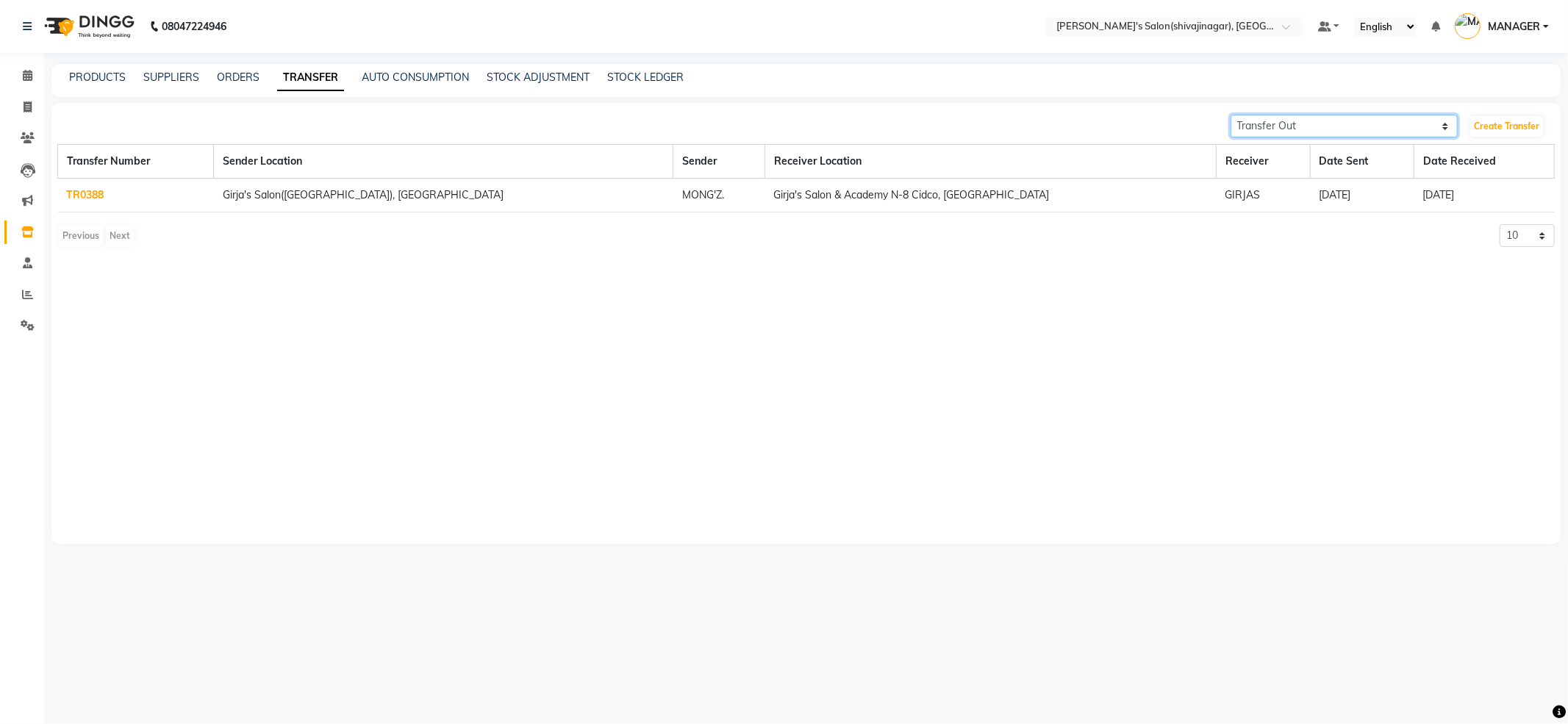
click at [1345, 131] on select "Transfer In Transfer Out" at bounding box center [1344, 126] width 228 height 23
select select "receiving"
click at [1231, 115] on select "Transfer In Transfer Out" at bounding box center [1344, 126] width 228 height 23
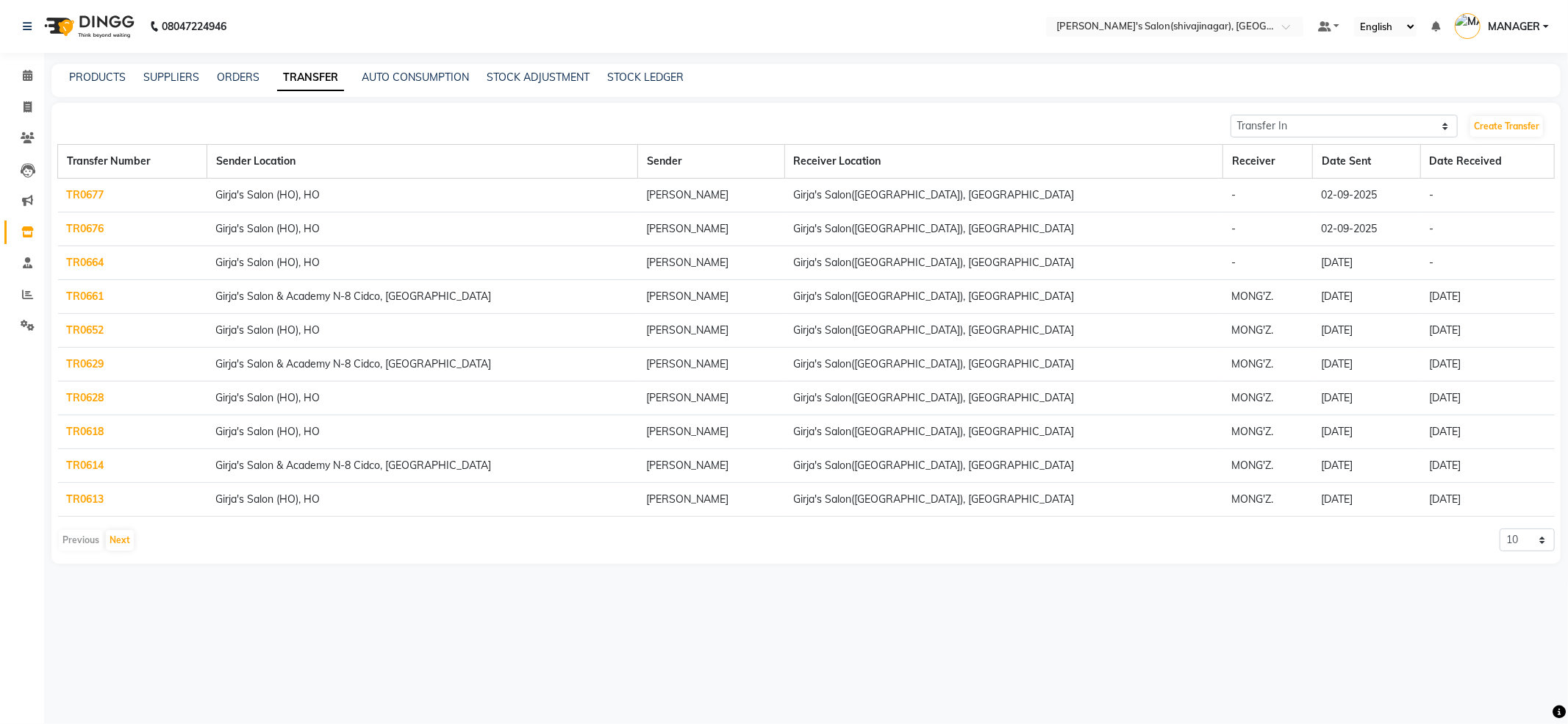
click at [79, 261] on link "TR0664" at bounding box center [86, 262] width 37 height 13
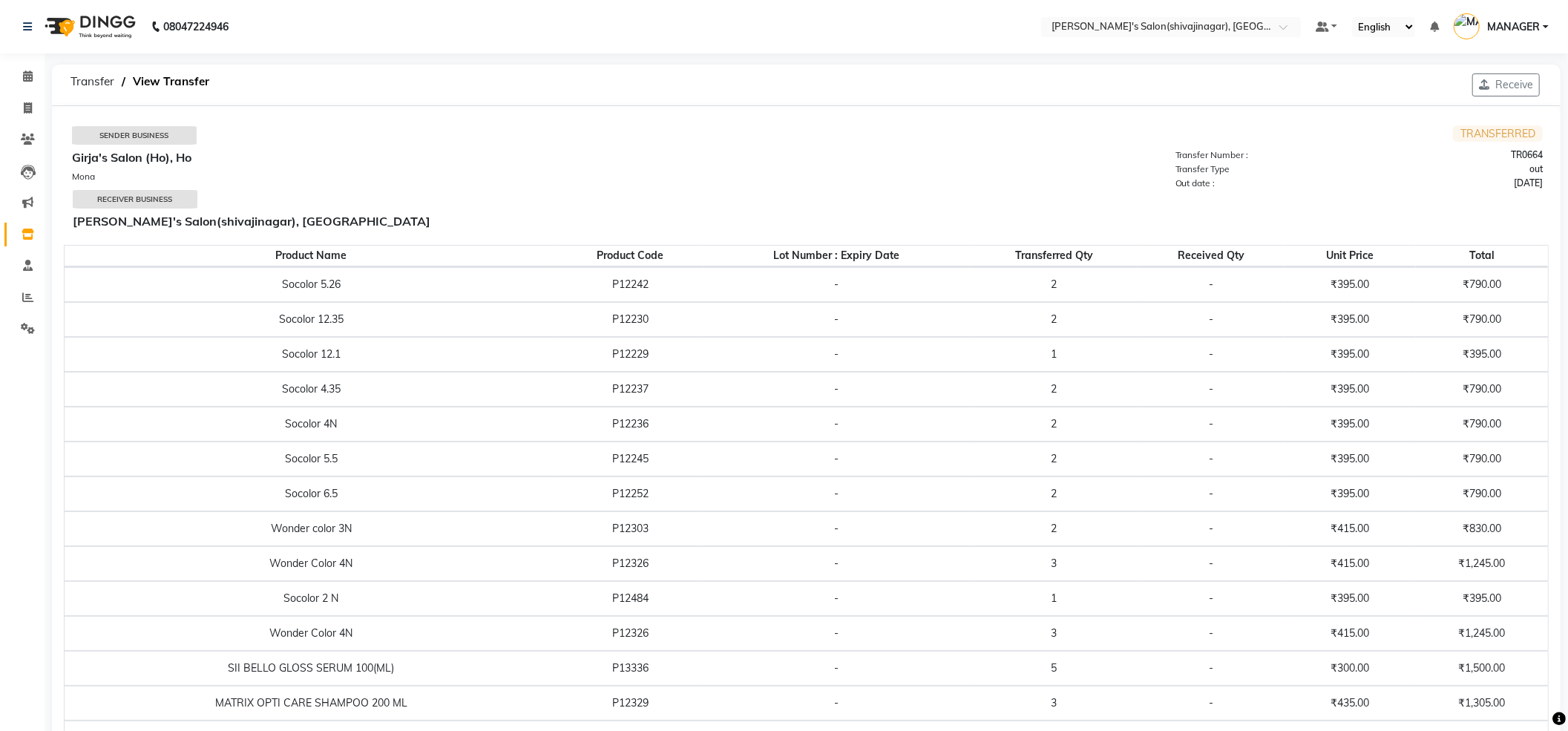
click at [1501, 70] on div "Receive" at bounding box center [1506, 85] width 86 height 41
click at [1494, 88] on button "Receive" at bounding box center [1506, 85] width 67 height 23
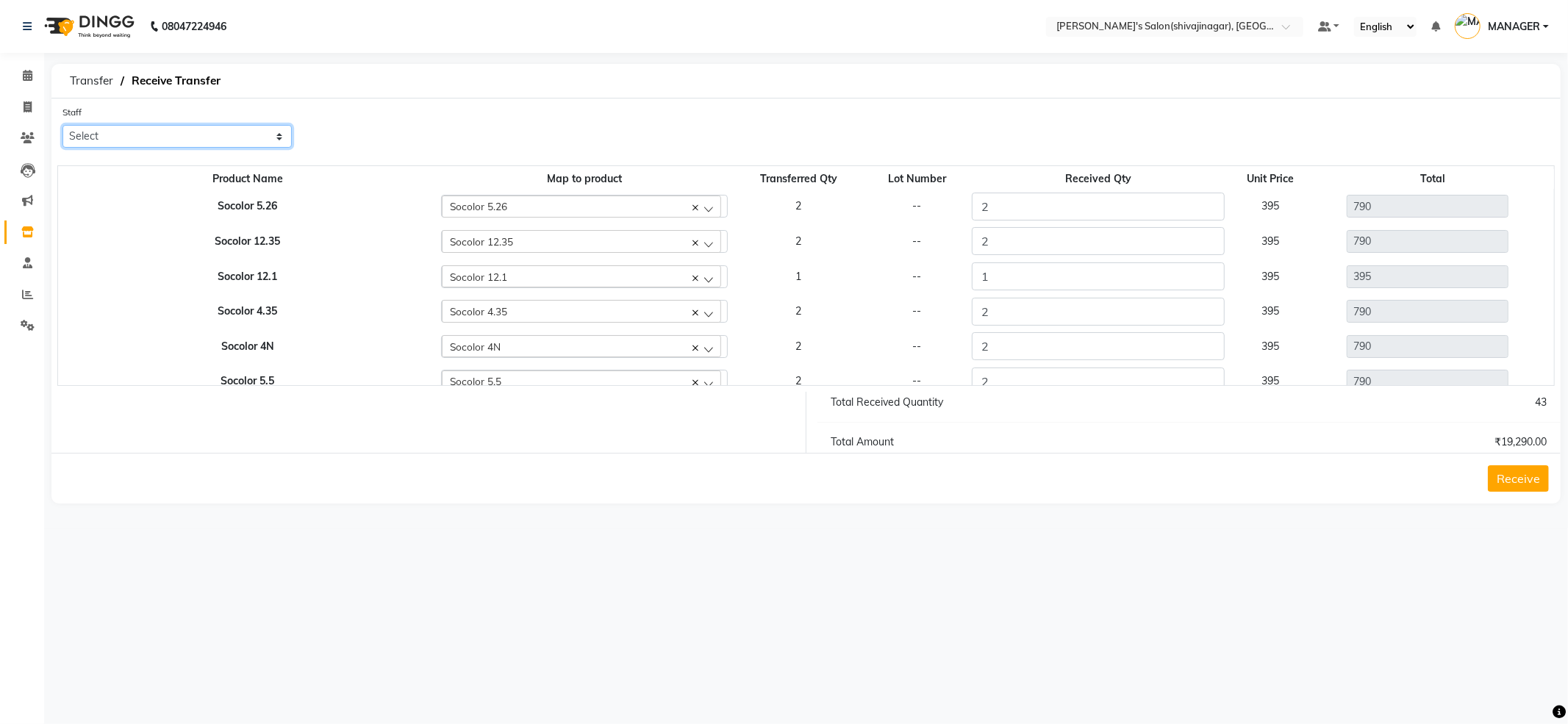
click at [180, 137] on select "Select [PERSON_NAME] R AKKI [PERSON_NAME] MANAGER MISS STAFF MONG'Z. [PERSON_NA…" at bounding box center [176, 136] width 229 height 23
select select "21636"
click at [62, 125] on select "Select [PERSON_NAME] R AKKI [PERSON_NAME] MANAGER MISS STAFF MONG'Z. [PERSON_NA…" at bounding box center [176, 136] width 229 height 23
click at [1514, 480] on button "Receive" at bounding box center [1518, 479] width 61 height 26
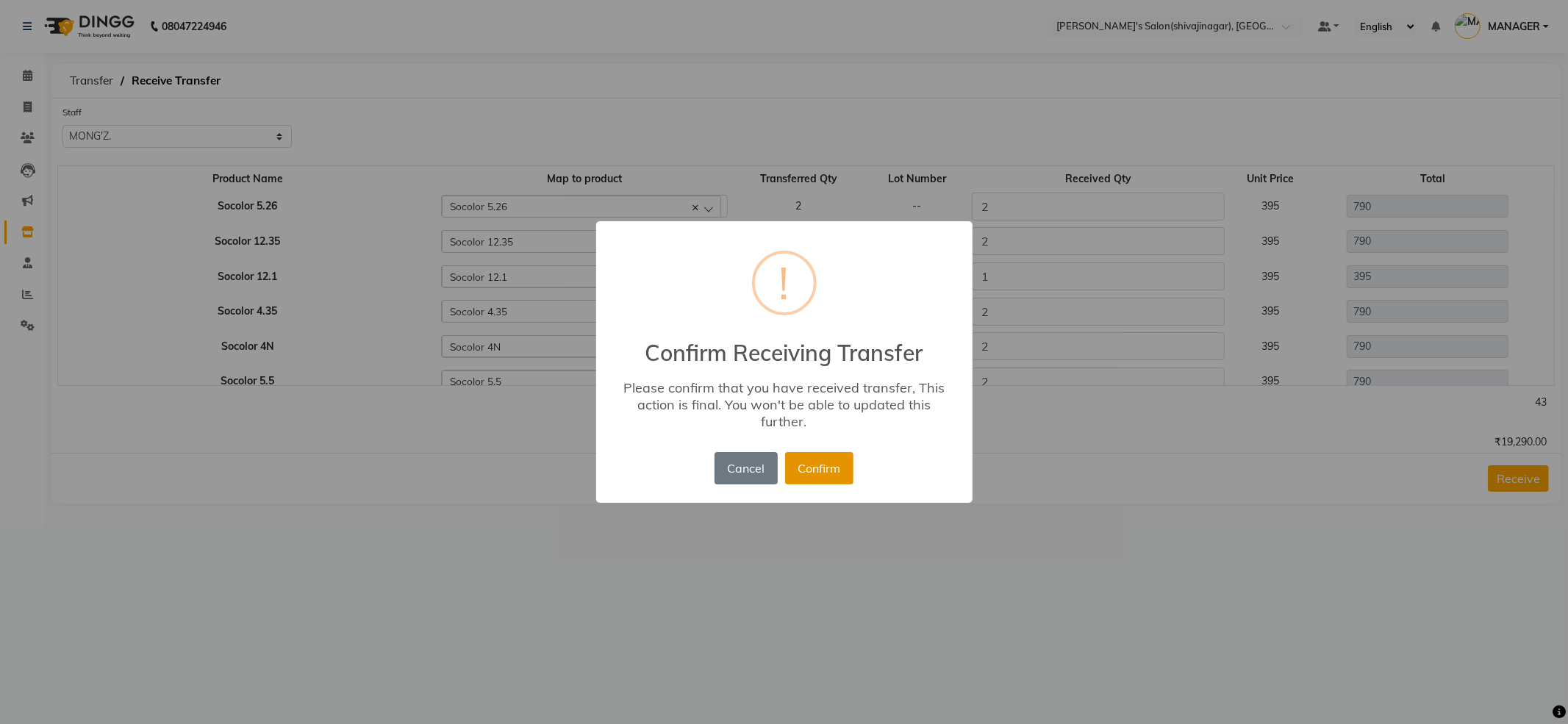
click at [835, 475] on button "Confirm" at bounding box center [819, 469] width 68 height 33
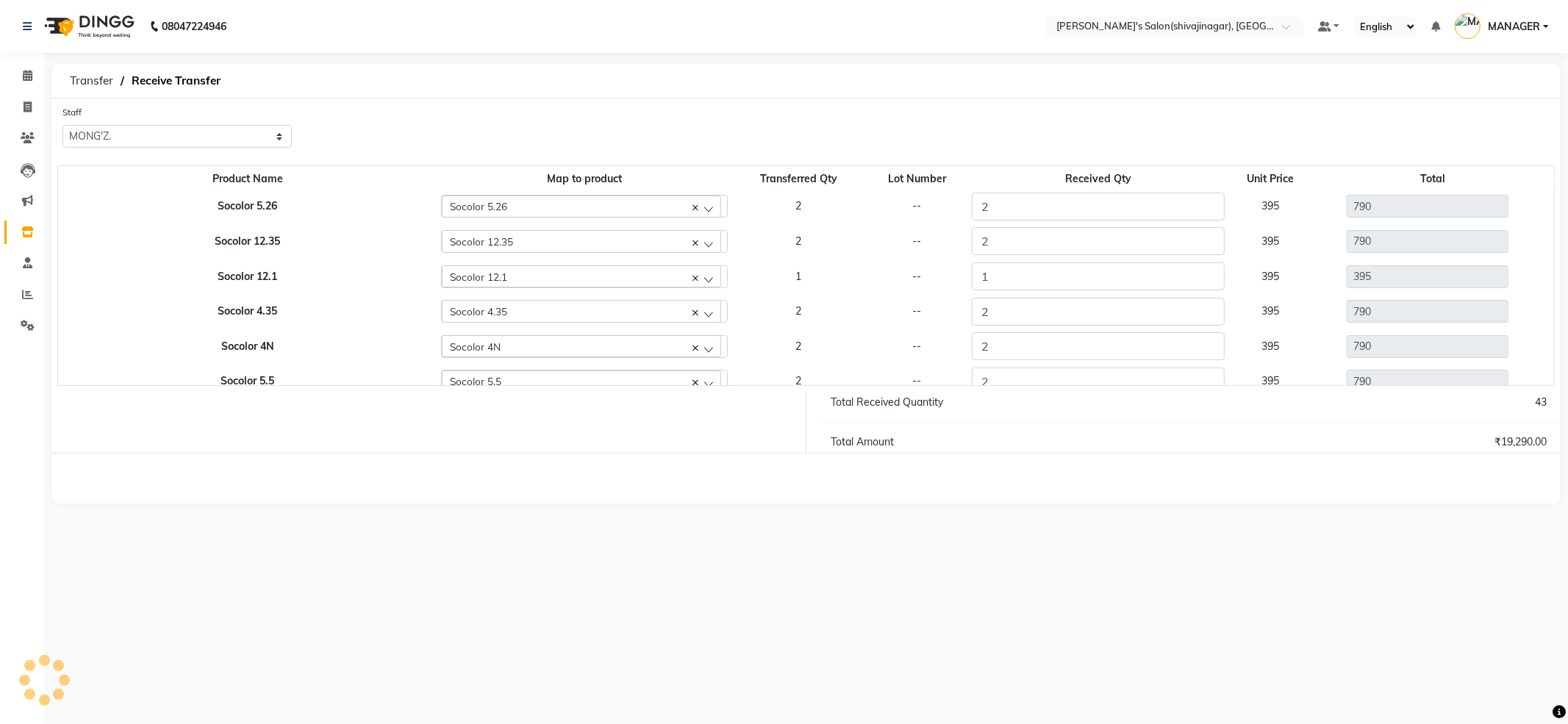
click at [1062, 543] on div "08047224946 Select Location × [PERSON_NAME]'s Salon(shivajinagar), Shivaji Naga…" at bounding box center [784, 362] width 1568 height 724
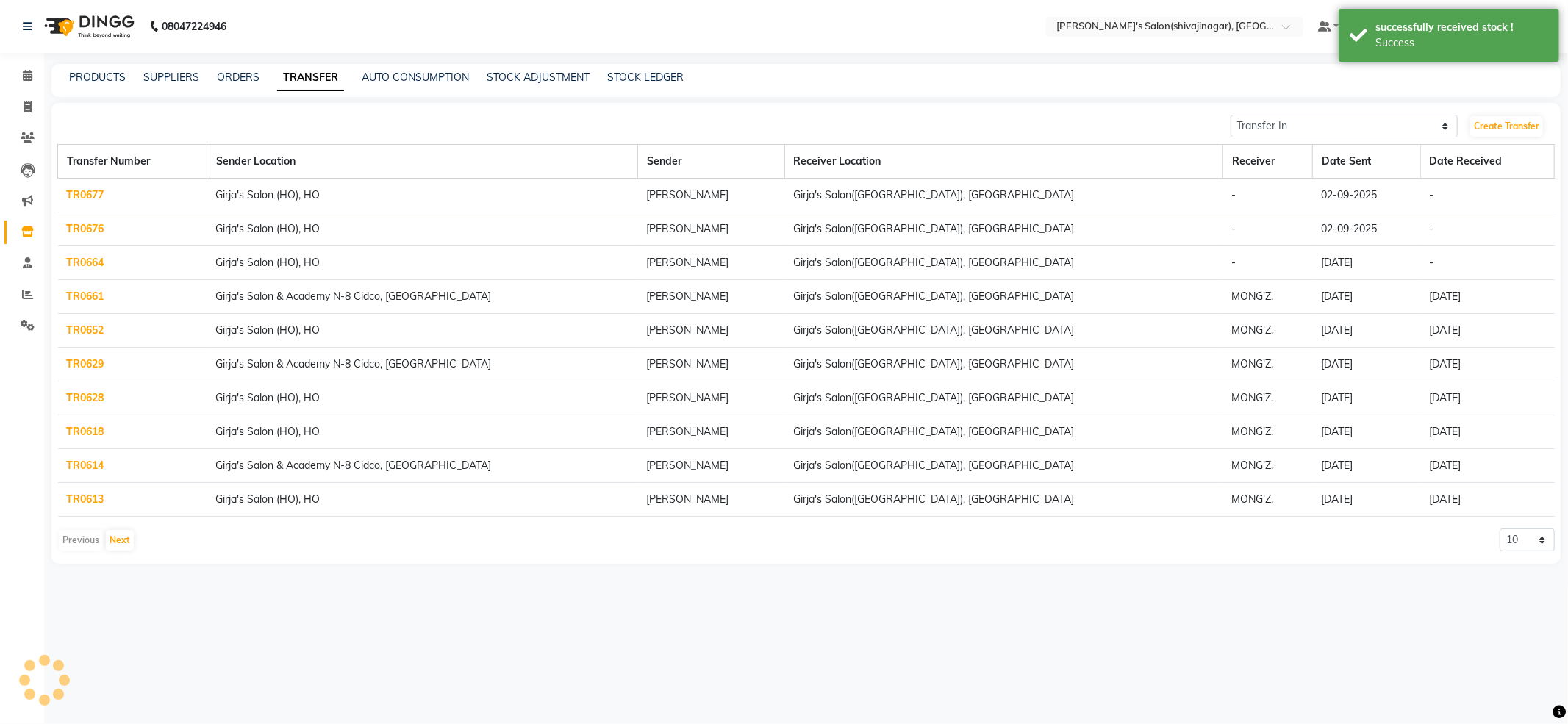
click at [96, 230] on link "TR0676" at bounding box center [86, 229] width 37 height 13
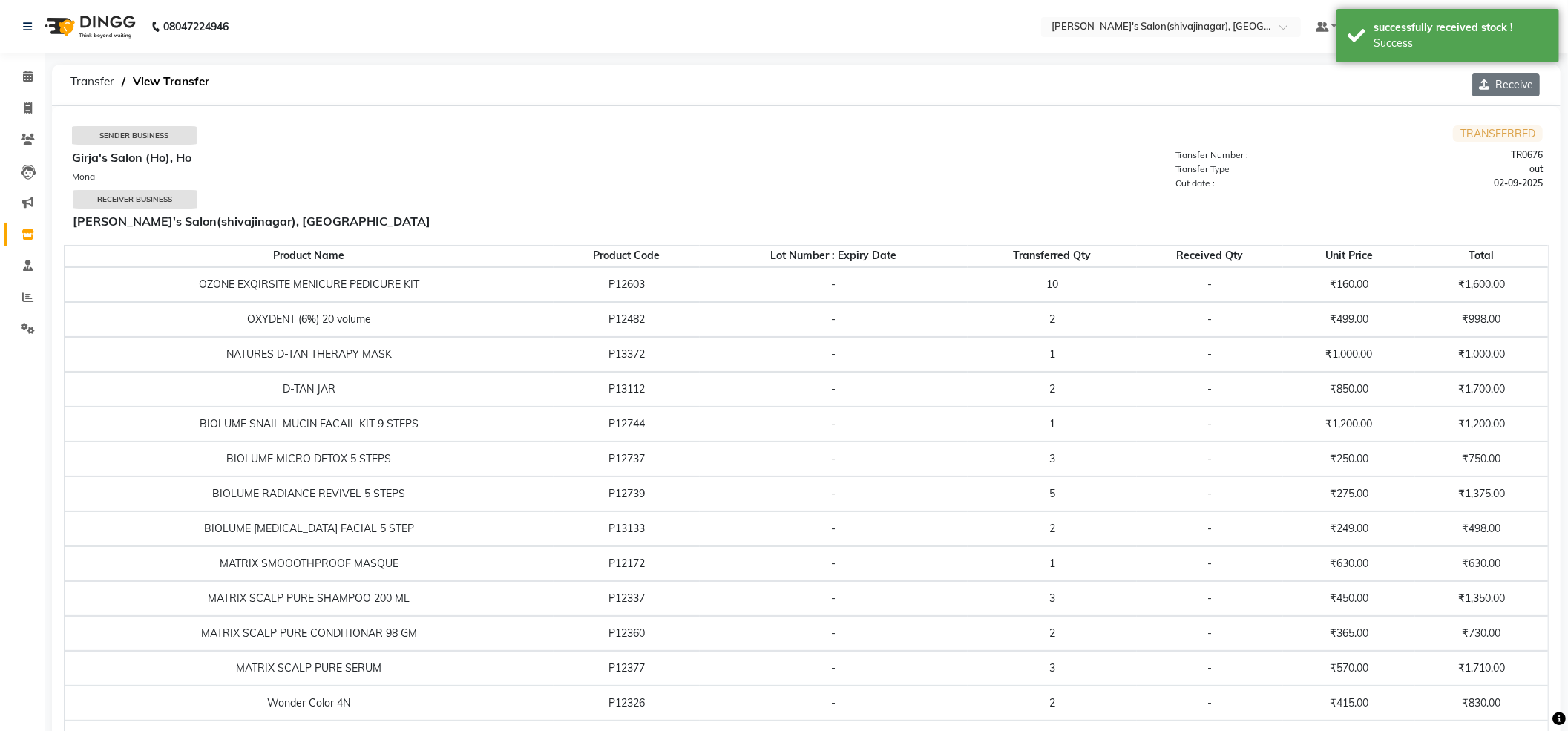
click at [1521, 82] on button "Receive" at bounding box center [1506, 85] width 67 height 23
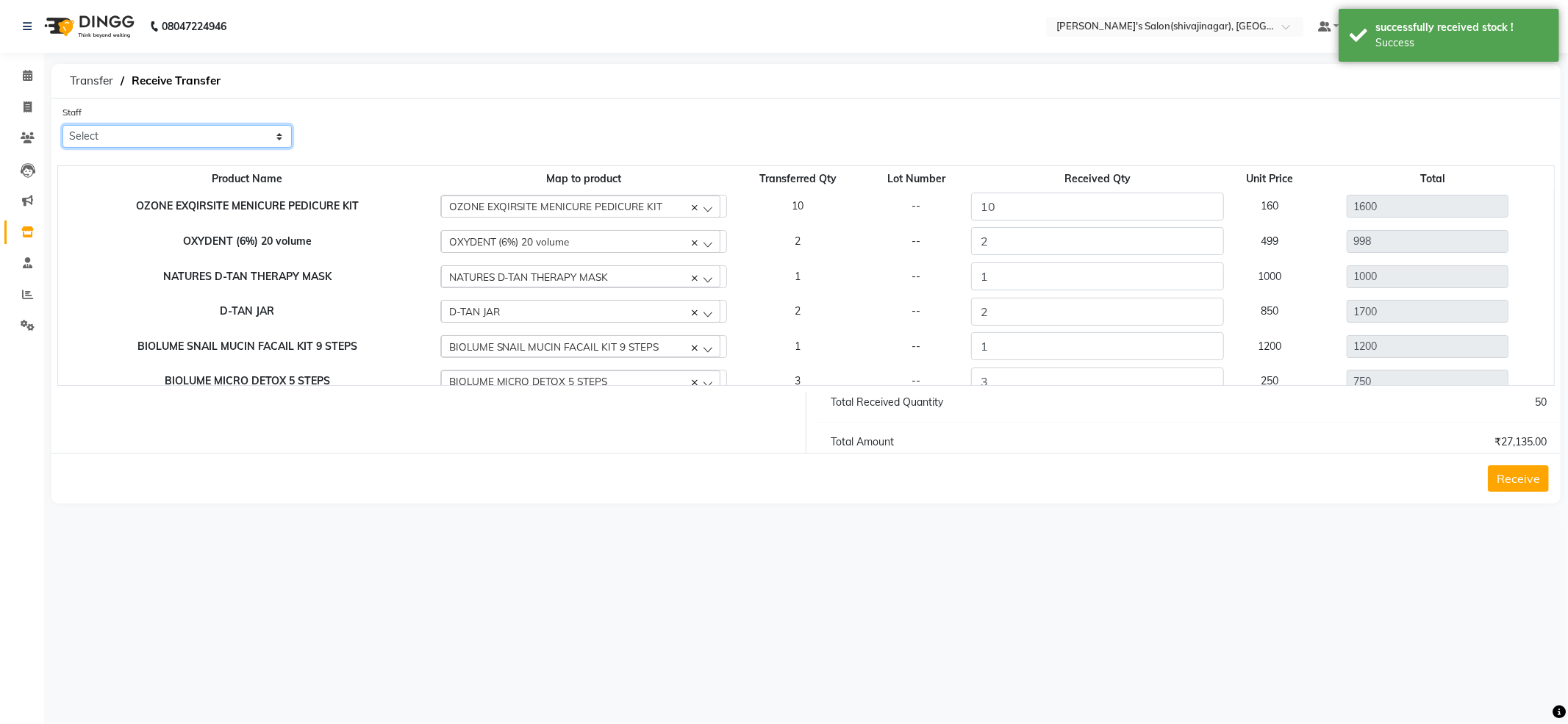
click at [80, 134] on select "Select [PERSON_NAME] R AKKI [PERSON_NAME] MANAGER MISS STAFF MONG'Z. [PERSON_NA…" at bounding box center [176, 136] width 229 height 23
select select "21636"
click at [62, 125] on select "Select [PERSON_NAME] R AKKI [PERSON_NAME] MANAGER MISS STAFF MONG'Z. [PERSON_NA…" at bounding box center [176, 136] width 229 height 23
click at [1501, 477] on button "Receive" at bounding box center [1518, 479] width 61 height 26
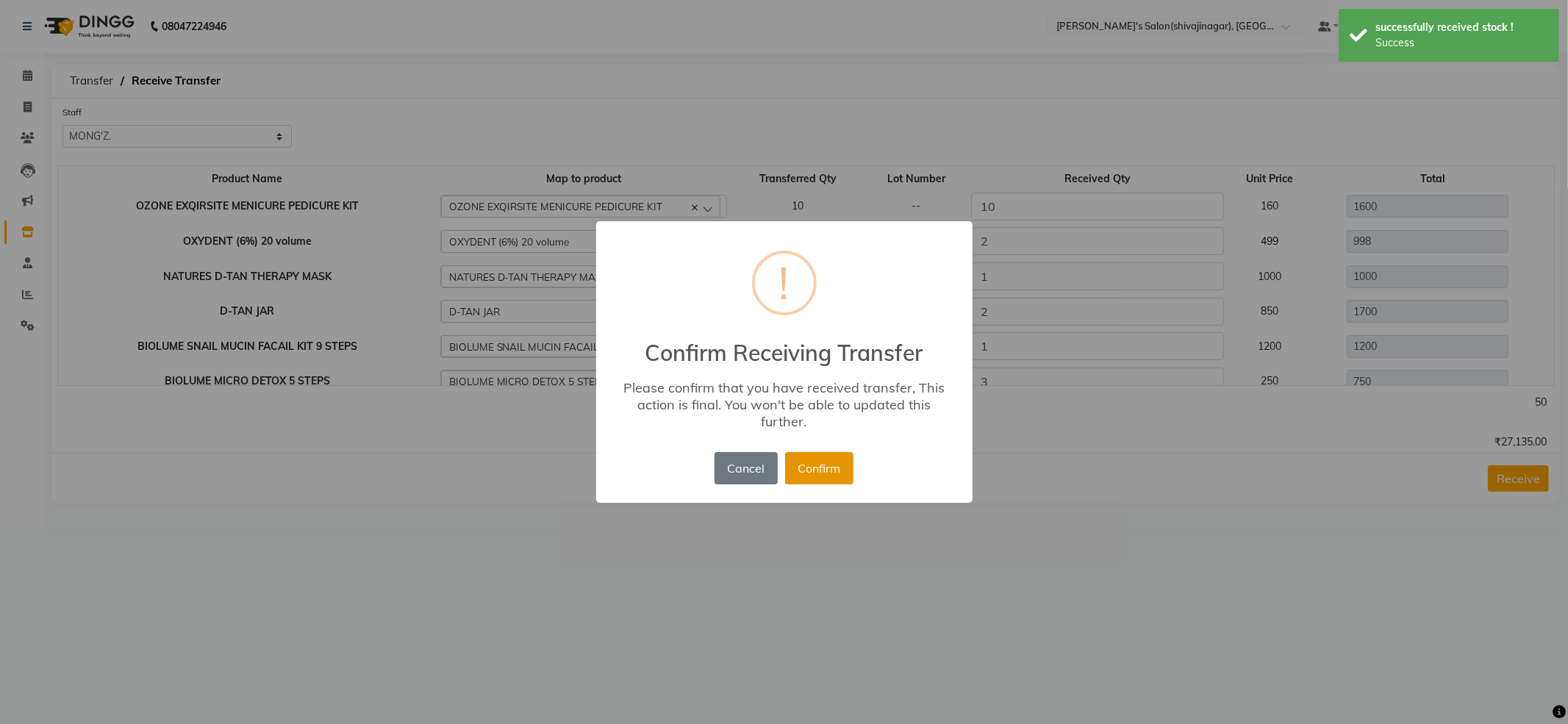
click at [815, 474] on button "Confirm" at bounding box center [819, 469] width 68 height 33
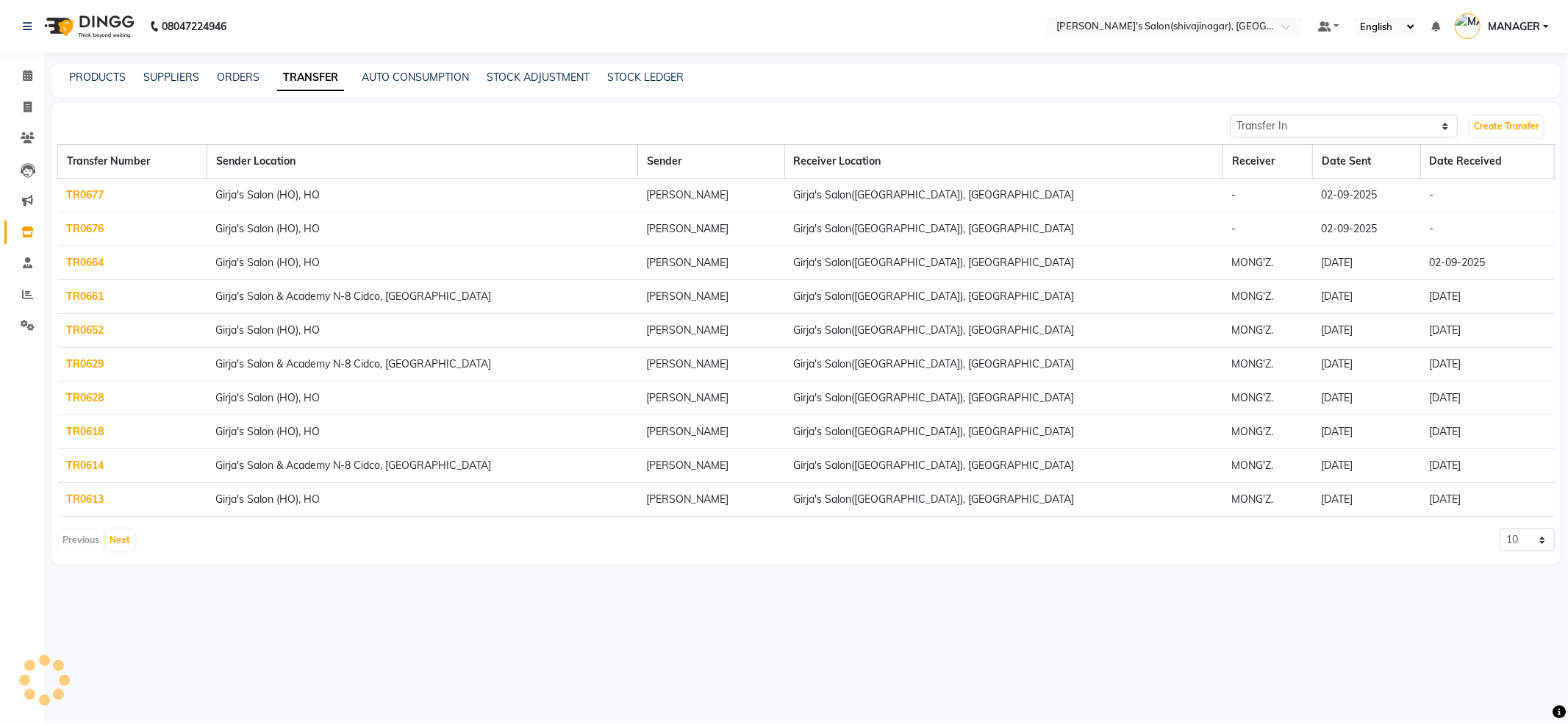
click at [89, 193] on link "TR0677" at bounding box center [86, 194] width 37 height 13
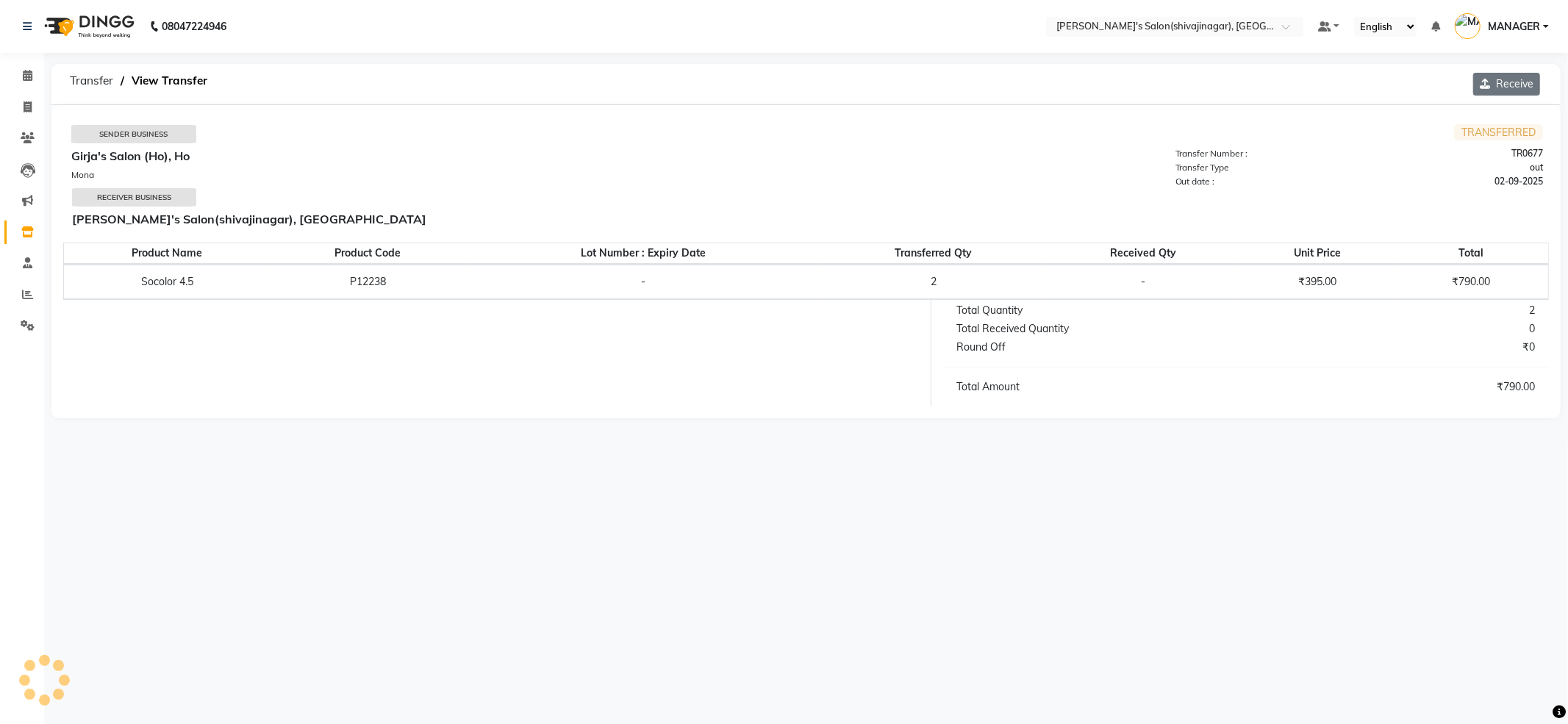
click at [1507, 87] on button "Receive" at bounding box center [1507, 84] width 67 height 23
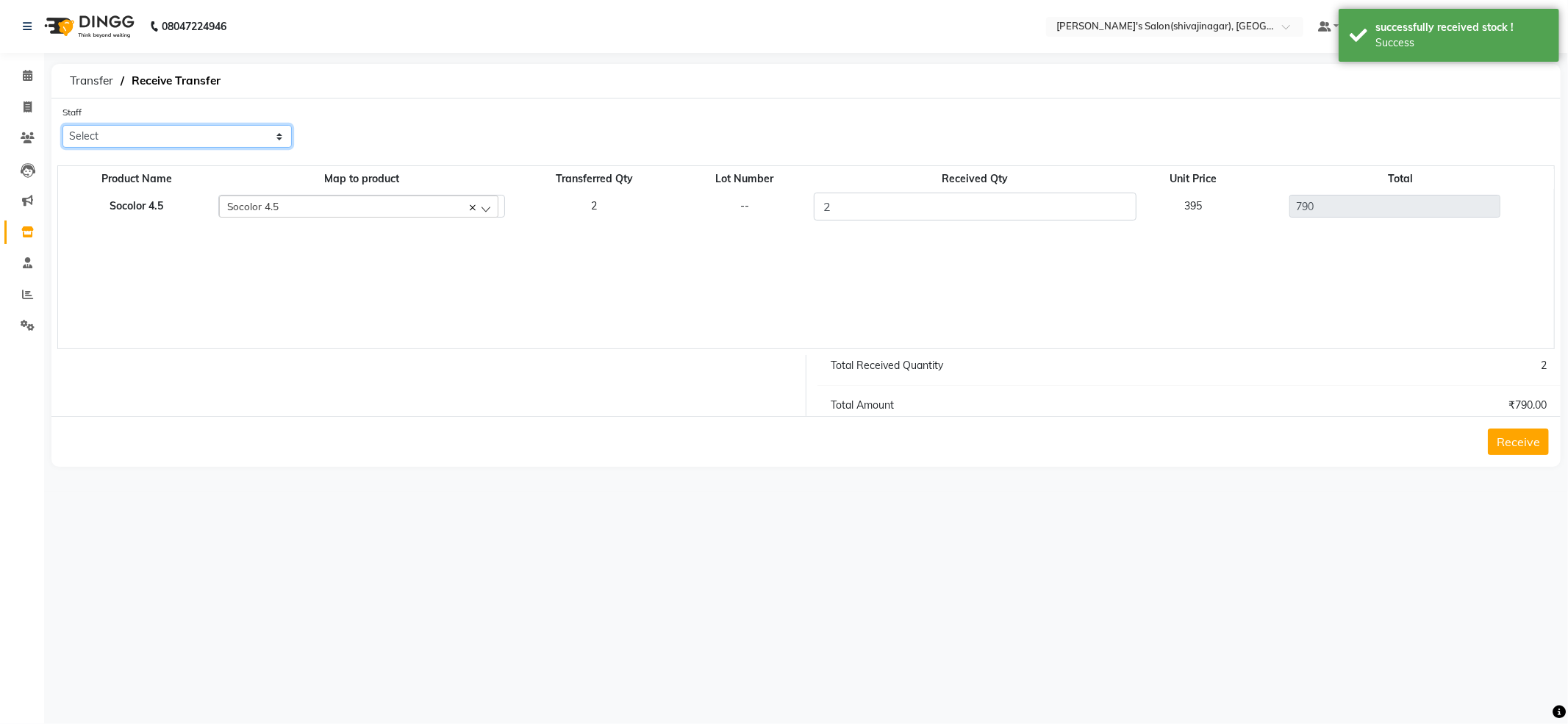
click at [156, 132] on select "Select [PERSON_NAME] R AKKI [PERSON_NAME] MANAGER MISS STAFF MONG'Z. [PERSON_NA…" at bounding box center [176, 136] width 229 height 23
select select "21636"
click at [62, 125] on select "Select [PERSON_NAME] R AKKI [PERSON_NAME] MANAGER MISS STAFF MONG'Z. [PERSON_NA…" at bounding box center [176, 136] width 229 height 23
click at [1519, 442] on button "Receive" at bounding box center [1518, 442] width 61 height 26
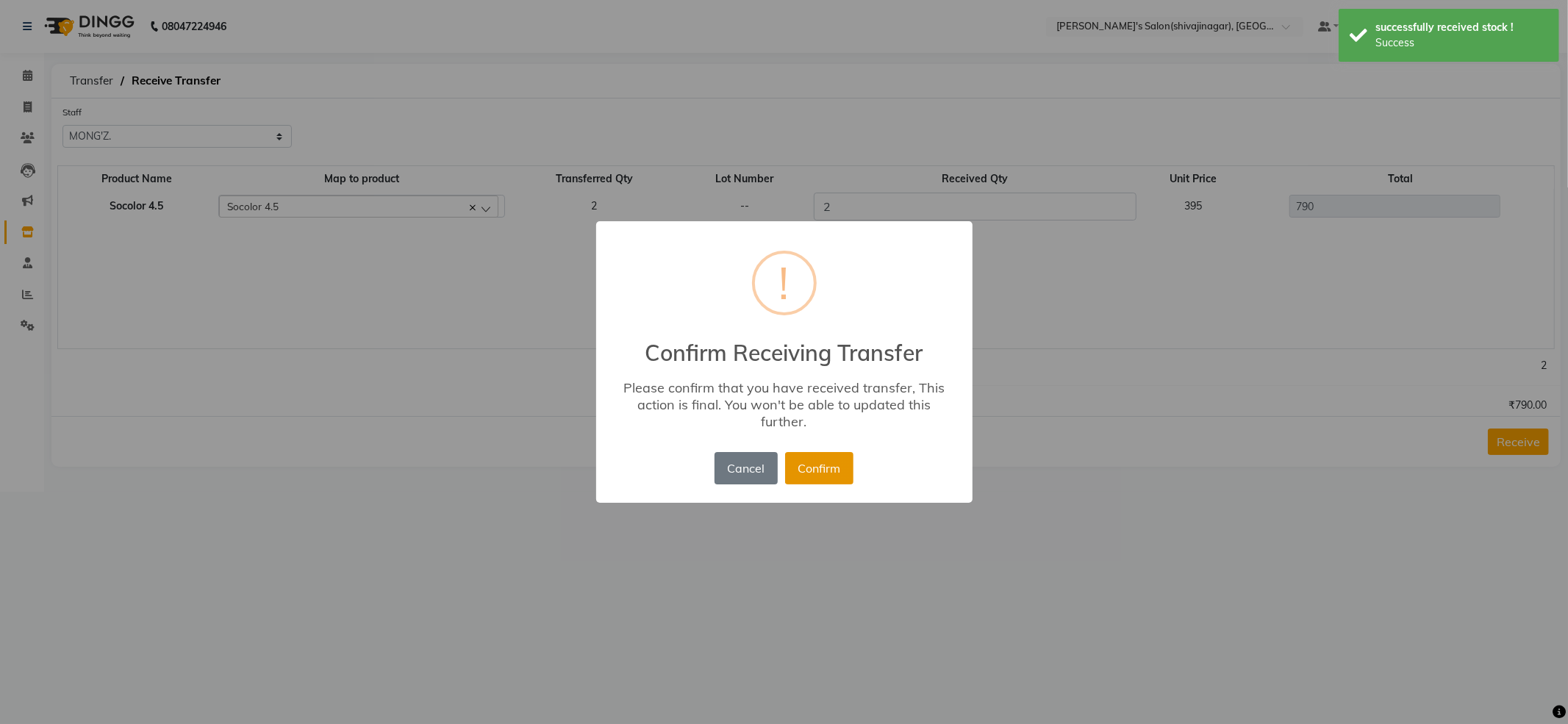
click at [818, 467] on button "Confirm" at bounding box center [819, 469] width 68 height 33
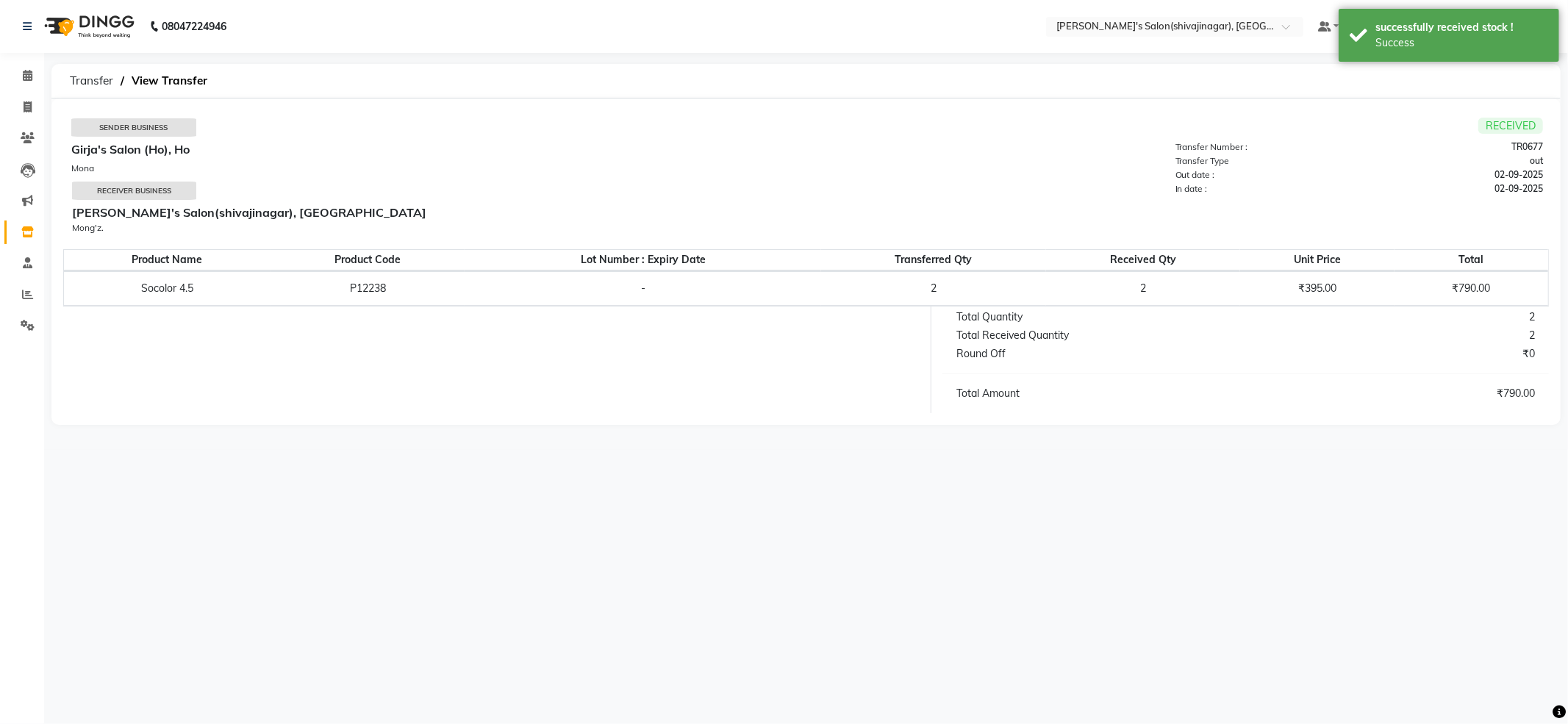
click at [1456, 533] on div "08047224946 Select Location × [PERSON_NAME]'s Salon(shivajinagar), Shivaji Naga…" at bounding box center [784, 362] width 1568 height 724
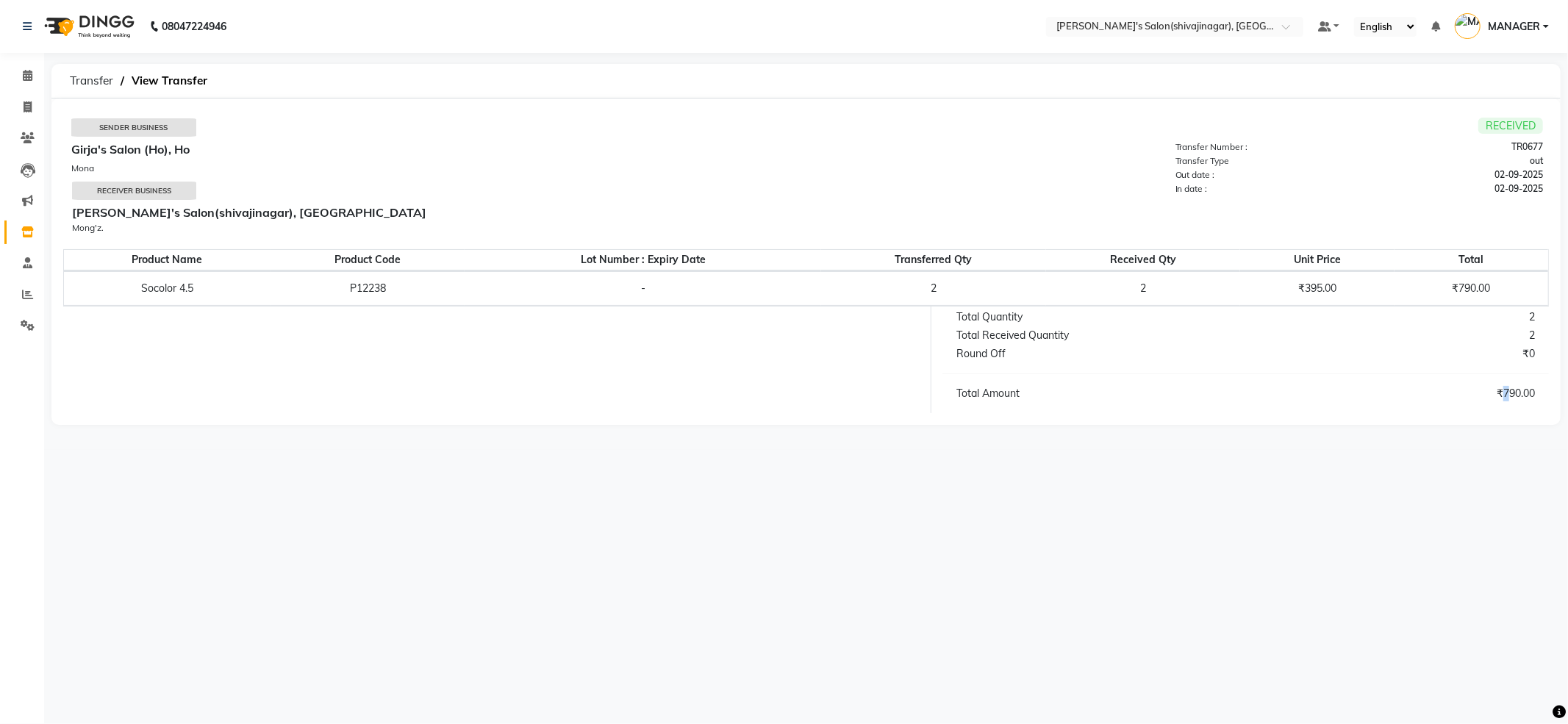
click at [1456, 533] on div "08047224946 Select Location × [PERSON_NAME]'s Salon(shivajinagar), Shivaji Naga…" at bounding box center [784, 362] width 1568 height 724
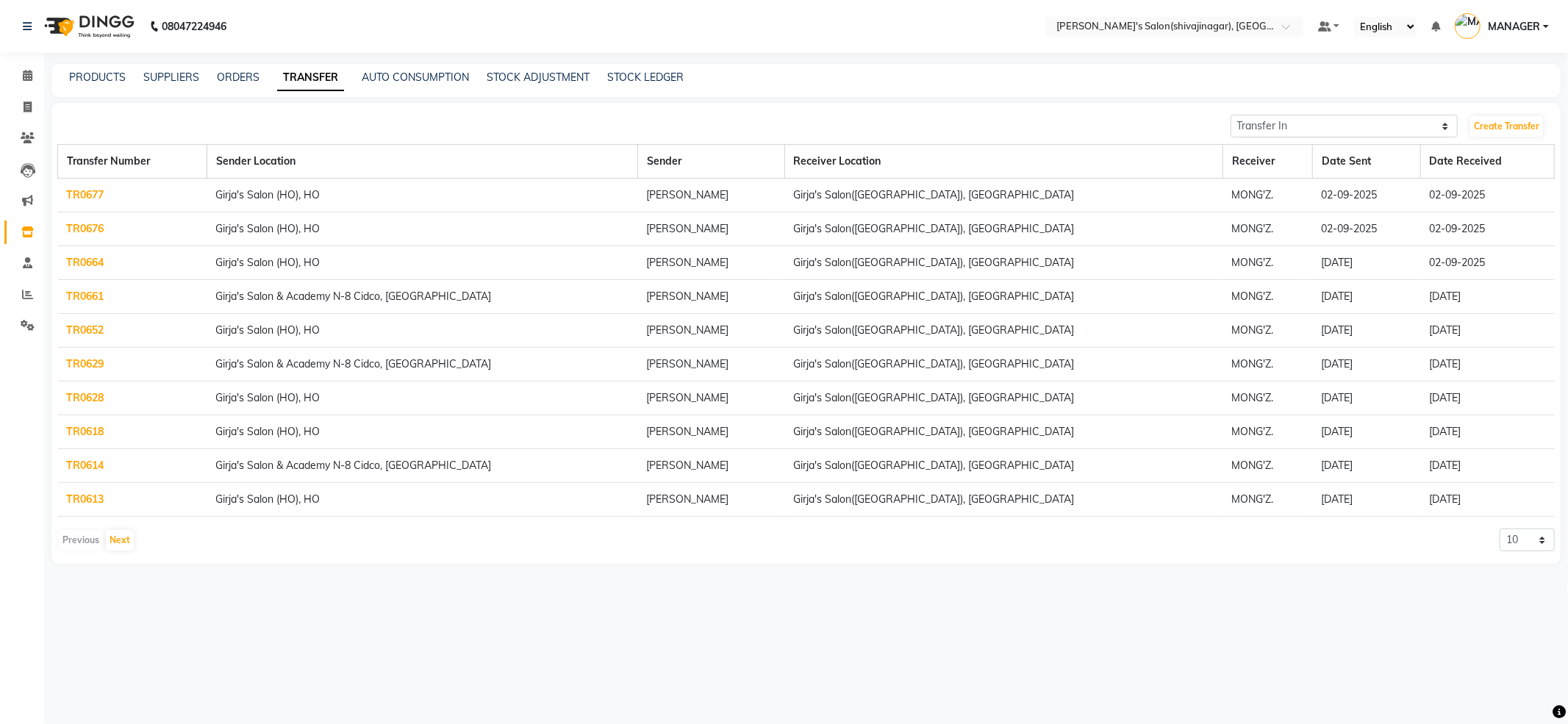
click at [947, 75] on div "PRODUCTS SUPPLIERS ORDERS TRANSFER AUTO CONSUMPTION STOCK ADJUSTMENT STOCK LEDG…" at bounding box center [797, 78] width 1492 height 16
drag, startPoint x: 947, startPoint y: 75, endPoint x: 546, endPoint y: 25, distance: 404.1
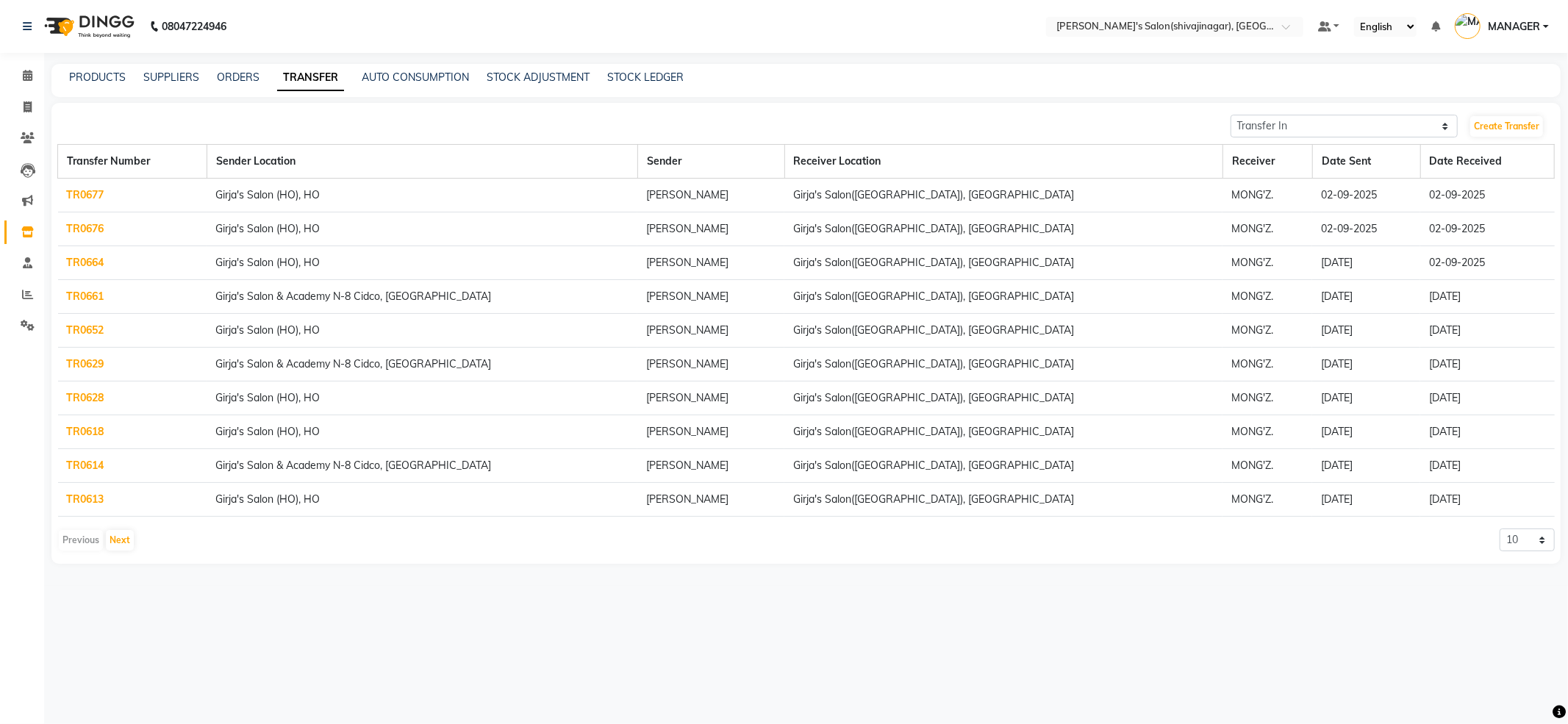
click at [941, 75] on div "PRODUCTS SUPPLIERS ORDERS TRANSFER AUTO CONSUMPTION STOCK ADJUSTMENT STOCK LEDG…" at bounding box center [797, 78] width 1492 height 16
